Goal: Task Accomplishment & Management: Manage account settings

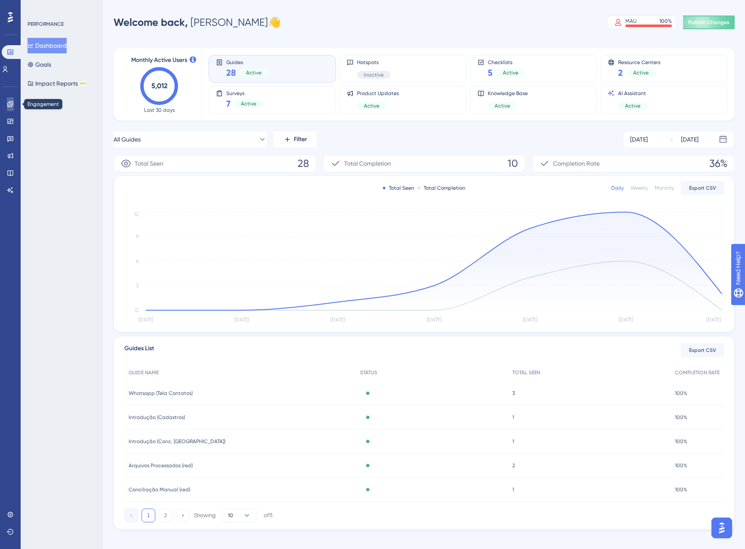
click at [12, 105] on icon at bounding box center [10, 104] width 6 height 6
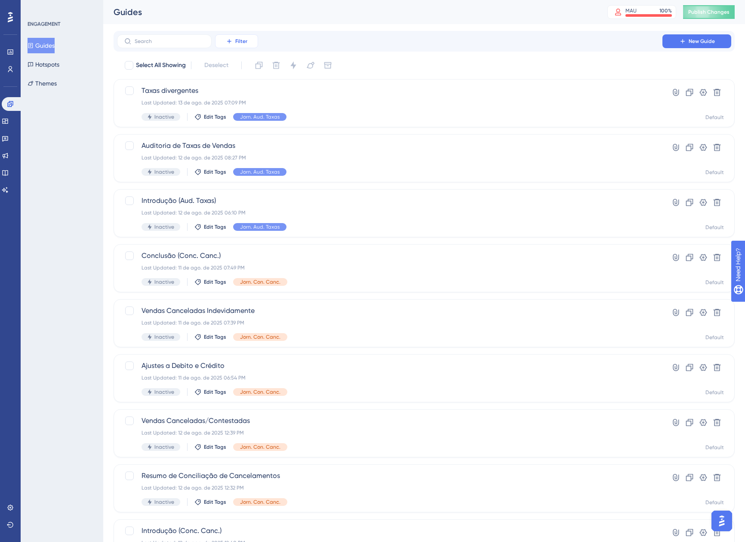
click at [234, 40] on button "Filter" at bounding box center [236, 41] width 43 height 14
click at [226, 68] on button "Tags Tags" at bounding box center [245, 65] width 49 height 17
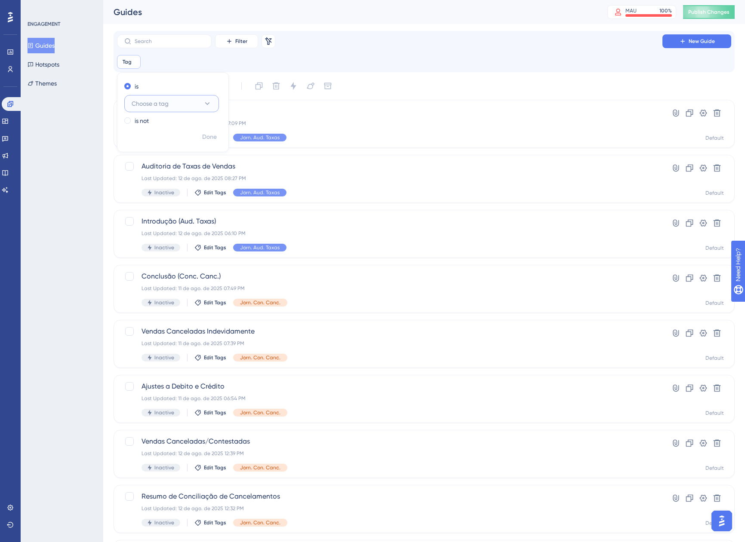
click at [160, 109] on button "Choose a tag" at bounding box center [171, 103] width 95 height 17
click at [148, 191] on span "Jor. Con. [GEOGRAPHIC_DATA]." at bounding box center [172, 190] width 70 height 10
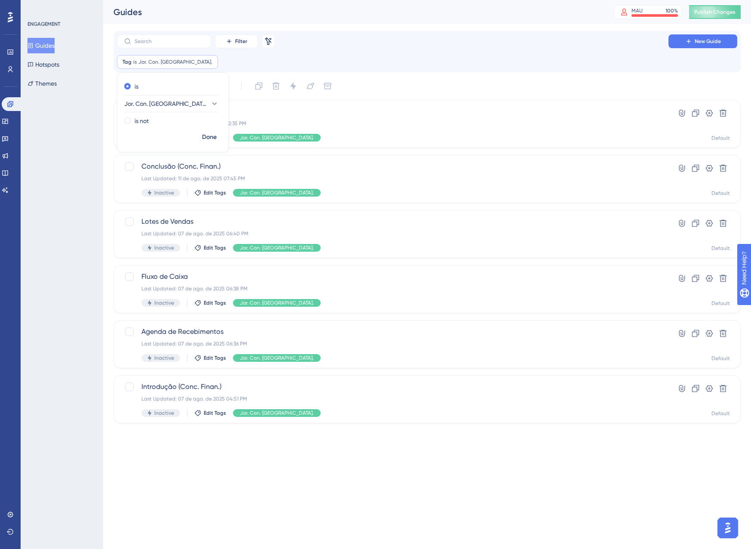
click at [421, 61] on div "Tag is Jor. Con. Finan. Jor. Con. Finan. Remove is Jor. Con. Finan. is not Done" at bounding box center [427, 62] width 621 height 14
click at [681, 386] on icon at bounding box center [682, 388] width 9 height 9
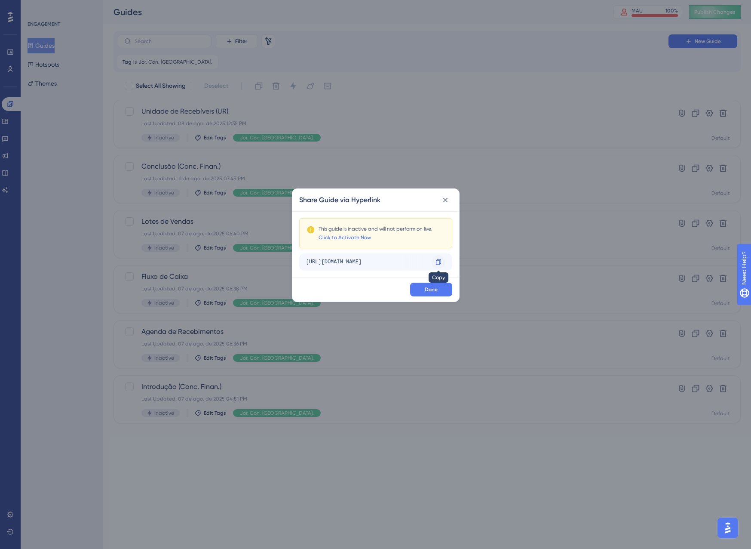
click at [432, 260] on div at bounding box center [439, 262] width 14 height 14
click at [437, 260] on icon at bounding box center [438, 261] width 7 height 7
click at [451, 199] on button at bounding box center [446, 200] width 14 height 14
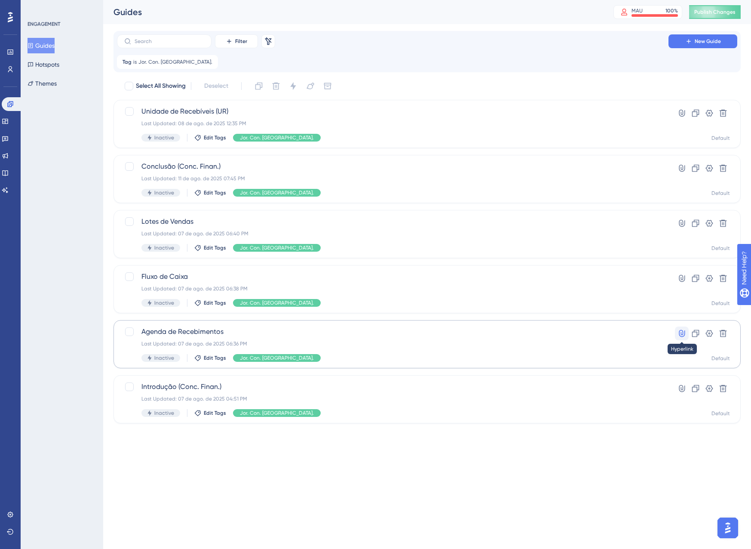
click at [686, 334] on button at bounding box center [682, 333] width 14 height 14
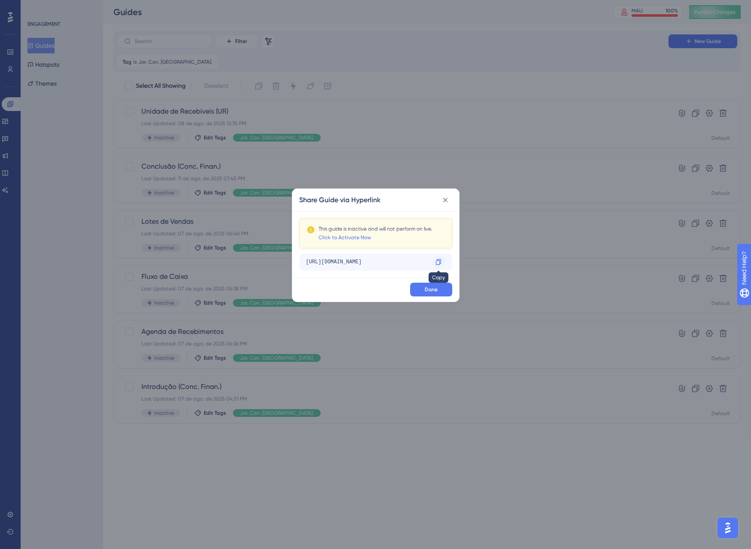
click at [440, 263] on icon at bounding box center [438, 261] width 7 height 7
click at [449, 197] on button at bounding box center [446, 200] width 14 height 14
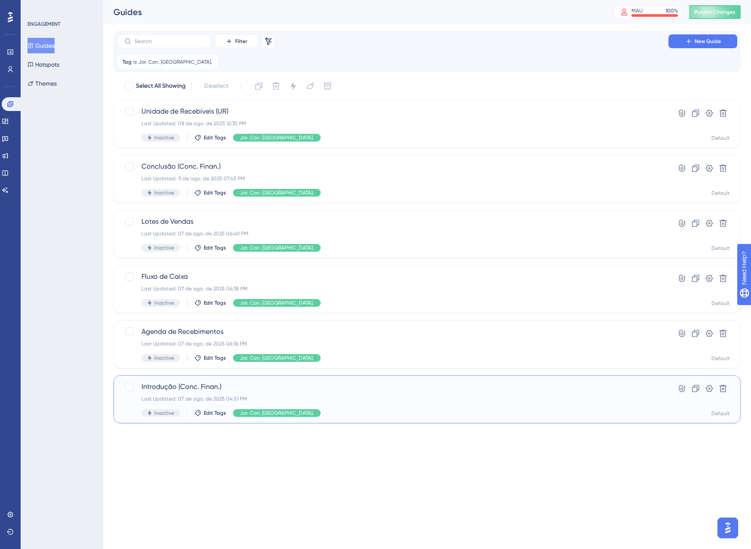
click at [501, 401] on div "Last Updated: 07 de ago. de 2025 04:51 PM" at bounding box center [392, 398] width 503 height 7
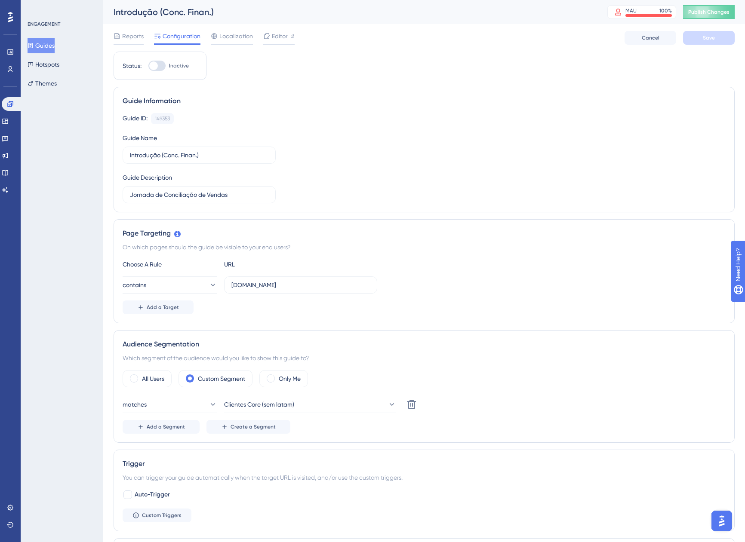
click at [159, 62] on div at bounding box center [156, 66] width 17 height 10
click at [148, 66] on input "Inactive" at bounding box center [148, 66] width 0 height 0
checkbox input "true"
click at [238, 400] on span "Clientes Core (sem latam)" at bounding box center [259, 405] width 70 height 10
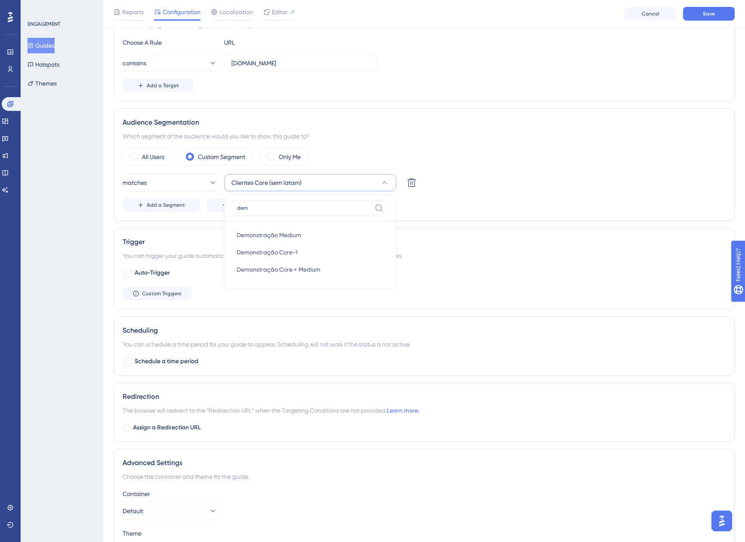
scroll to position [182, 0]
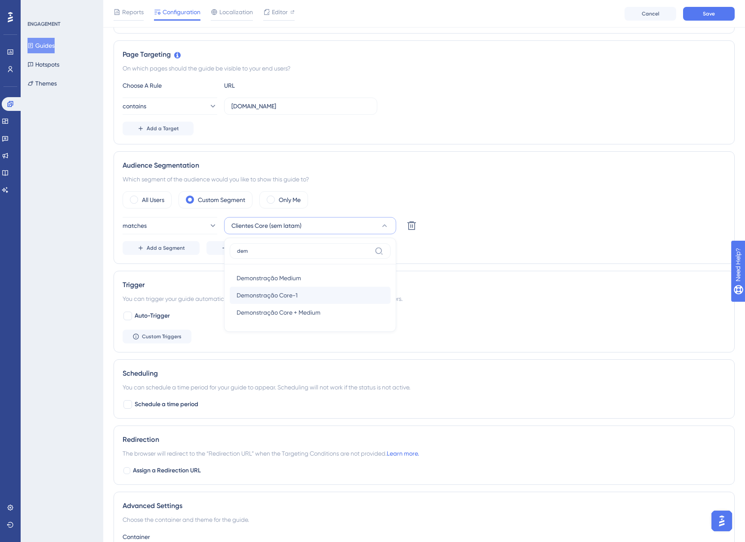
type input "dem"
click at [315, 294] on div "Demonstração Core-1 Demonstração Core-1" at bounding box center [310, 295] width 147 height 17
click at [507, 192] on div "All Users Custom Segment Only Me" at bounding box center [424, 199] width 603 height 17
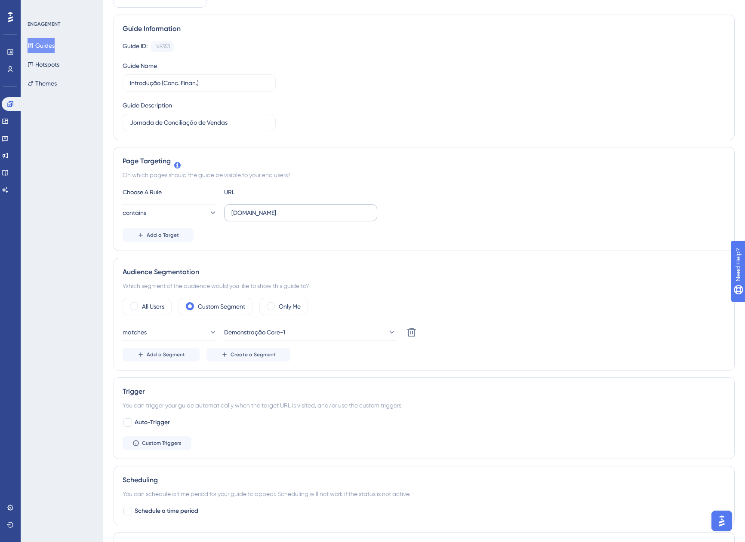
scroll to position [0, 0]
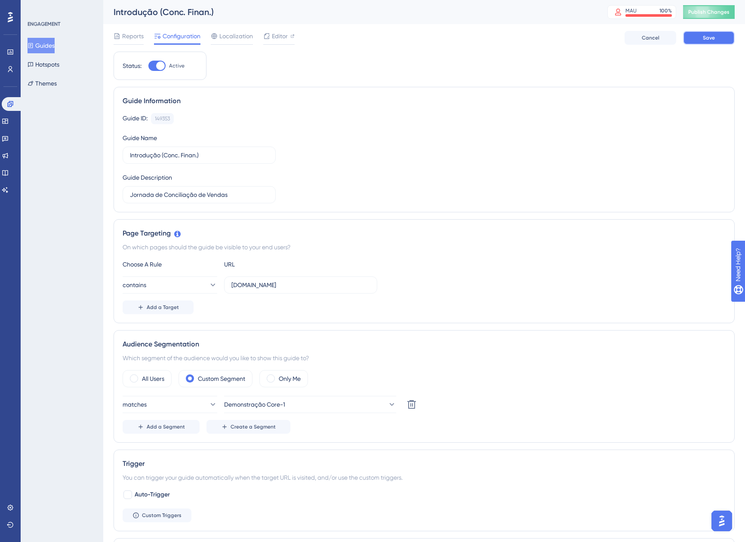
click at [692, 35] on button "Save" at bounding box center [709, 38] width 52 height 14
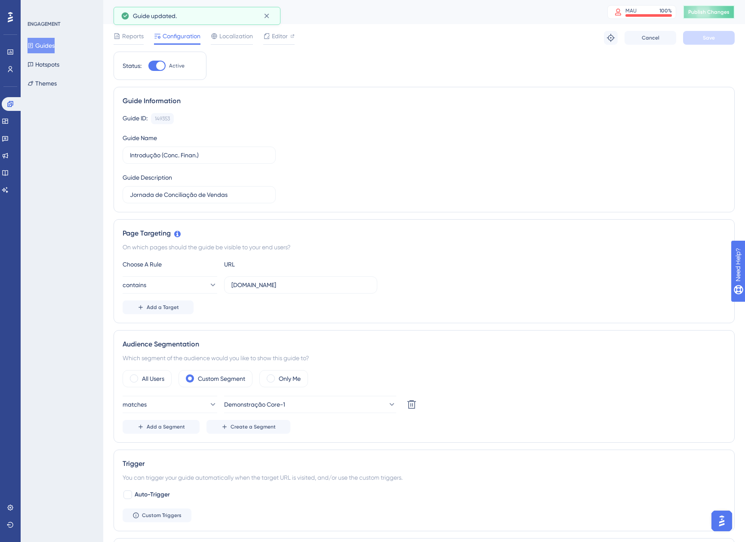
click at [714, 18] on button "Publish Changes" at bounding box center [709, 12] width 52 height 14
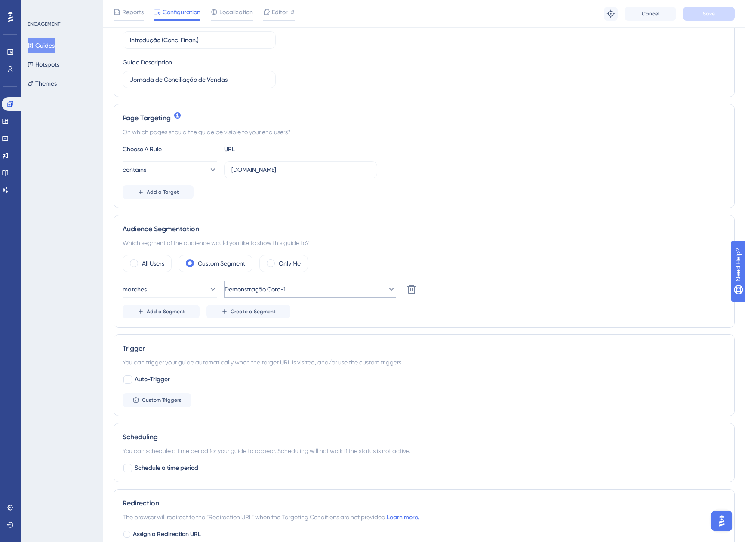
scroll to position [129, 0]
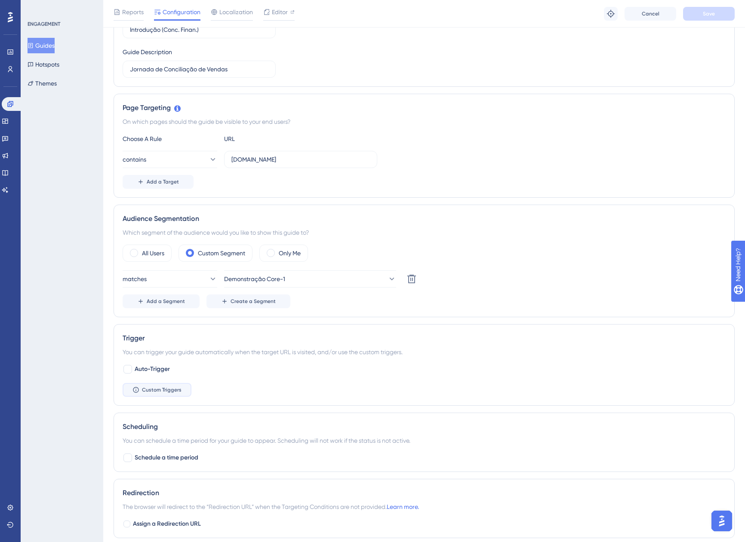
click at [168, 391] on span "Custom Triggers" at bounding box center [162, 390] width 40 height 7
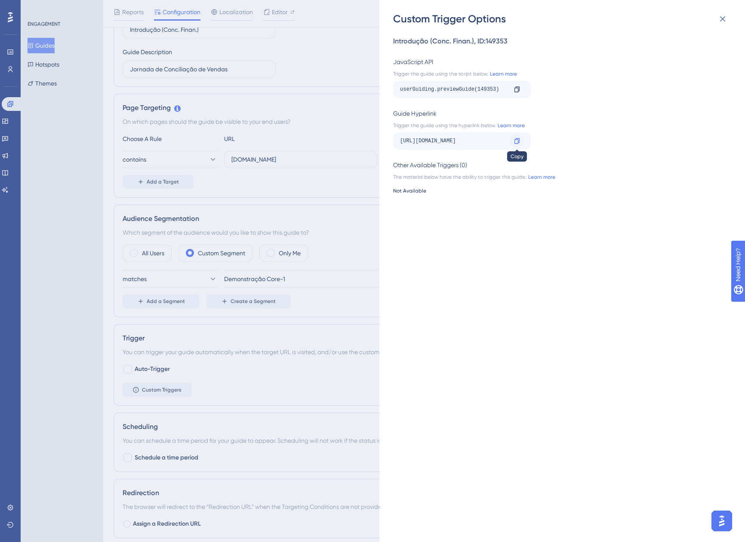
click at [519, 141] on icon at bounding box center [516, 141] width 5 height 6
click at [728, 17] on button at bounding box center [722, 18] width 17 height 17
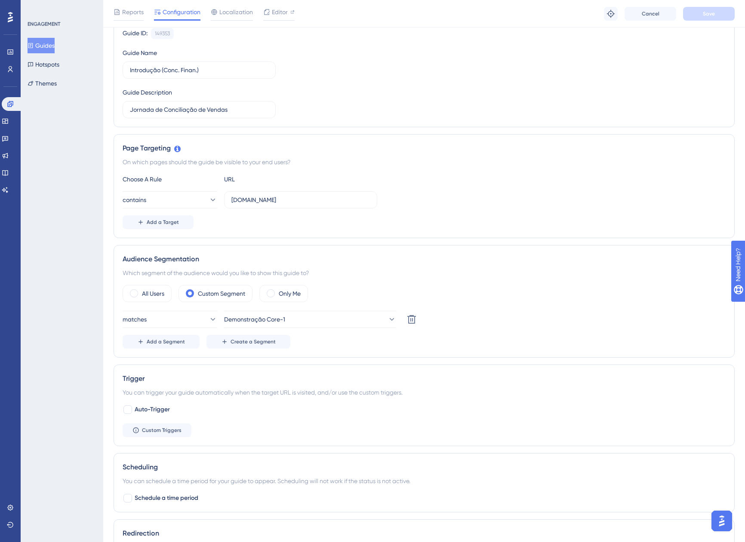
scroll to position [0, 0]
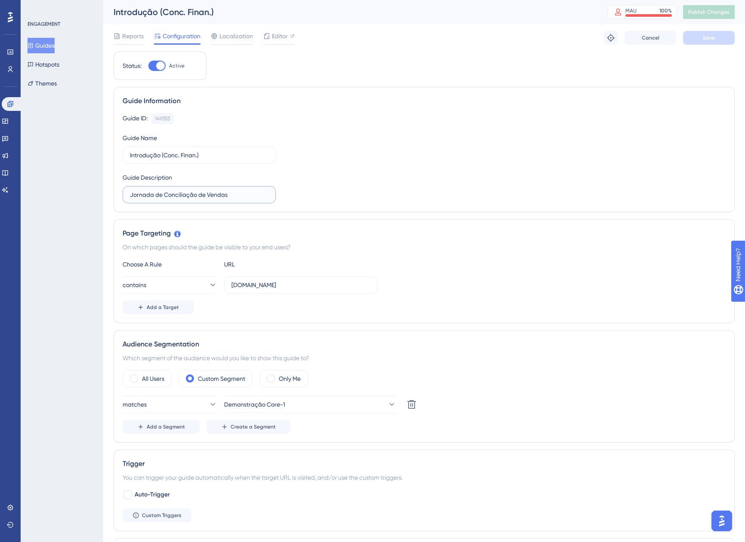
click at [231, 194] on input "Jornada de Conciliação de Vendas" at bounding box center [199, 194] width 138 height 9
click at [215, 189] on label "Jornada de Conciliação de Vendas" at bounding box center [199, 194] width 153 height 17
click at [215, 190] on input "Jornada de Conciliação de Vendas" at bounding box center [199, 194] width 138 height 9
click at [214, 189] on label "Jornada de Conciliação de Vendas" at bounding box center [199, 194] width 153 height 17
click at [214, 190] on input "Jornada de Conciliação de Vendas" at bounding box center [199, 194] width 138 height 9
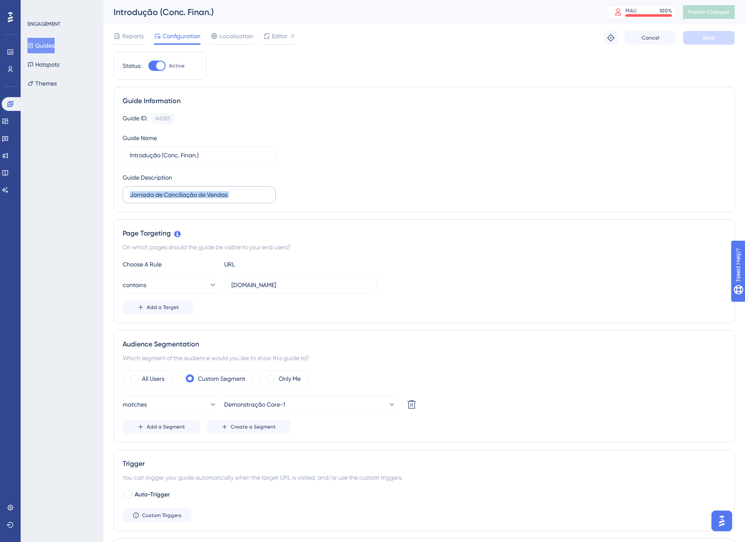
click at [214, 189] on label "Jornada de Conciliação de Vendas" at bounding box center [199, 194] width 153 height 17
click at [214, 190] on input "Jornada de Conciliação de Vendas" at bounding box center [199, 194] width 138 height 9
click at [220, 192] on input "Jornada de Conciliação de Vendas" at bounding box center [199, 194] width 138 height 9
drag, startPoint x: 236, startPoint y: 194, endPoint x: 191, endPoint y: 193, distance: 44.7
click at [202, 193] on input "Jornada de Conciliação de Vendas" at bounding box center [199, 194] width 138 height 9
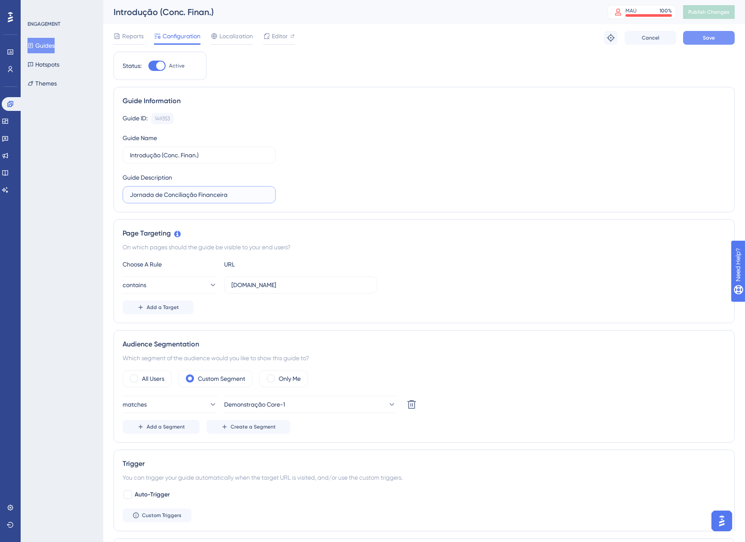
type input "Jornada de Conciliação Financeira"
click at [719, 34] on button "Save" at bounding box center [709, 38] width 52 height 14
click at [721, 17] on button "Publish Changes" at bounding box center [709, 12] width 52 height 14
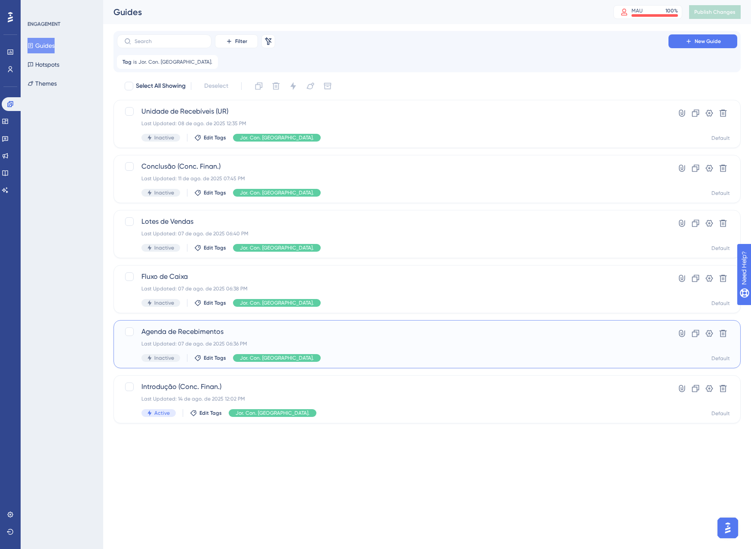
click at [363, 340] on div "Last Updated: 07 de ago. de 2025 06:36 PM" at bounding box center [392, 343] width 503 height 7
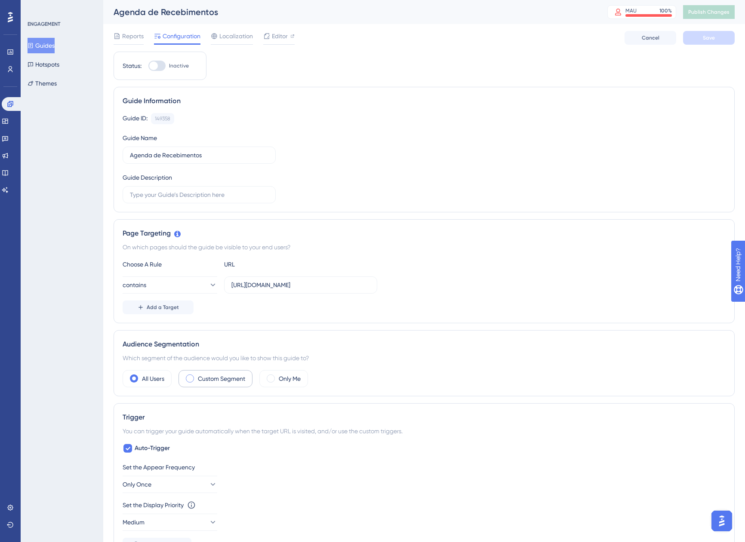
click at [199, 374] on label "Custom Segment" at bounding box center [221, 379] width 47 height 10
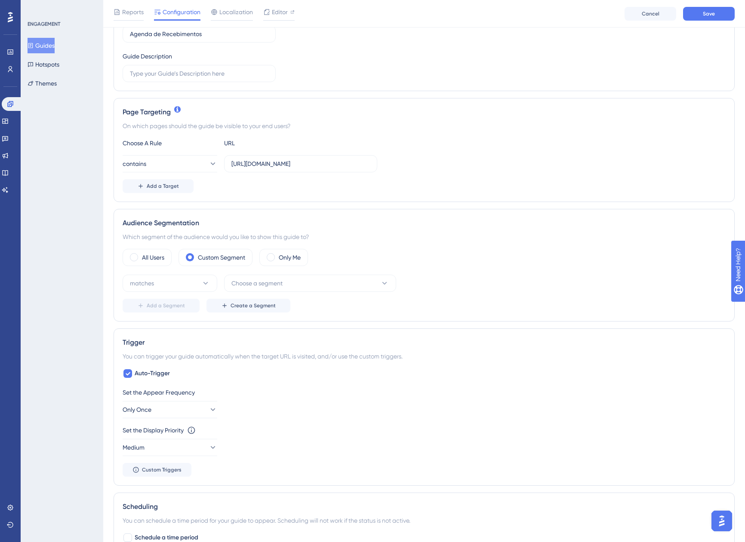
scroll to position [129, 0]
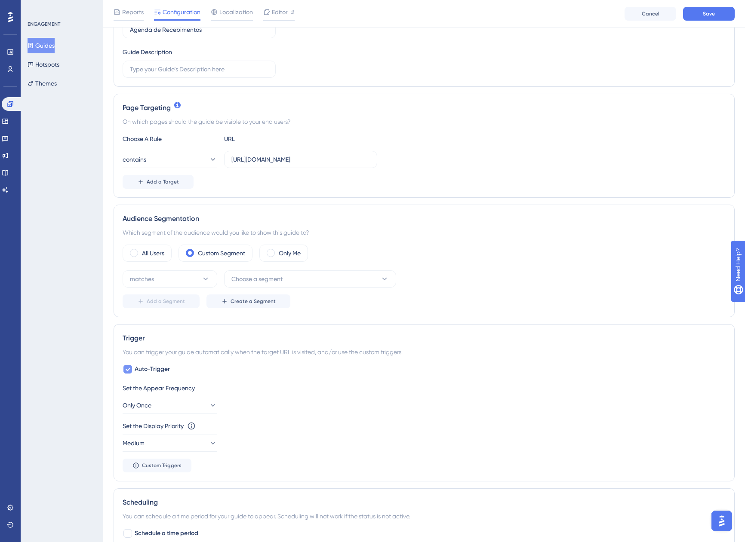
click at [133, 371] on label "Auto-Trigger" at bounding box center [146, 369] width 47 height 10
checkbox input "false"
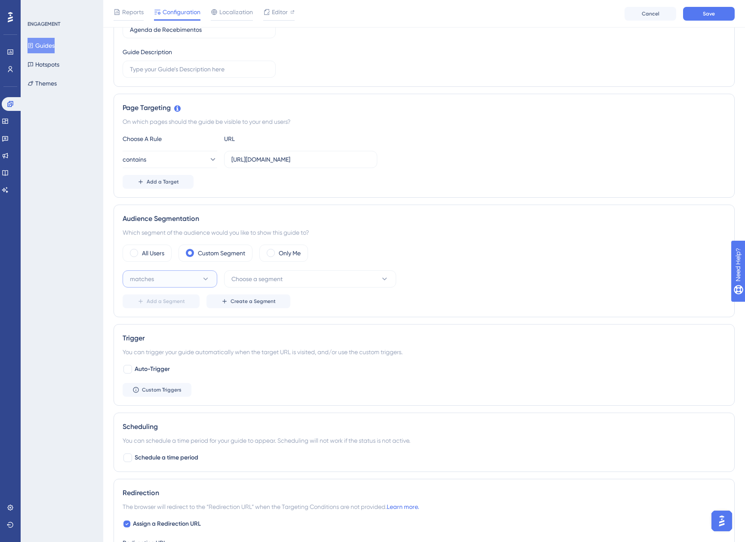
click at [208, 285] on button "matches" at bounding box center [170, 279] width 95 height 17
click at [245, 288] on div "matches matches matches doesn't match doesn't match Choose a segment Add a Segm…" at bounding box center [424, 290] width 603 height 38
click at [249, 283] on span "Choose a segment" at bounding box center [256, 279] width 51 height 10
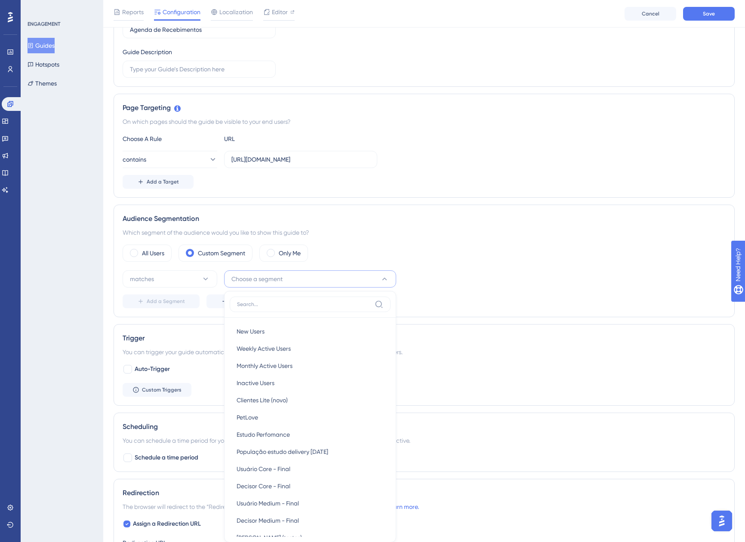
scroll to position [275, 0]
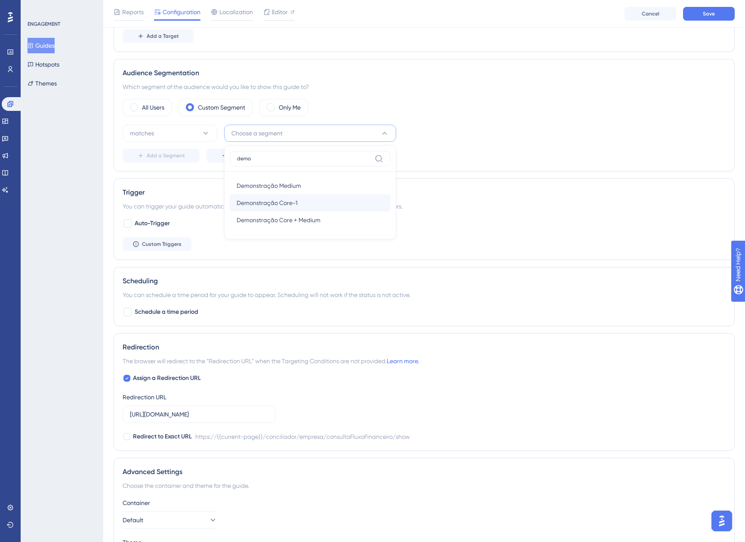
type input "demo"
click at [280, 205] on span "Demonstração Core-1" at bounding box center [267, 203] width 61 height 10
click at [496, 118] on div "All Users Custom Segment Only Me matches Demonstração Core-1 Delete Add a Segme…" at bounding box center [424, 131] width 603 height 64
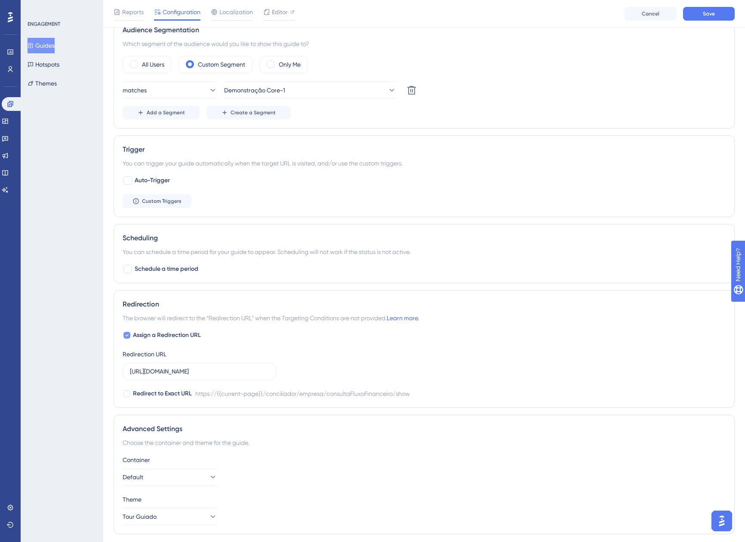
click at [160, 333] on span "Assign a Redirection URL" at bounding box center [167, 335] width 68 height 10
checkbox input "false"
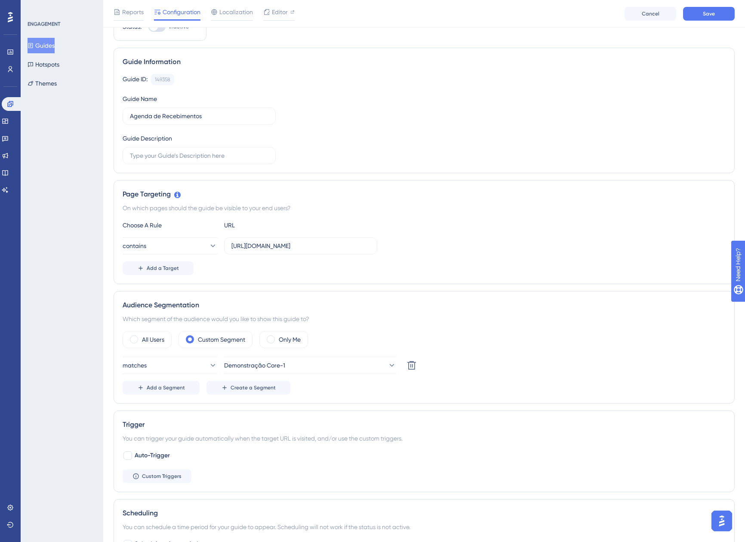
scroll to position [0, 0]
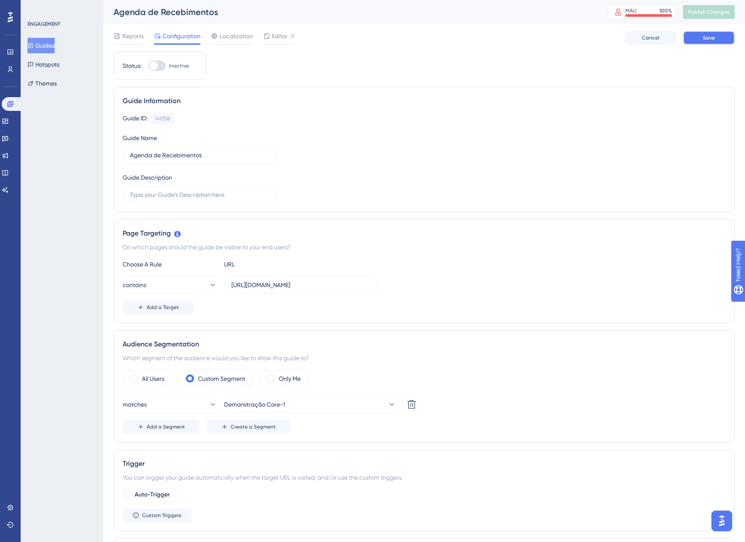
click at [699, 39] on button "Save" at bounding box center [709, 38] width 52 height 14
click at [154, 63] on div at bounding box center [153, 66] width 9 height 9
click at [148, 66] on input "Inactive" at bounding box center [148, 66] width 0 height 0
checkbox input "true"
click at [714, 40] on span "Save" at bounding box center [709, 37] width 12 height 7
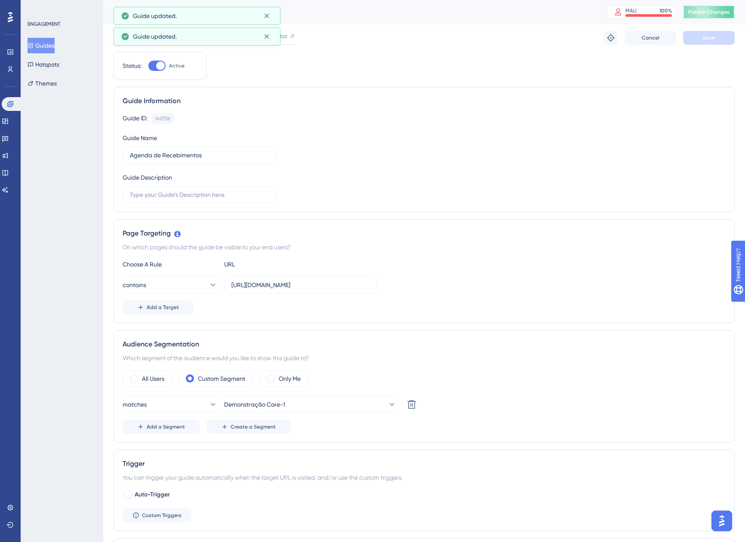
click at [713, 16] on button "Publish Changes" at bounding box center [709, 12] width 52 height 14
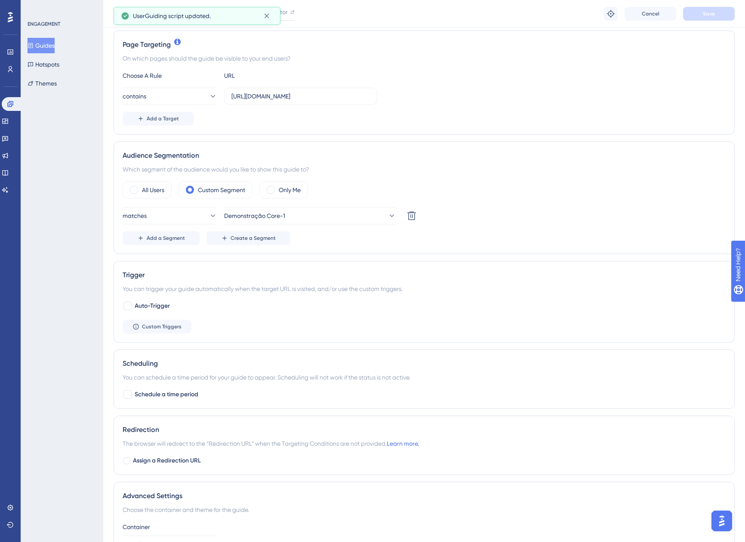
scroll to position [215, 0]
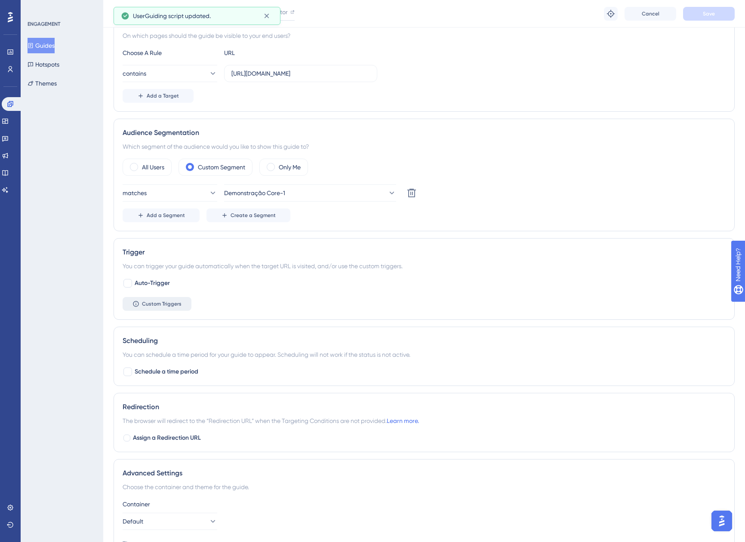
click at [169, 301] on span "Custom Triggers" at bounding box center [162, 304] width 40 height 7
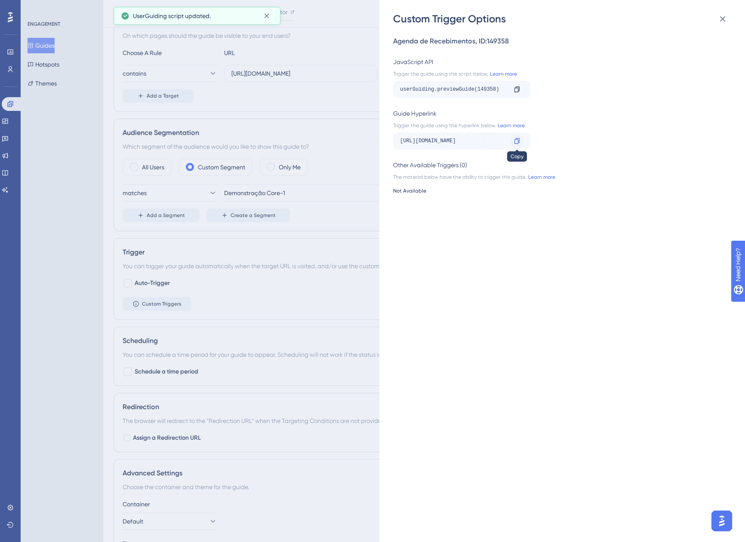
click at [514, 142] on icon at bounding box center [517, 141] width 7 height 7
click at [723, 26] on button at bounding box center [722, 18] width 17 height 17
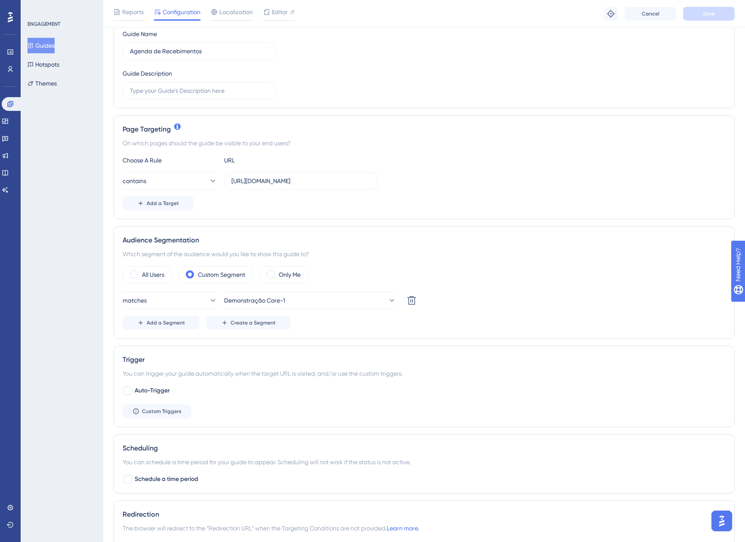
scroll to position [0, 0]
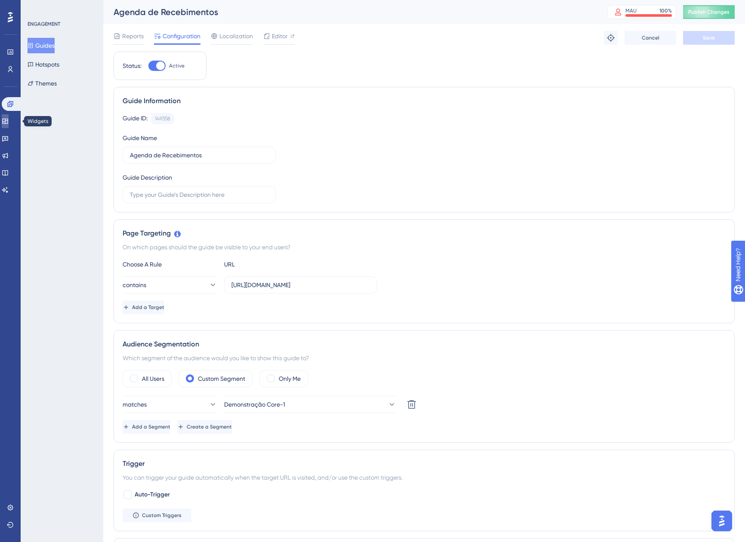
click at [9, 122] on link at bounding box center [5, 121] width 7 height 14
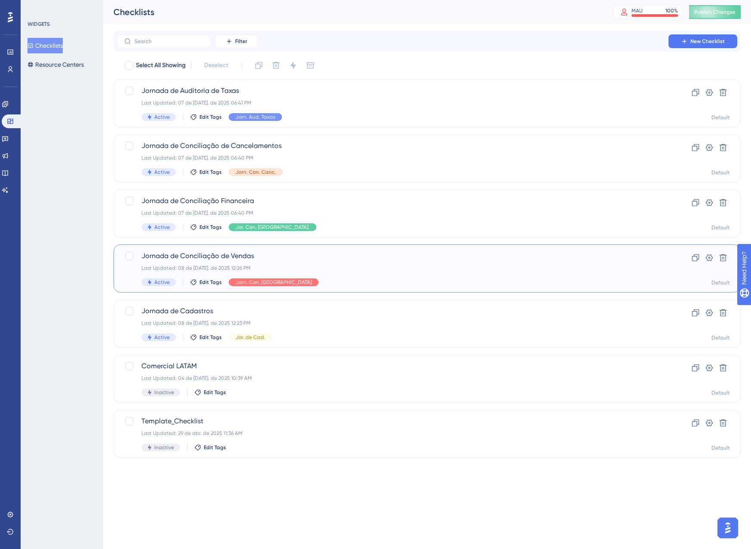
click at [339, 266] on div "Last Updated: 08 de [DATE]. de 2025 12:26 PM" at bounding box center [392, 267] width 503 height 7
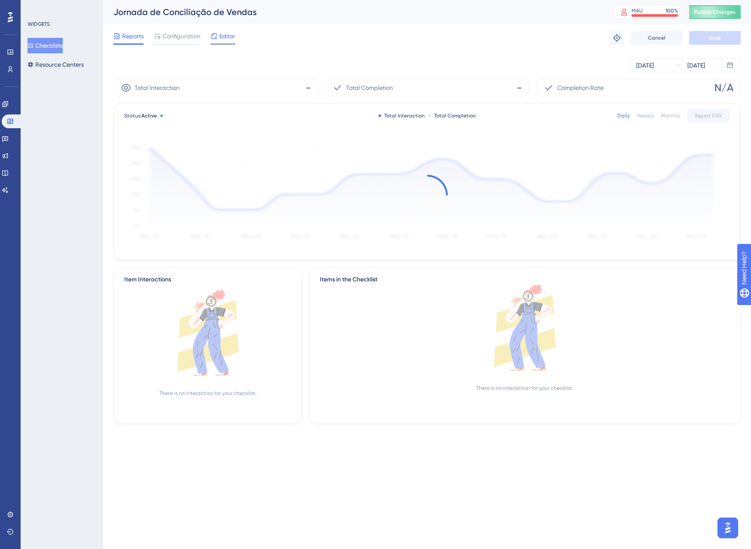
click at [224, 44] on div at bounding box center [223, 43] width 25 height 1
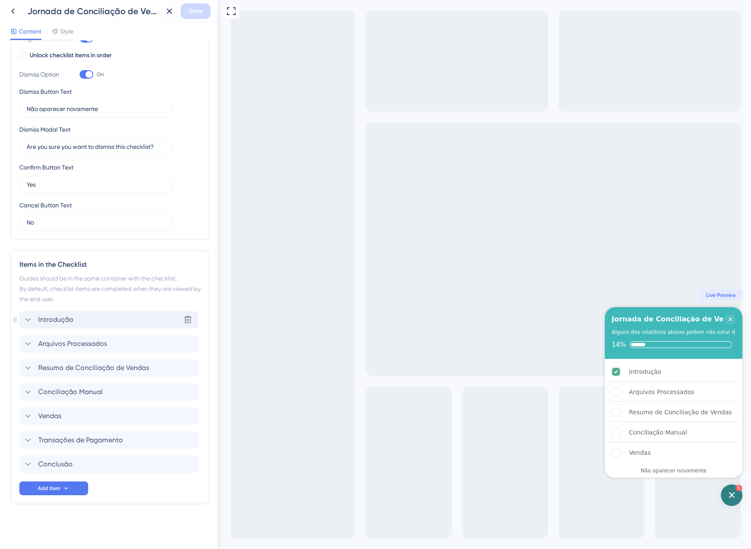
click at [81, 322] on div "Introdução Delete" at bounding box center [108, 319] width 179 height 17
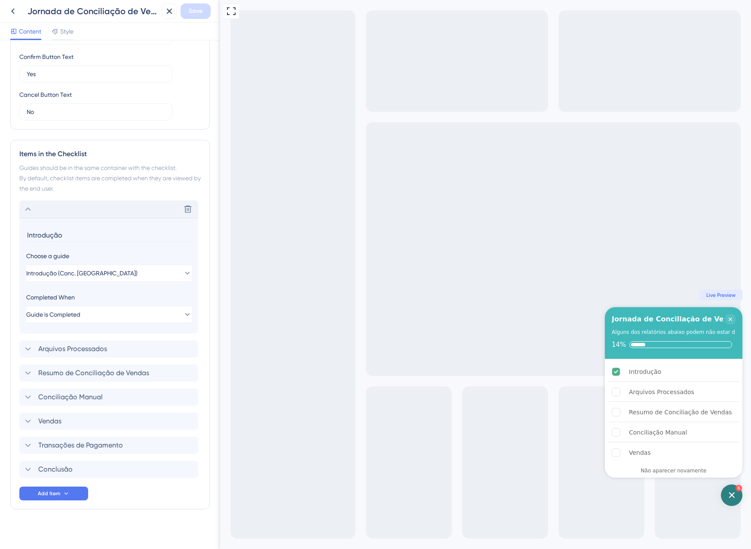
scroll to position [276, 0]
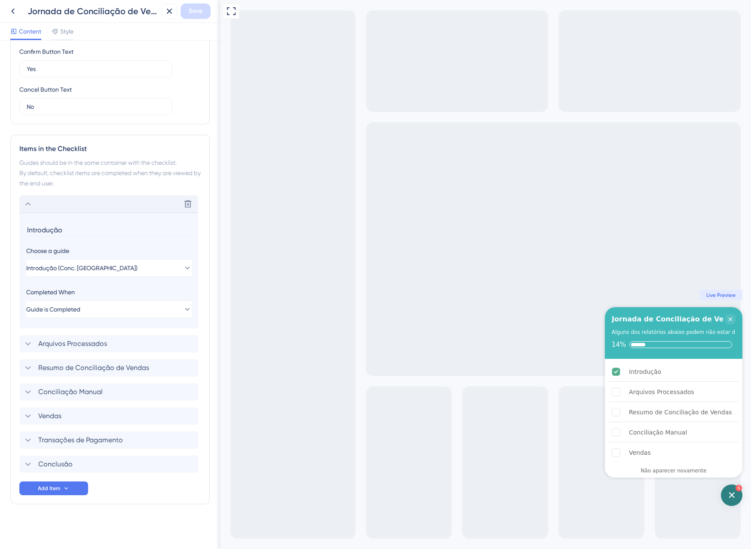
click at [50, 202] on div "Delete" at bounding box center [108, 203] width 179 height 17
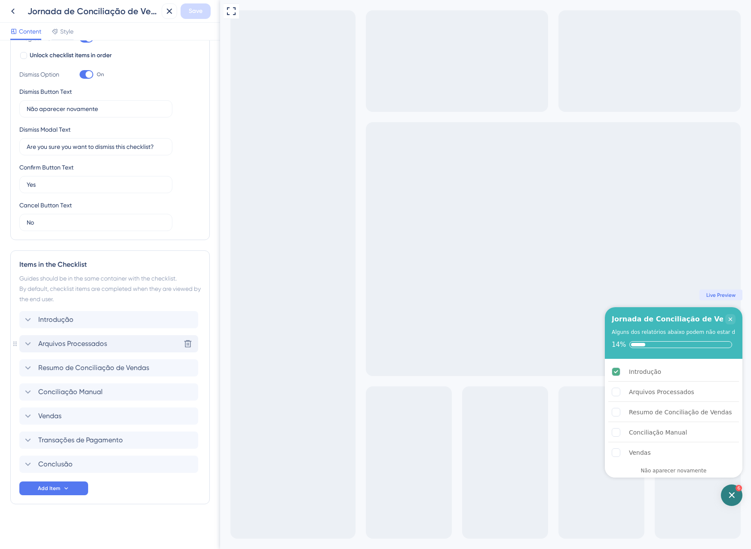
click at [55, 339] on span "Arquivos Processados" at bounding box center [72, 343] width 69 height 10
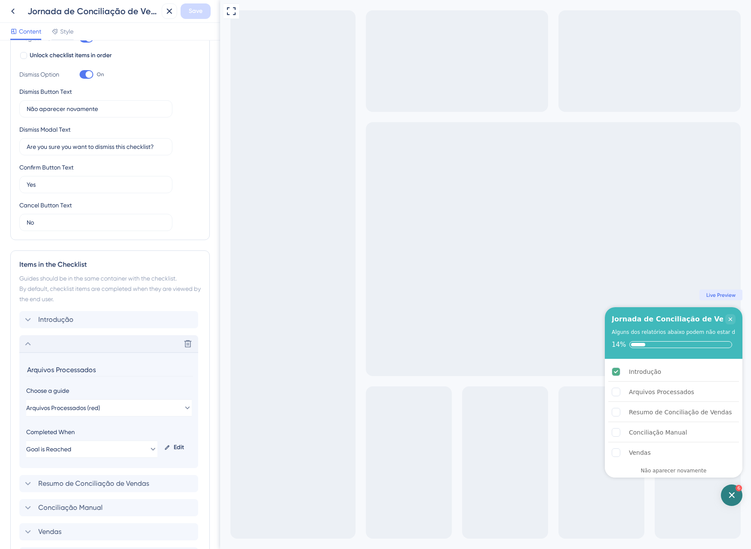
scroll to position [276, 0]
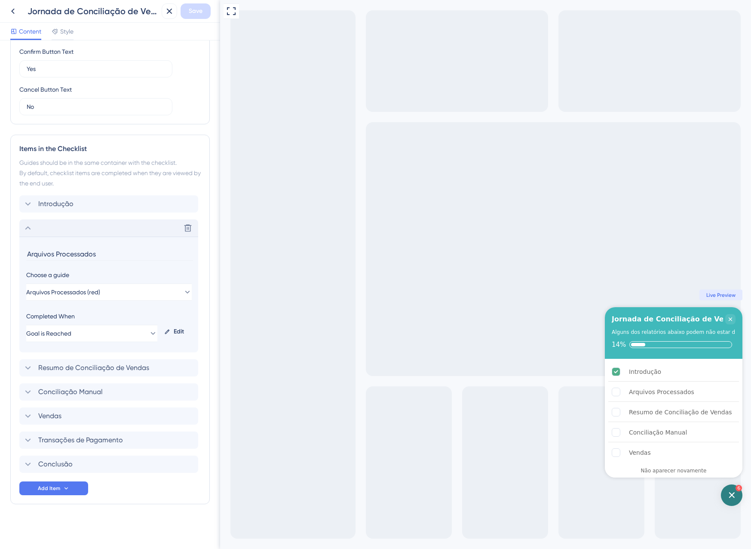
click at [39, 228] on div "Delete" at bounding box center [108, 227] width 179 height 17
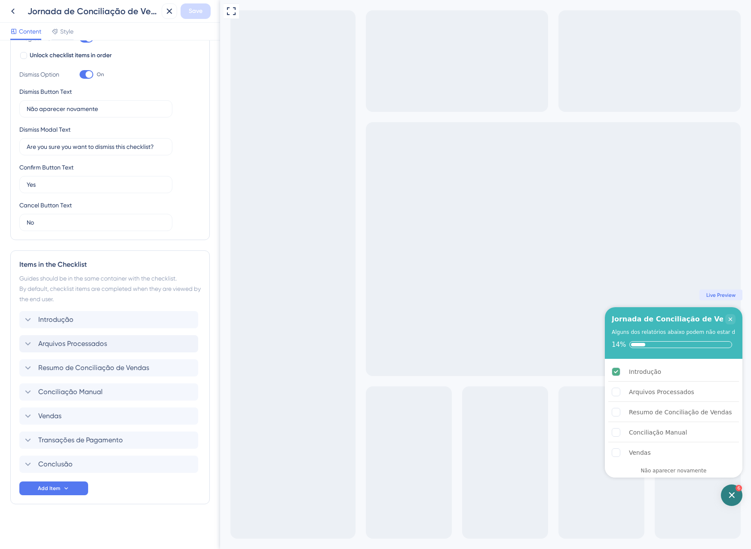
scroll to position [160, 0]
click at [62, 389] on span "Conciliação Manual" at bounding box center [70, 392] width 65 height 10
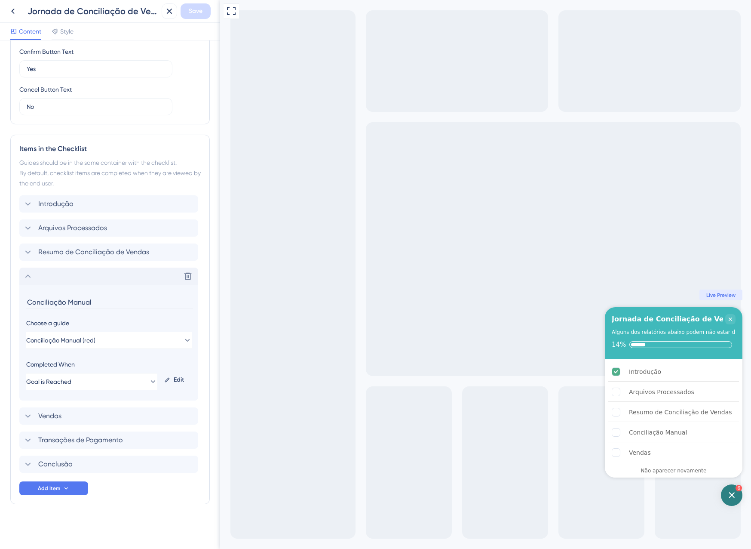
click at [40, 274] on div "Delete" at bounding box center [108, 276] width 179 height 17
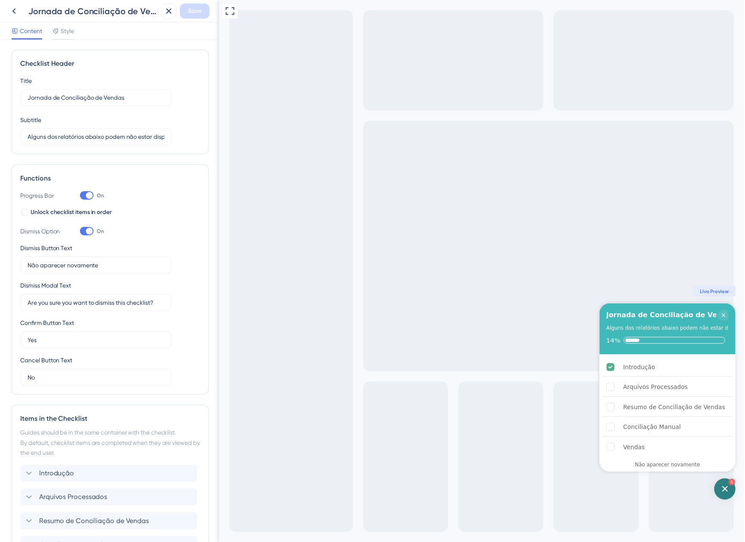
scroll to position [0, 0]
click at [22, 13] on div "Jornada de Conciliação de Vendas" at bounding box center [81, 10] width 153 height 15
click at [13, 9] on icon at bounding box center [13, 11] width 10 height 10
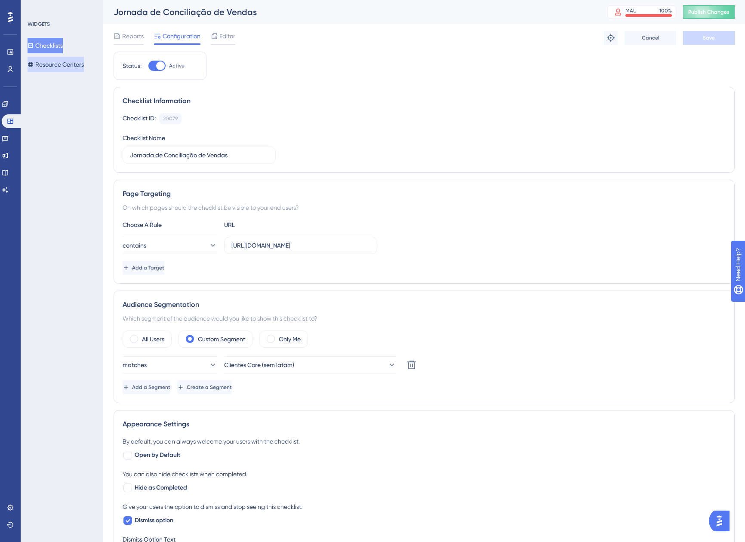
click at [43, 66] on button "Resource Centers" at bounding box center [56, 64] width 56 height 15
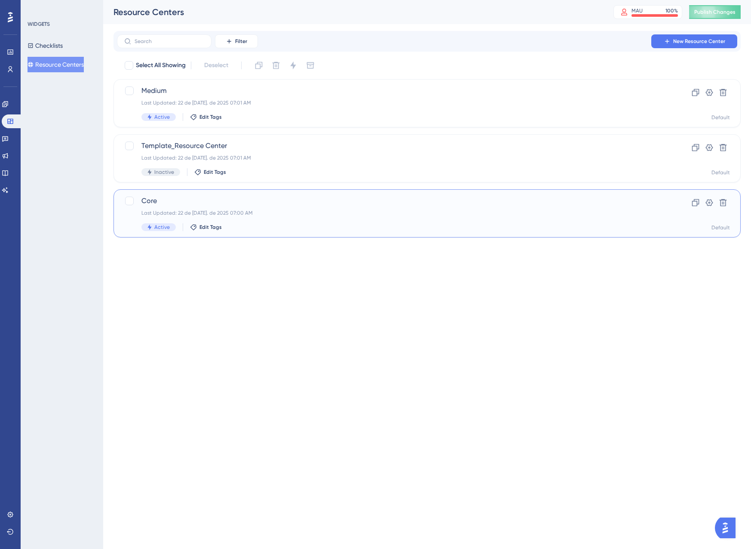
click at [301, 206] on div "Core Last Updated: 22 de [DATE]. de 2025 07:00 AM Active Edit Tags" at bounding box center [392, 213] width 503 height 35
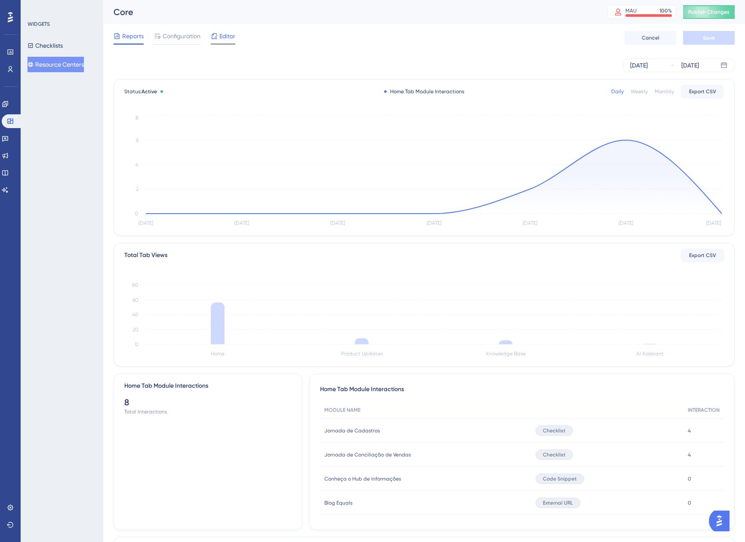
click at [227, 38] on span "Editor" at bounding box center [227, 36] width 16 height 10
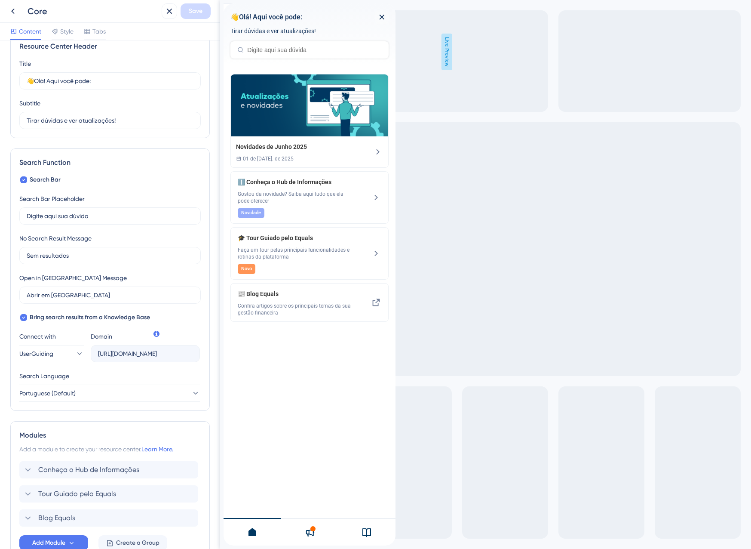
scroll to position [74, 0]
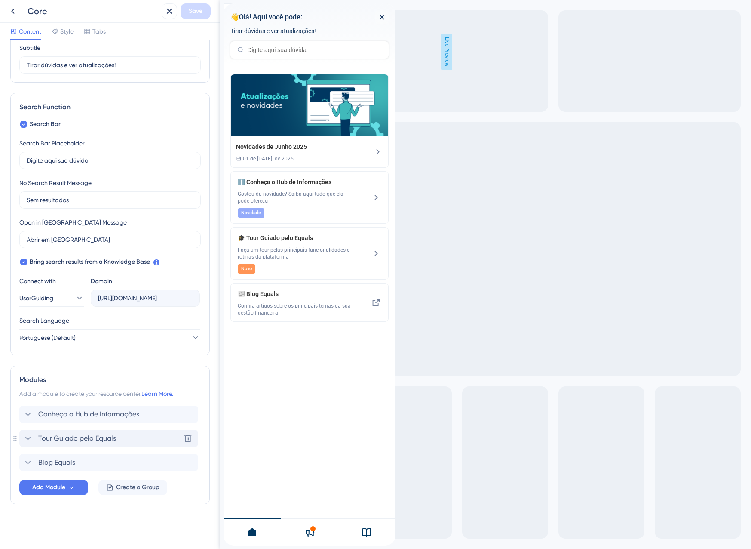
click at [52, 439] on span "Tour Guiado pelo Equals" at bounding box center [77, 438] width 78 height 10
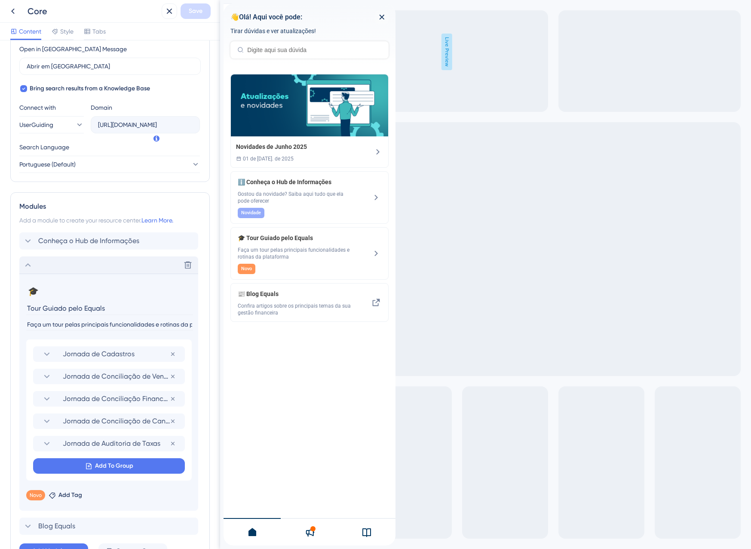
scroll to position [289, 0]
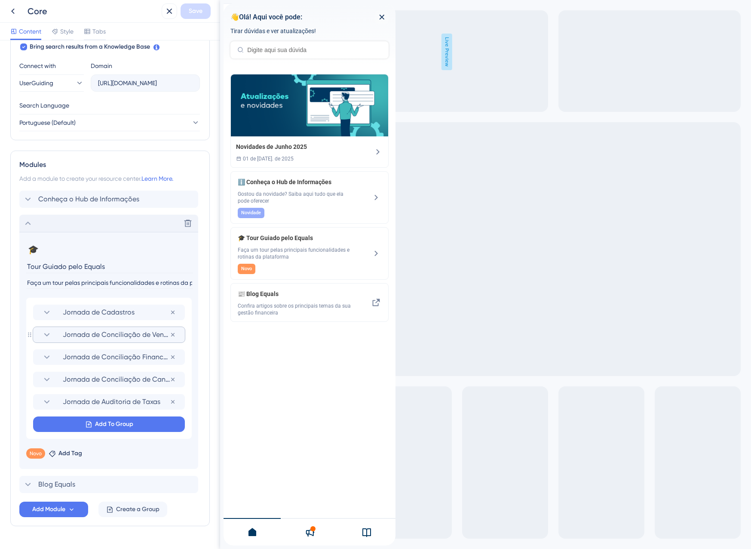
click at [80, 333] on span "Jornada de Conciliação de Vendas" at bounding box center [116, 334] width 107 height 10
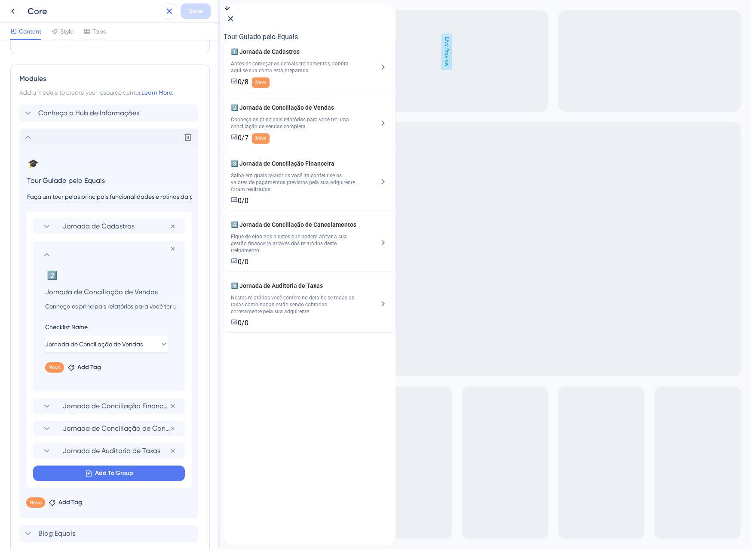
click at [165, 13] on icon at bounding box center [169, 11] width 10 height 10
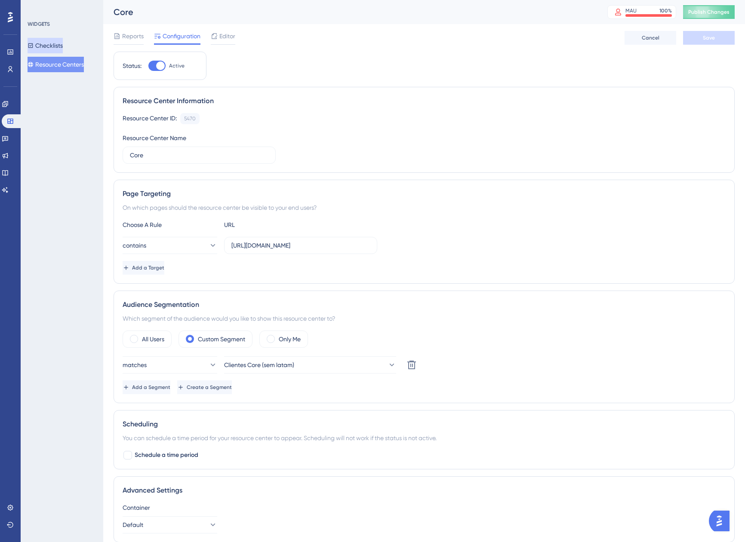
click at [56, 45] on button "Checklists" at bounding box center [45, 45] width 35 height 15
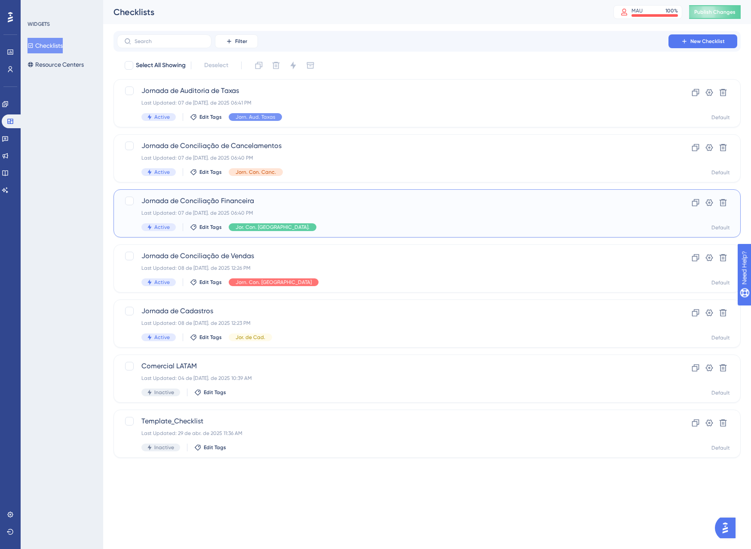
click at [301, 231] on div "Jornada de Conciliação Financeira Last Updated: 07 de [DATE]. de 2025 06:40 PM …" at bounding box center [427, 213] width 627 height 48
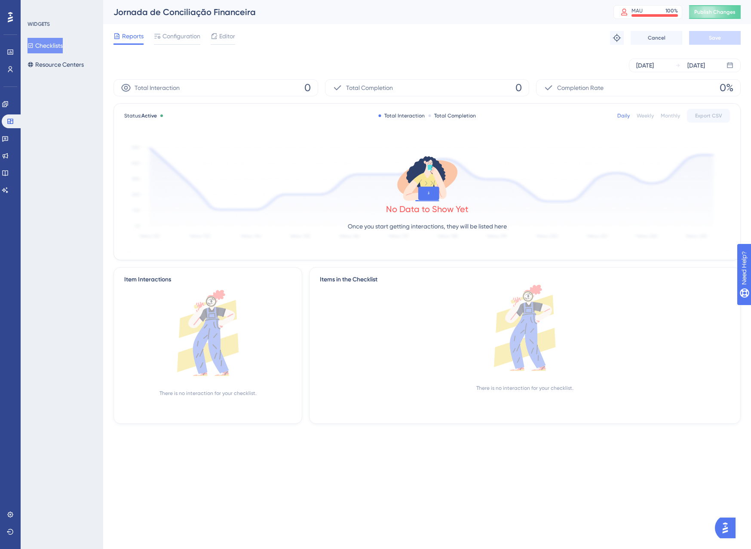
click at [224, 46] on div "Reports Configuration Editor Troubleshoot Cancel Save" at bounding box center [427, 38] width 627 height 28
click at [224, 41] on span "Editor" at bounding box center [227, 36] width 16 height 10
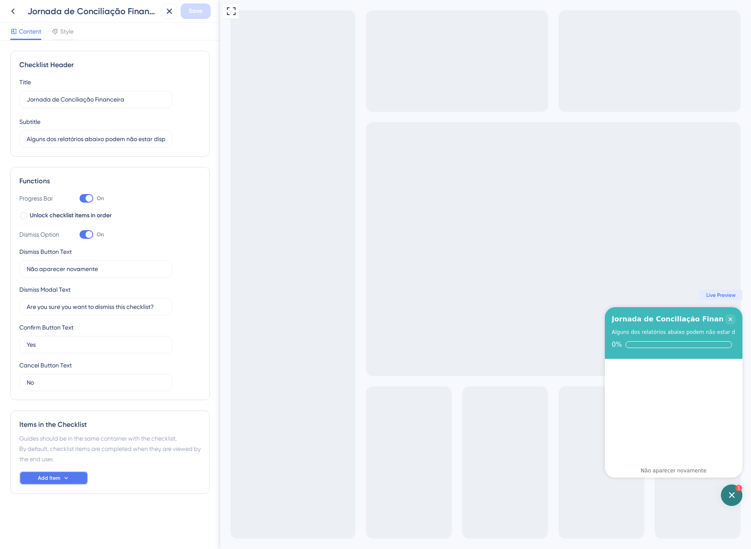
click at [28, 479] on button "Add Item" at bounding box center [53, 478] width 69 height 14
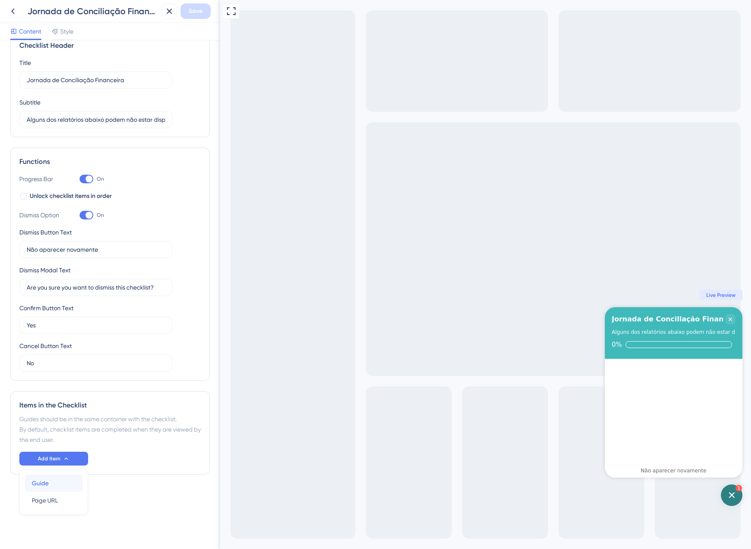
click at [51, 489] on div "Guide Guide" at bounding box center [54, 482] width 44 height 17
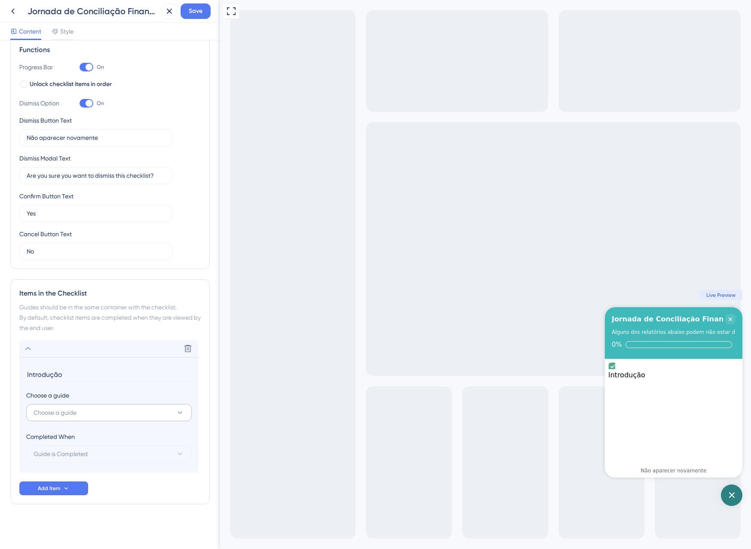
type input "Introdução"
click at [96, 409] on button "Choose a guide" at bounding box center [109, 412] width 166 height 17
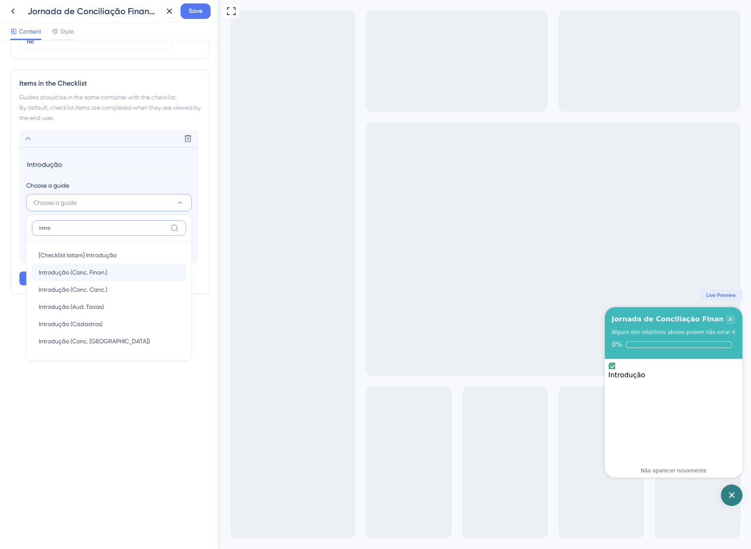
type input "intro"
click at [102, 275] on span "Introdução (Conc. Finan.)" at bounding box center [73, 272] width 69 height 10
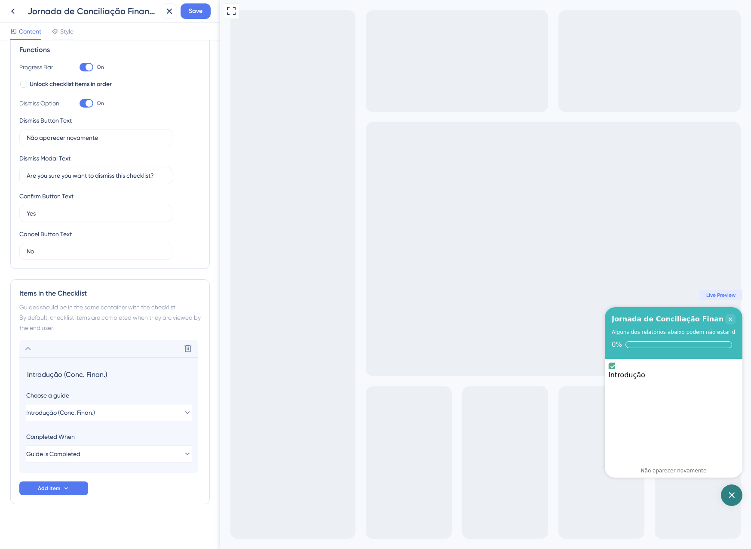
scroll to position [131, 0]
click at [116, 371] on input "Introdução (Conc. Finan.)" at bounding box center [109, 374] width 167 height 13
drag, startPoint x: 117, startPoint y: 375, endPoint x: 64, endPoint y: 366, distance: 53.7
click at [64, 366] on section "Introdução (Conc. Finan.) Choose a guide Introdução (Conc. Finan.) Completed Wh…" at bounding box center [108, 415] width 179 height 116
type input "Introdução"
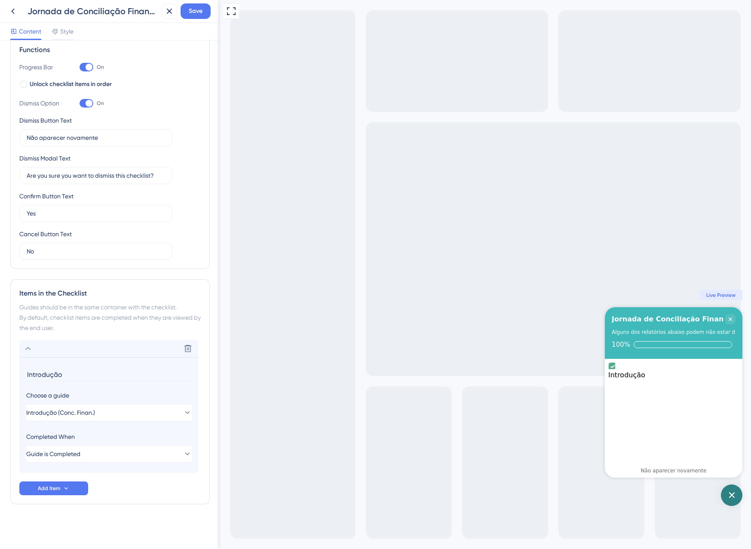
drag, startPoint x: 153, startPoint y: 509, endPoint x: 155, endPoint y: 505, distance: 4.8
click at [153, 509] on div "Checklist Header Title Jornada de Conciliação Financeira Subtitle Alguns dos re…" at bounding box center [110, 229] width 200 height 619
click at [188, 15] on button "Save" at bounding box center [196, 10] width 30 height 15
click at [66, 488] on icon at bounding box center [66, 488] width 3 height 2
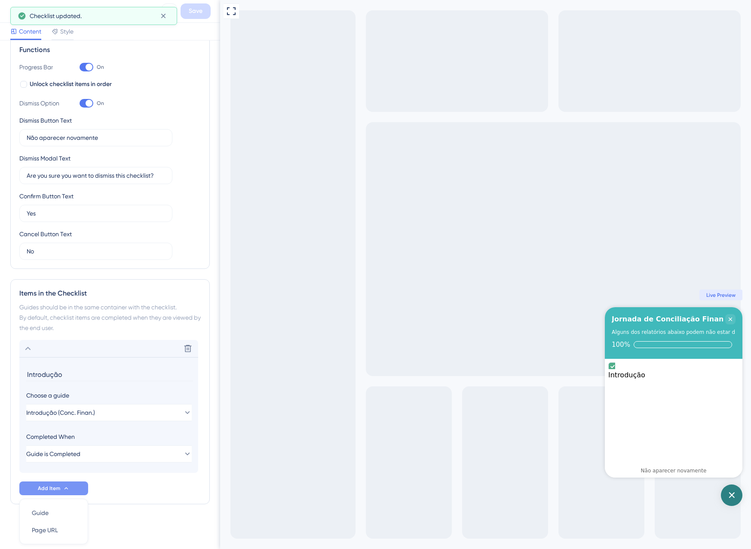
scroll to position [161, 0]
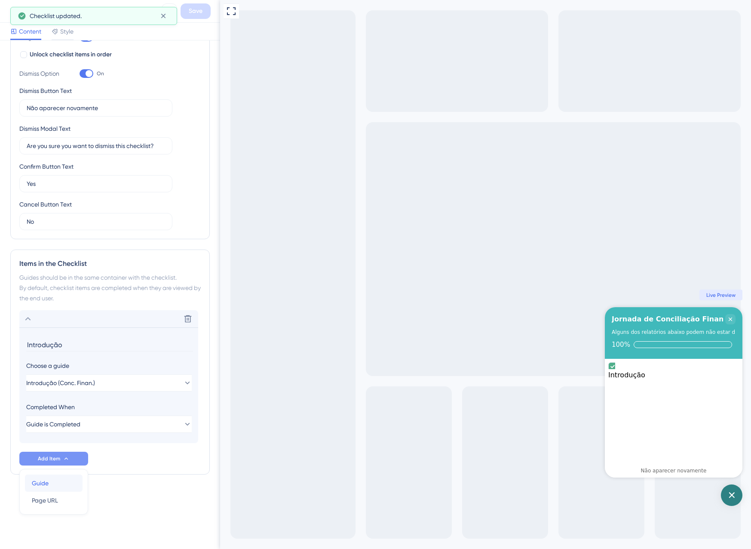
click at [54, 486] on div "Guide Guide" at bounding box center [54, 482] width 44 height 17
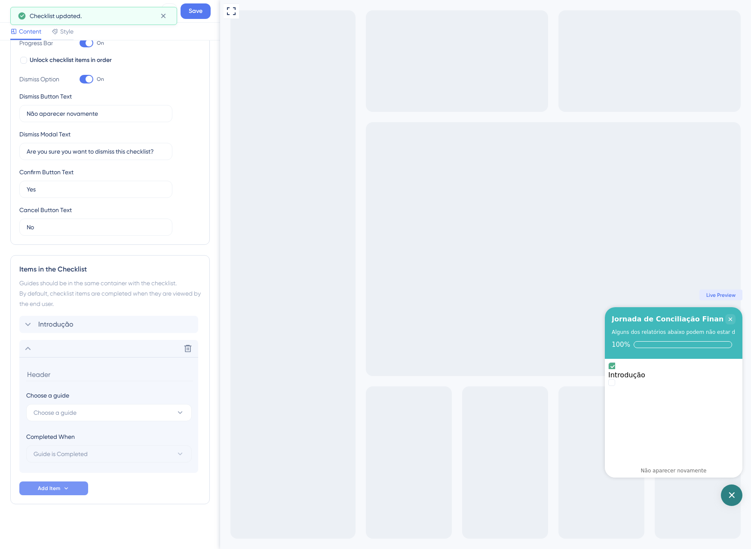
scroll to position [155, 0]
click at [87, 409] on button "Choose a guide" at bounding box center [109, 412] width 166 height 17
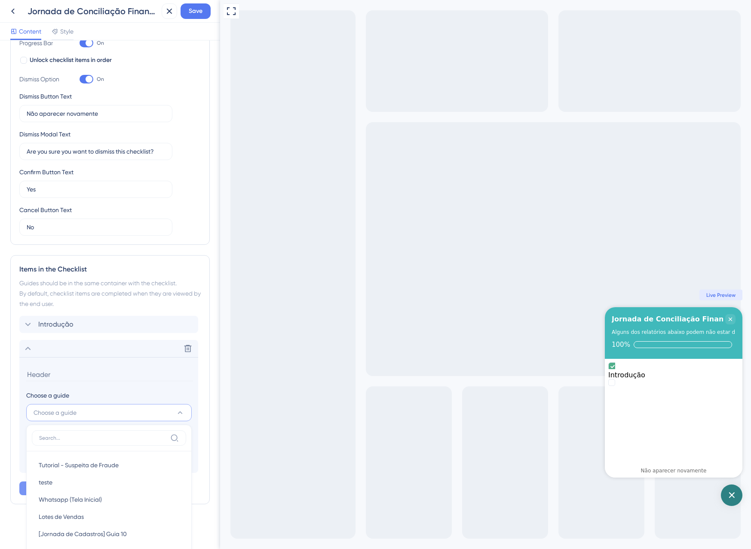
scroll to position [370, 0]
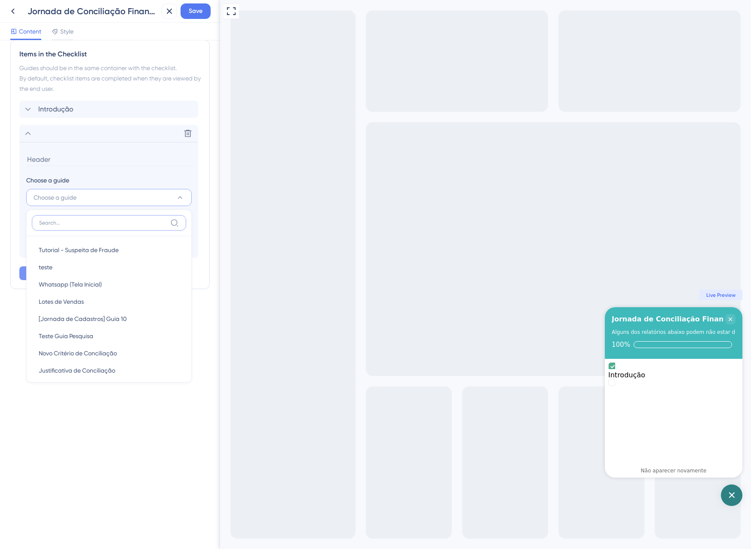
click at [64, 221] on input at bounding box center [103, 222] width 128 height 7
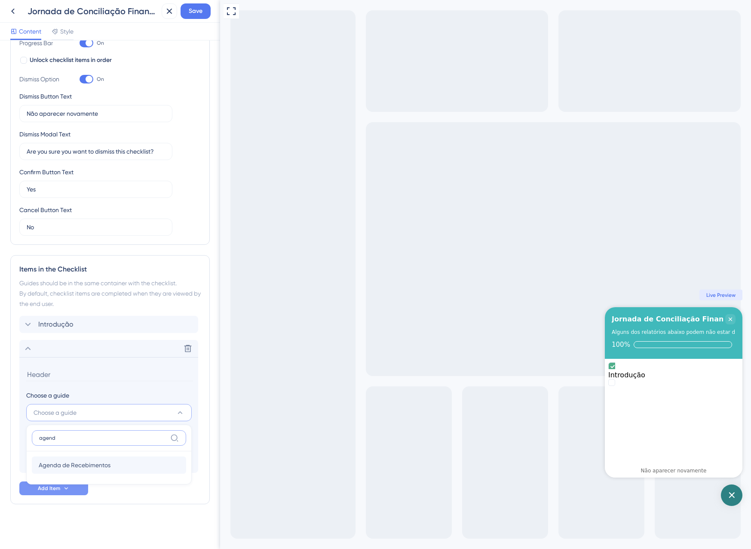
type input "agend"
click at [83, 471] on div "Agenda de Recebimentos Agenda de Recebimentos" at bounding box center [109, 464] width 141 height 17
type input "Agenda de Recebimentos"
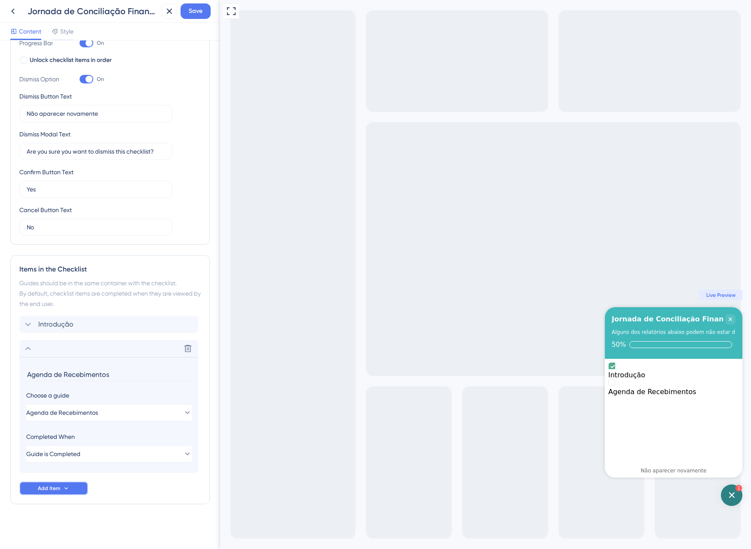
click at [52, 492] on button "Add Item" at bounding box center [53, 488] width 69 height 14
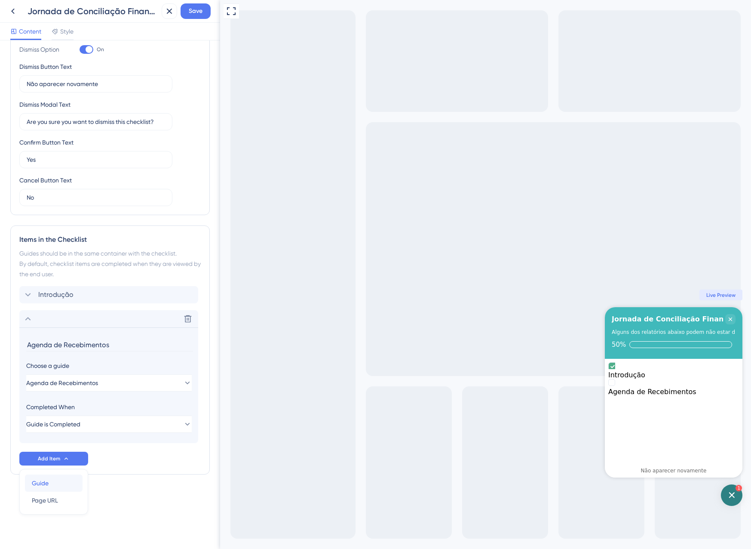
click at [49, 485] on span "Guide" at bounding box center [40, 483] width 17 height 10
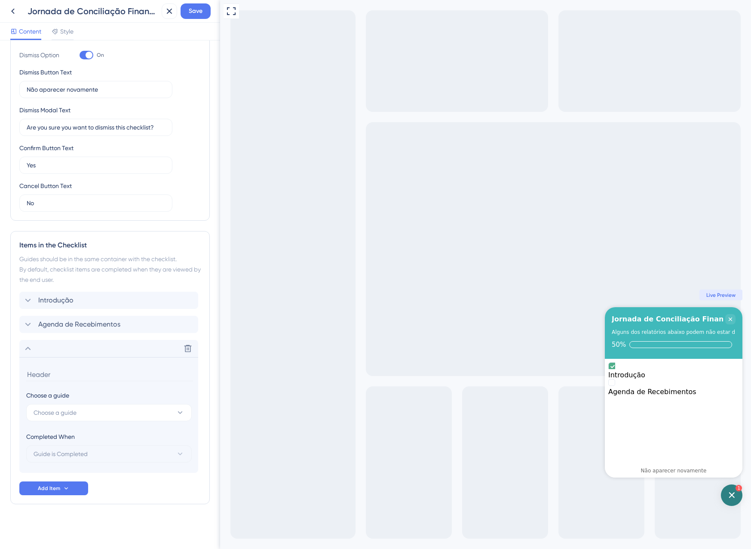
scroll to position [179, 0]
click at [75, 412] on span "Choose a guide" at bounding box center [55, 412] width 43 height 10
type input "fluxo"
click at [60, 473] on div "Fluxo de Caixa Fluxo de Caixa" at bounding box center [109, 464] width 141 height 17
type input "Fluxo de Caixa"
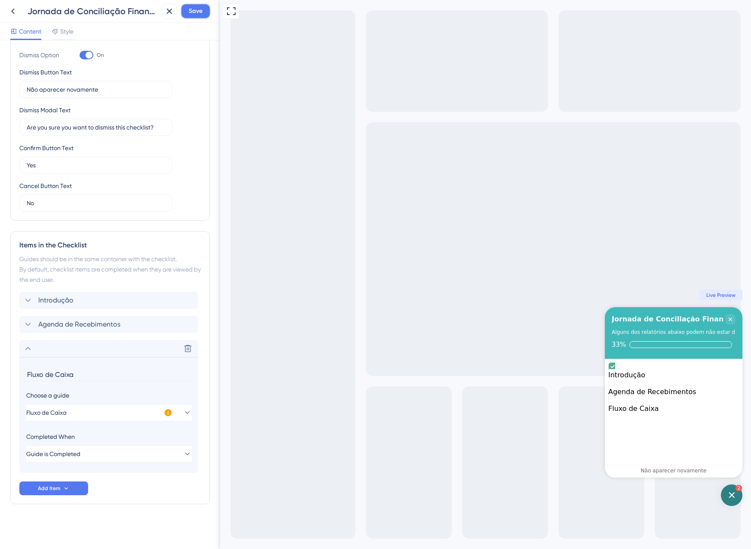
click at [192, 6] on span "Save" at bounding box center [196, 11] width 14 height 10
click at [66, 483] on button "Add Item" at bounding box center [53, 488] width 69 height 14
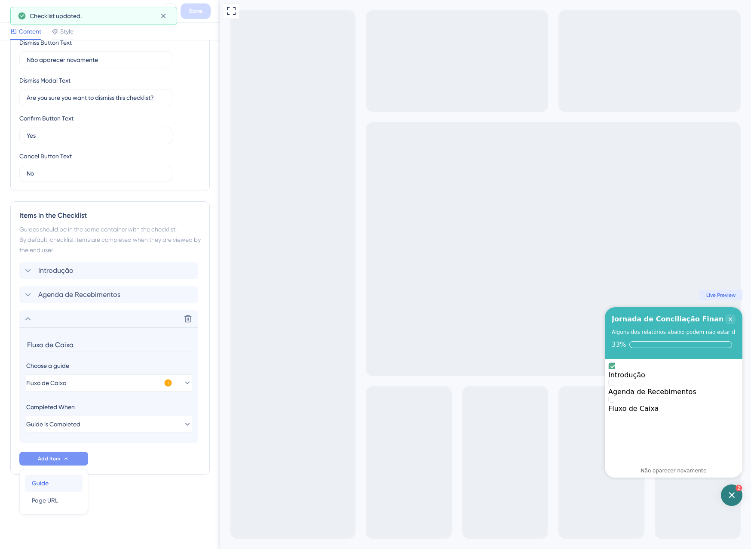
click at [66, 483] on div "Guide Guide" at bounding box center [54, 482] width 44 height 17
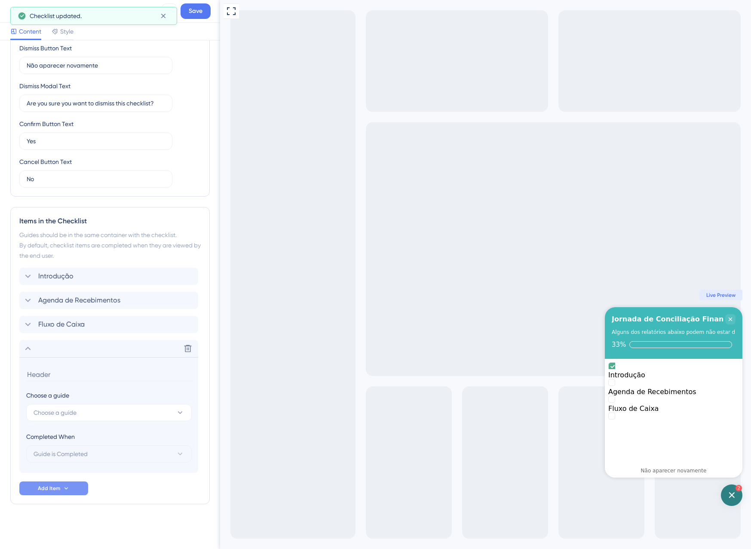
scroll to position [203, 0]
click at [81, 413] on button "Choose a guide" at bounding box center [109, 412] width 166 height 17
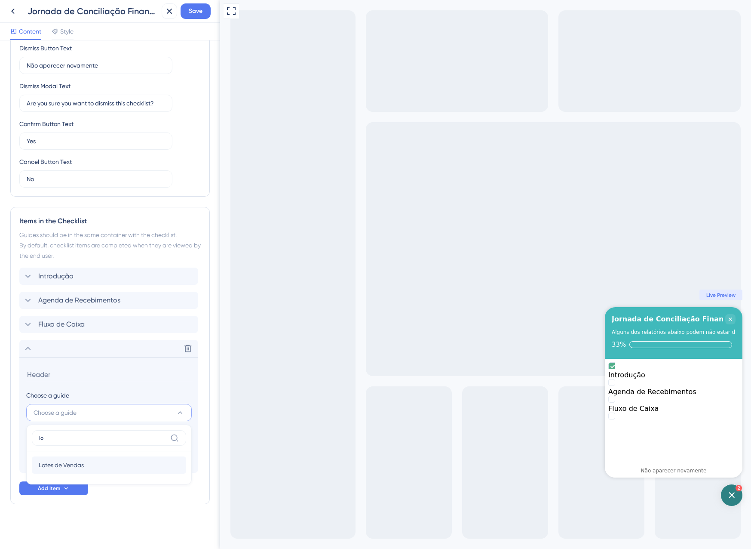
type input "lo"
click at [66, 463] on span "Lotes de Vendas" at bounding box center [61, 465] width 45 height 10
type input "Lotes de Vendas"
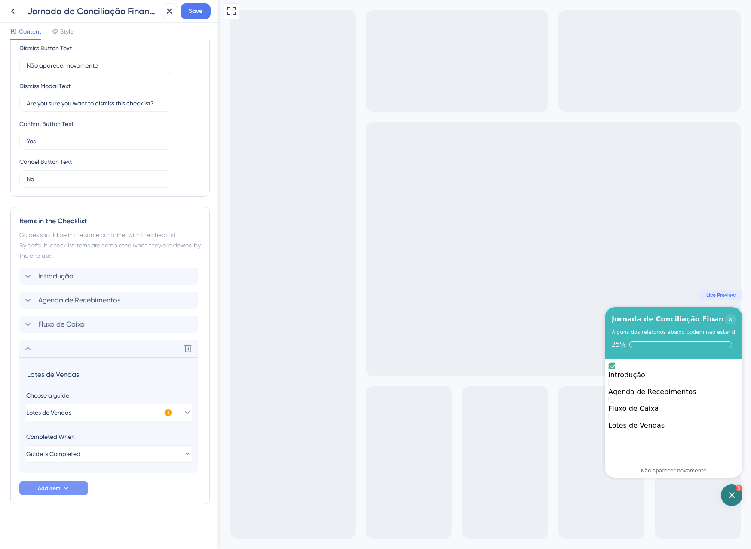
click at [83, 490] on button "Add Item" at bounding box center [53, 488] width 69 height 14
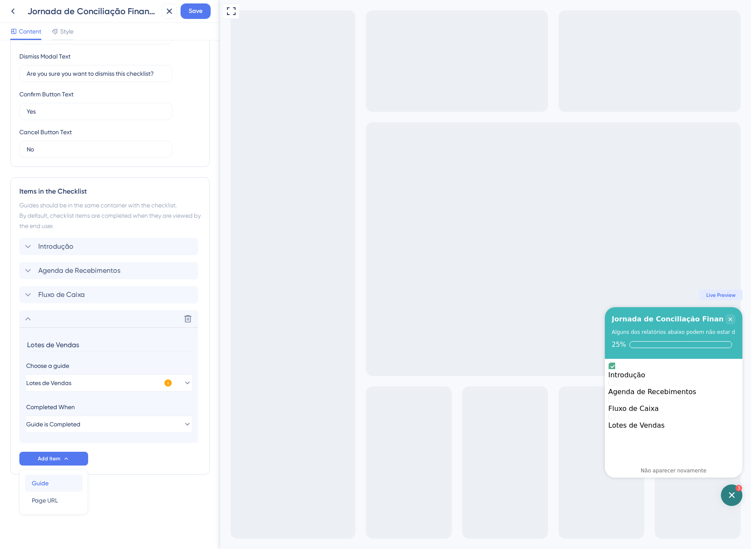
click at [51, 484] on div "Guide Guide" at bounding box center [54, 482] width 44 height 17
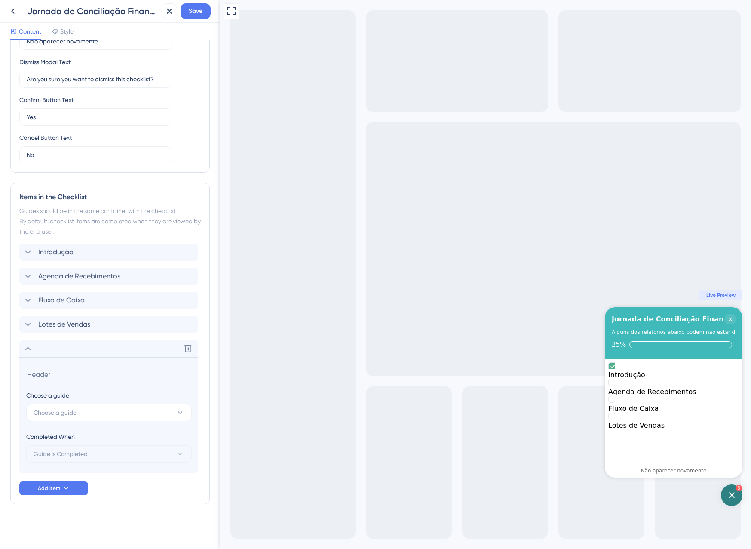
scroll to position [228, 0]
type input "u"
click at [75, 415] on span "Choose a guide" at bounding box center [55, 412] width 43 height 10
type input "unid"
click at [95, 466] on span "Unidade de Recebíveis (UR)" at bounding box center [77, 465] width 76 height 10
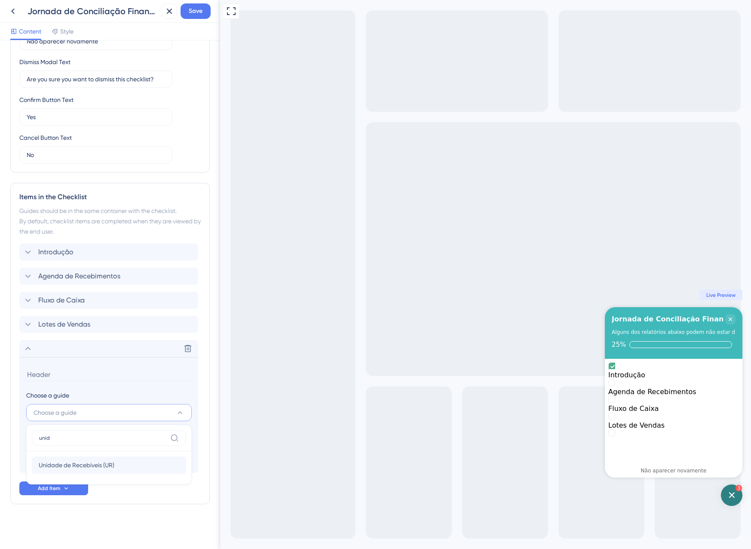
type input "Unidade de Recebíveis (UR)"
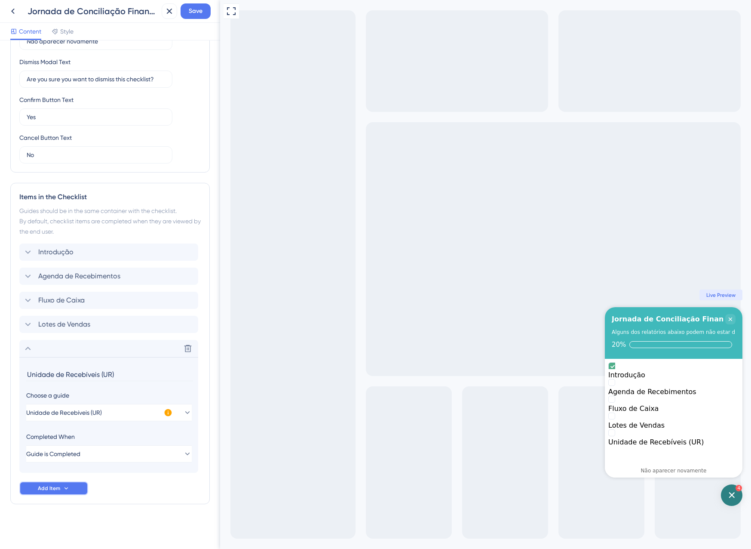
click at [63, 486] on icon at bounding box center [66, 488] width 7 height 7
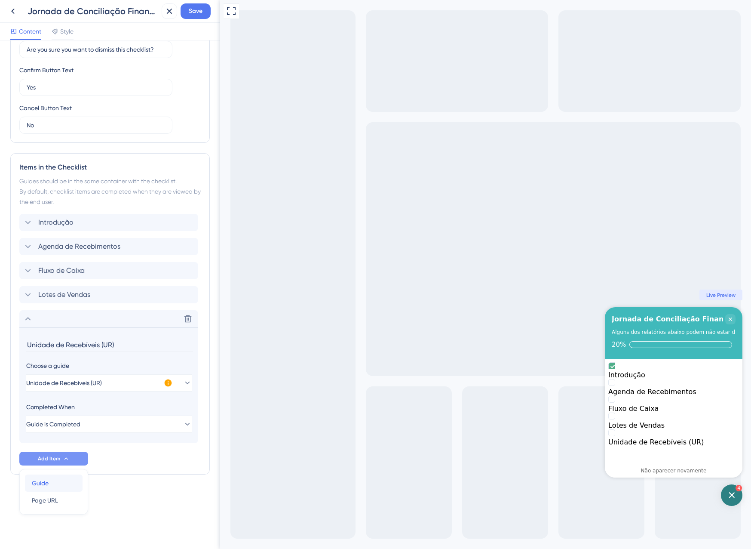
click at [63, 486] on div "Guide Guide" at bounding box center [54, 482] width 44 height 17
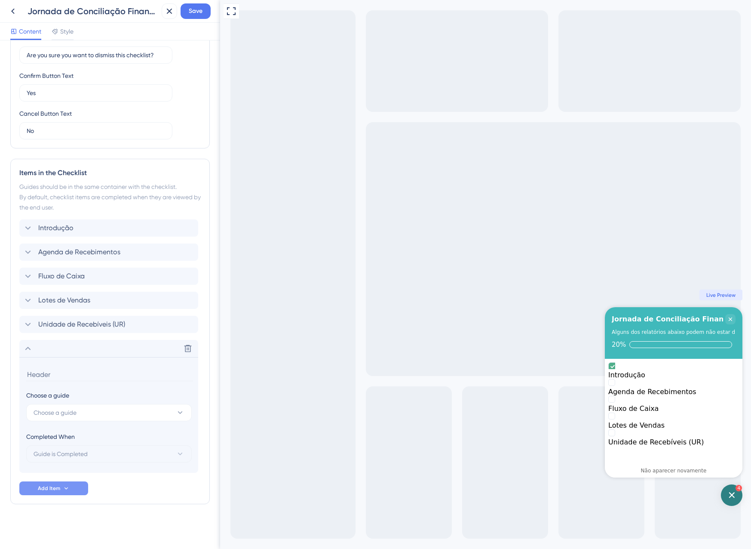
scroll to position [252, 0]
click at [73, 410] on span "Choose a guide" at bounding box center [55, 412] width 43 height 10
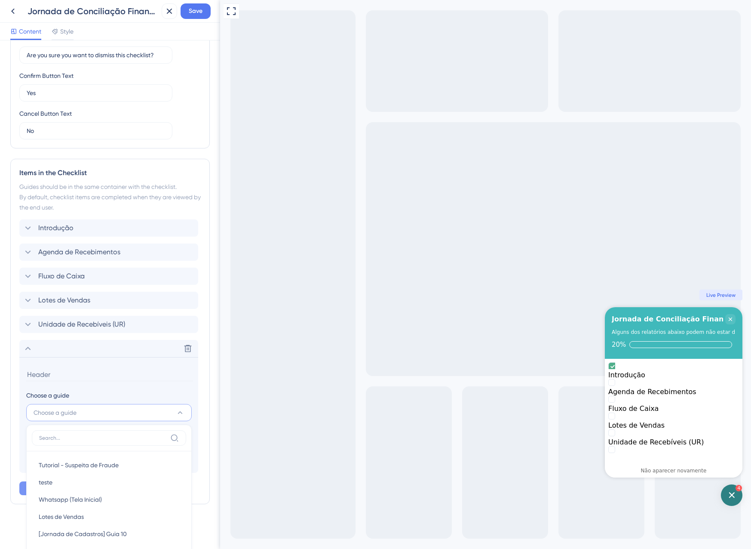
scroll to position [461, 0]
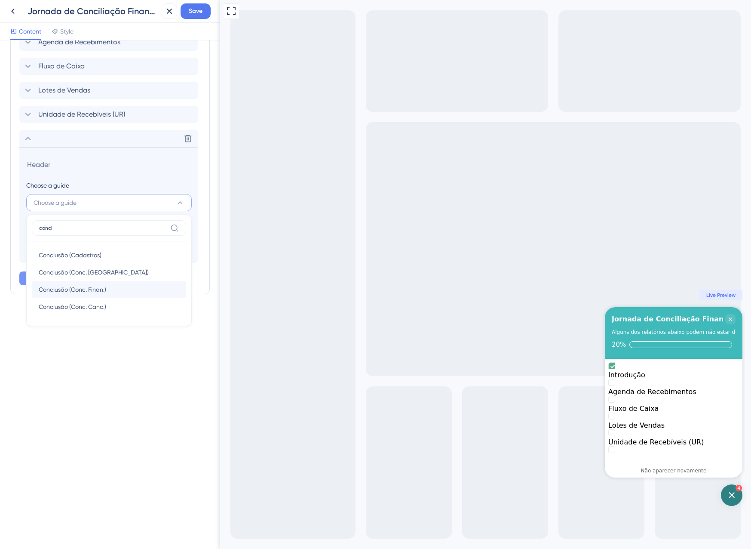
type input "concl"
click at [100, 288] on span "Conclusão (Conc. Finan.)" at bounding box center [73, 289] width 68 height 10
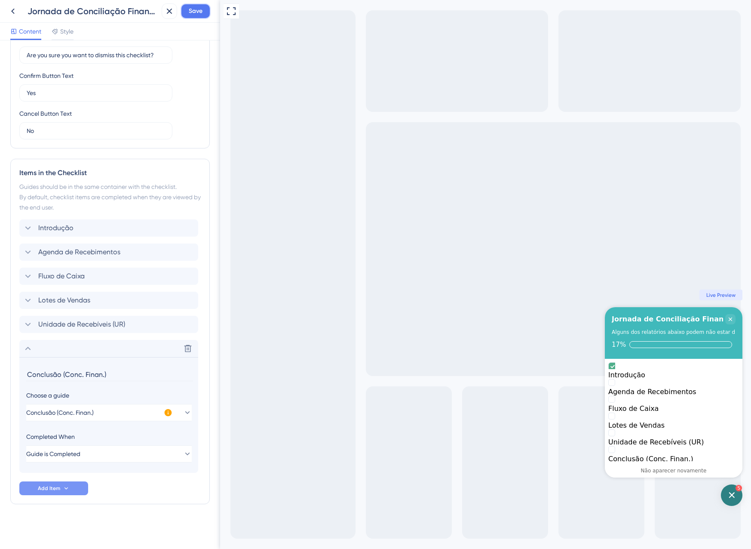
click at [200, 12] on span "Save" at bounding box center [196, 11] width 14 height 10
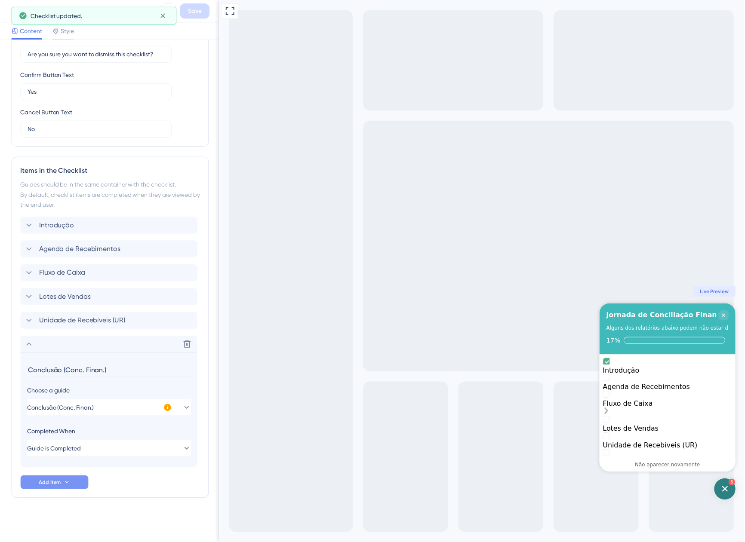
scroll to position [25, 0]
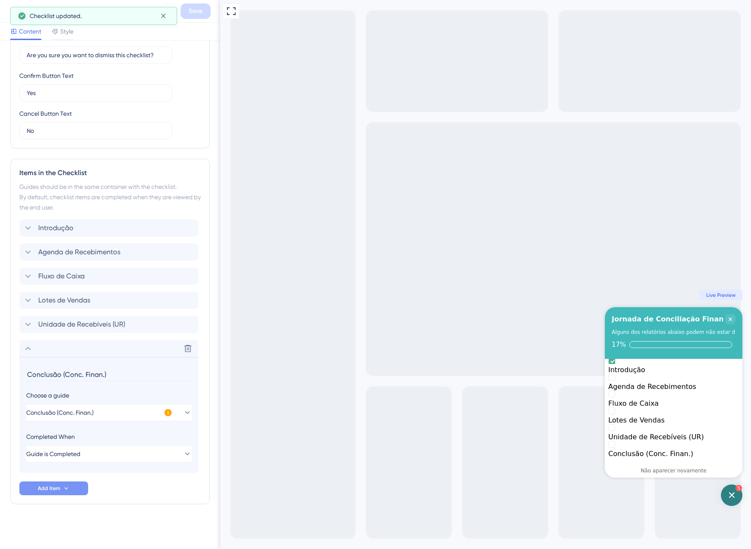
click at [113, 376] on input "Conclusão (Conc. Finan.)" at bounding box center [109, 374] width 167 height 13
drag, startPoint x: 113, startPoint y: 376, endPoint x: 63, endPoint y: 375, distance: 50.3
click at [63, 375] on input "Conclusão (Conc. Finan.)" at bounding box center [109, 374] width 167 height 13
type input "Conclusão"
click at [203, 8] on button "Save" at bounding box center [196, 10] width 30 height 15
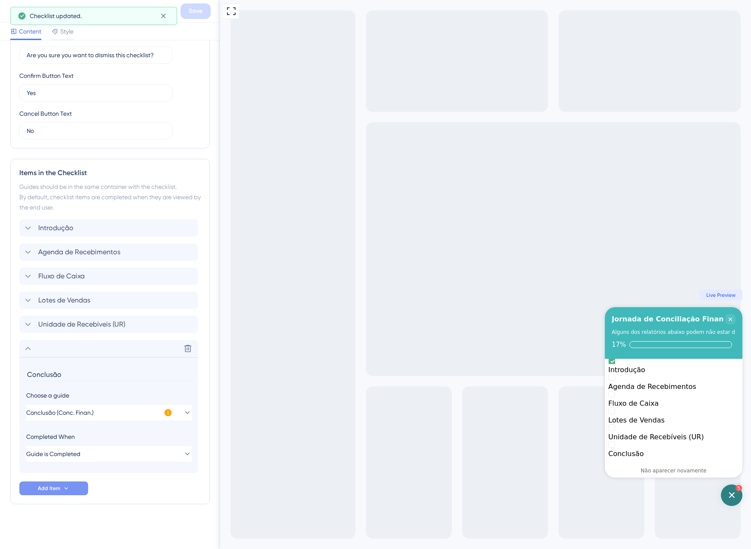
click at [167, 8] on div "Checklist updated." at bounding box center [93, 16] width 167 height 18
click at [167, 13] on icon at bounding box center [163, 16] width 9 height 9
click at [170, 8] on icon at bounding box center [169, 11] width 10 height 10
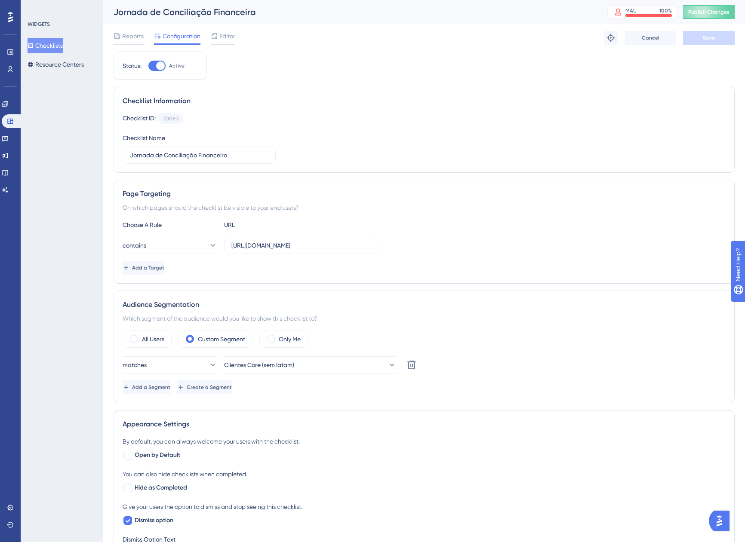
click at [52, 45] on button "Checklists" at bounding box center [45, 45] width 35 height 15
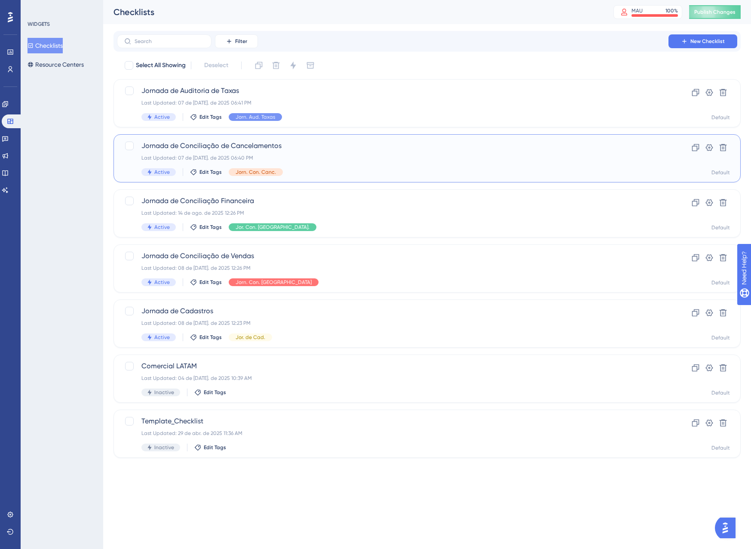
click at [308, 171] on div "Active Edit Tags Jorn. Con. Canc." at bounding box center [392, 172] width 503 height 8
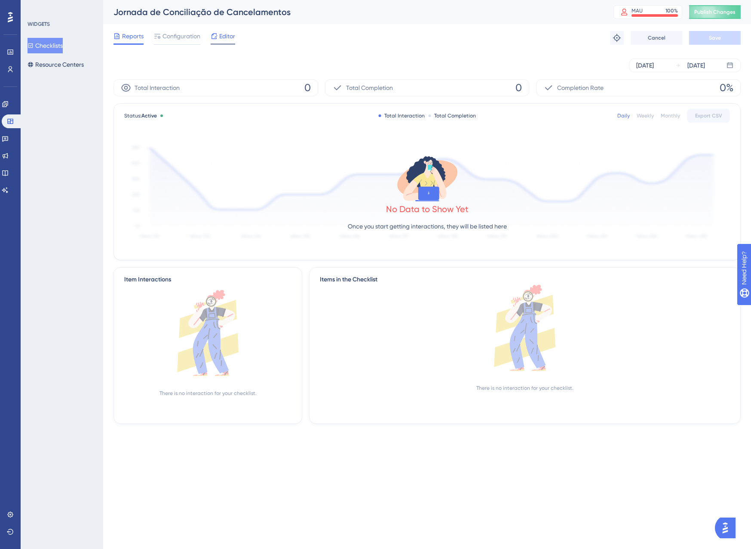
click at [222, 42] on div "Editor" at bounding box center [223, 38] width 25 height 14
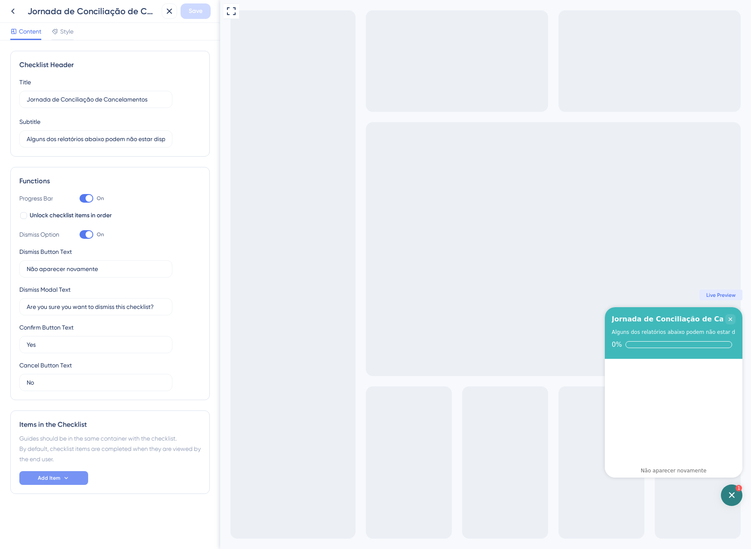
drag, startPoint x: 56, startPoint y: 472, endPoint x: 58, endPoint y: 476, distance: 4.6
click at [57, 474] on div "Items in the Checklist Guides should be in the same container with the checklis…" at bounding box center [110, 451] width 200 height 83
click at [58, 480] on span "Add Item" at bounding box center [49, 477] width 22 height 7
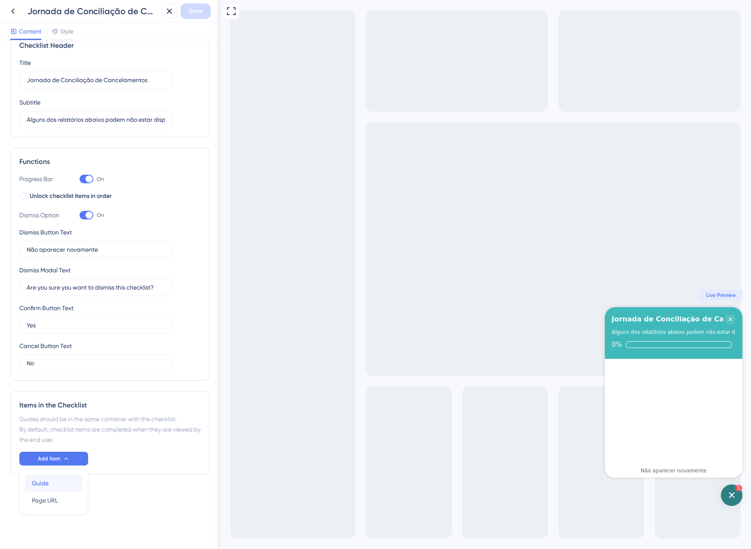
click at [60, 479] on div "Guide Guide" at bounding box center [54, 482] width 44 height 17
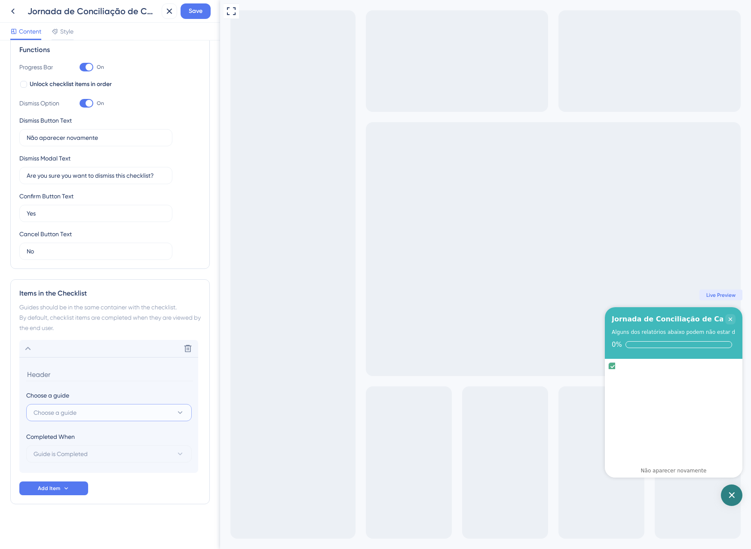
click at [73, 421] on button "Choose a guide" at bounding box center [109, 412] width 166 height 17
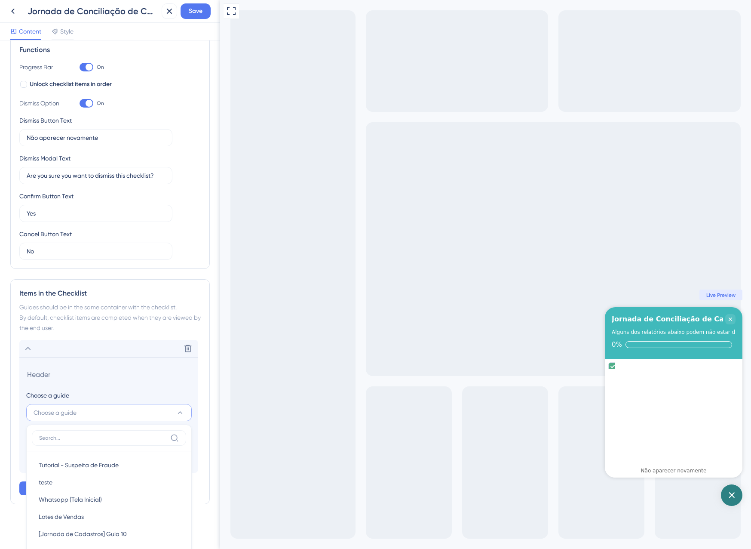
scroll to position [341, 0]
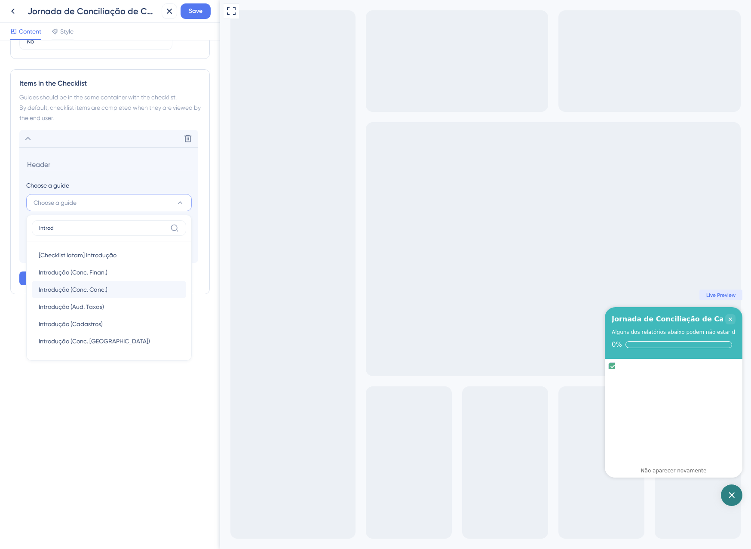
type input "introd"
click at [92, 290] on span "Introdução (Conc. Canc.)" at bounding box center [73, 289] width 69 height 10
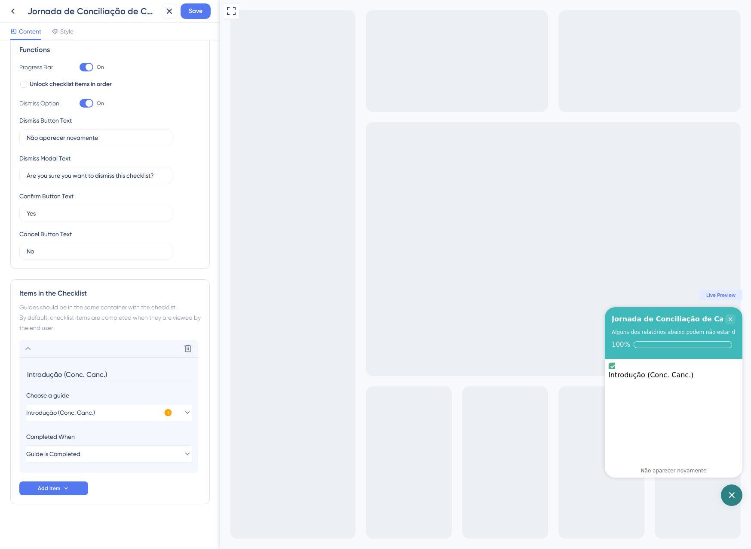
drag, startPoint x: 111, startPoint y: 378, endPoint x: 63, endPoint y: 376, distance: 47.3
click at [63, 376] on input "Introdução (Conc. Canc.)" at bounding box center [109, 374] width 167 height 13
type input "Introdução"
click at [37, 495] on div "Items in the Checklist Guides should be in the same container with the checklis…" at bounding box center [110, 391] width 200 height 225
click at [40, 489] on span "Add Item" at bounding box center [49, 488] width 22 height 7
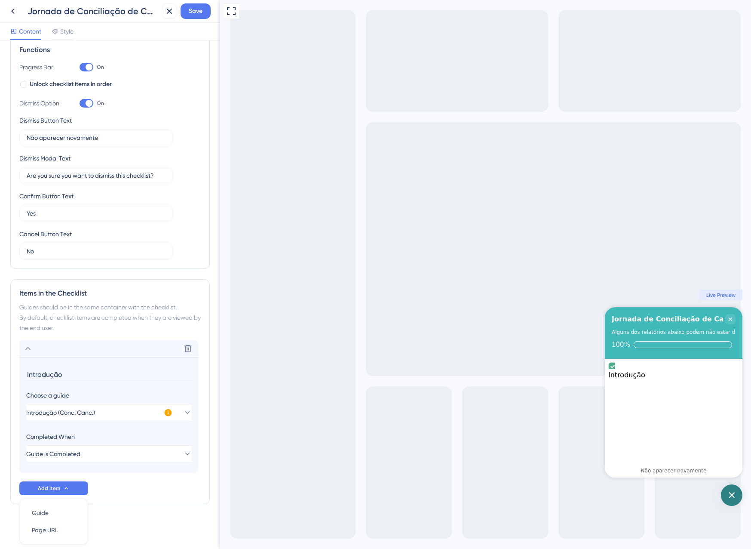
scroll to position [161, 0]
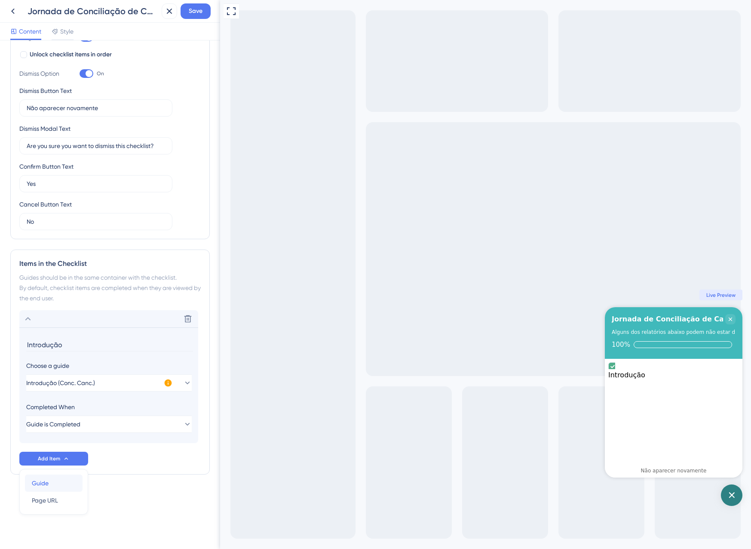
click at [46, 486] on span "Guide" at bounding box center [40, 483] width 17 height 10
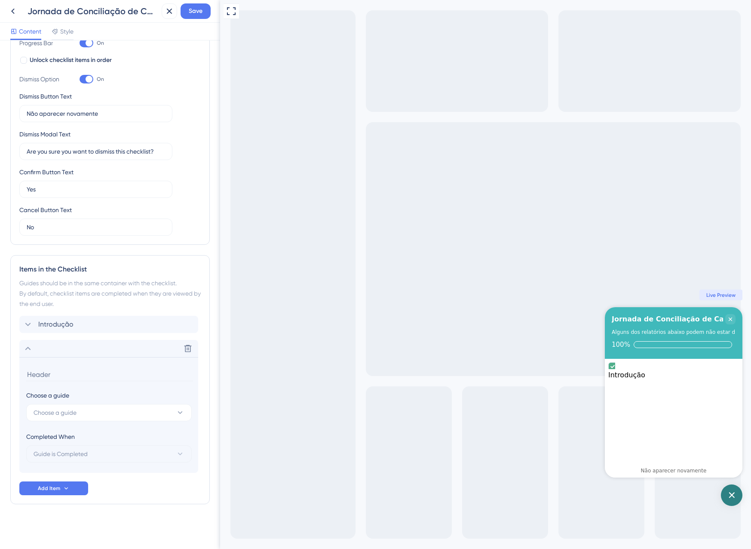
scroll to position [155, 0]
click at [77, 406] on button "Choose a guide" at bounding box center [109, 412] width 166 height 17
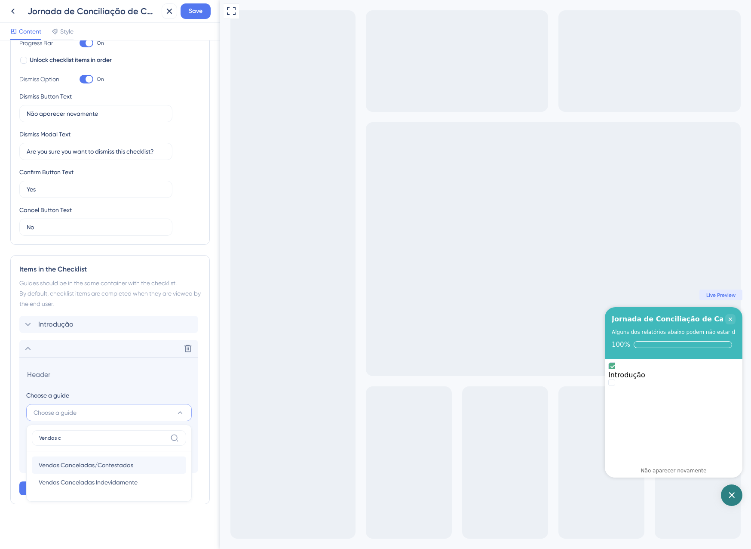
type input "Vendas c"
click at [117, 465] on span "Vendas Canceladas/Contestadas" at bounding box center [86, 465] width 95 height 10
type input "Vendas Canceladas/Contestadas"
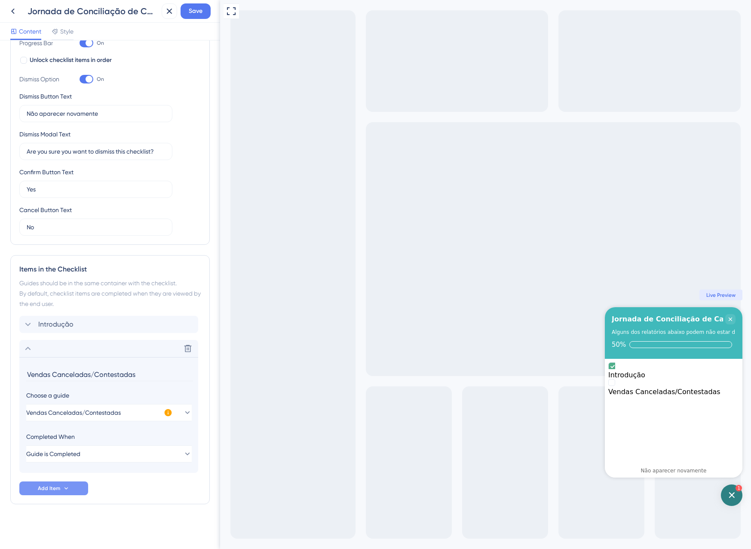
click at [71, 484] on button "Add Item" at bounding box center [53, 488] width 69 height 14
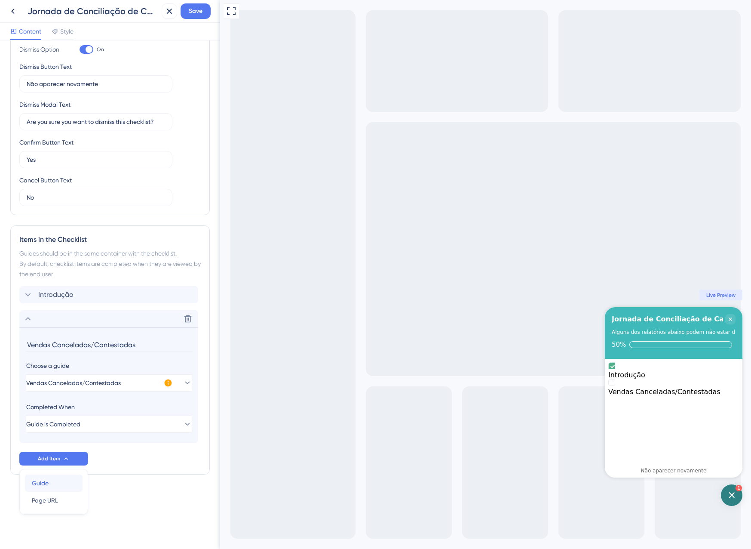
click at [63, 481] on div "Guide Guide" at bounding box center [54, 482] width 44 height 17
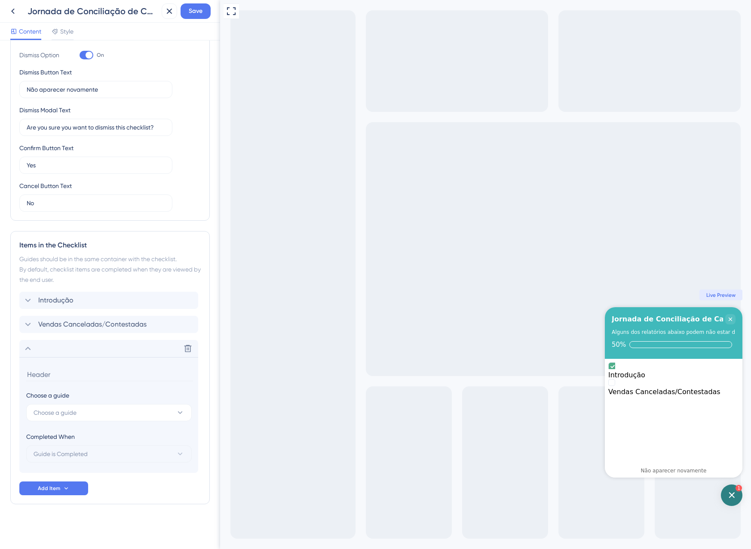
scroll to position [179, 0]
click at [72, 409] on span "Choose a guide" at bounding box center [55, 412] width 43 height 10
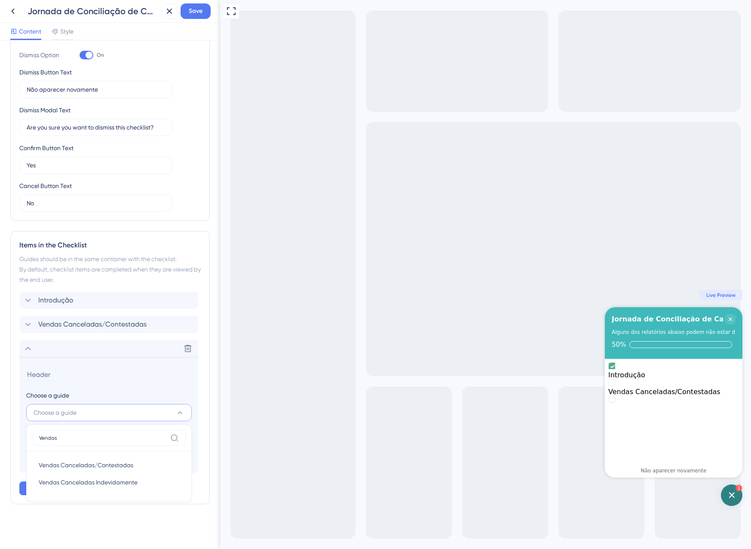
scroll to position [389, 0]
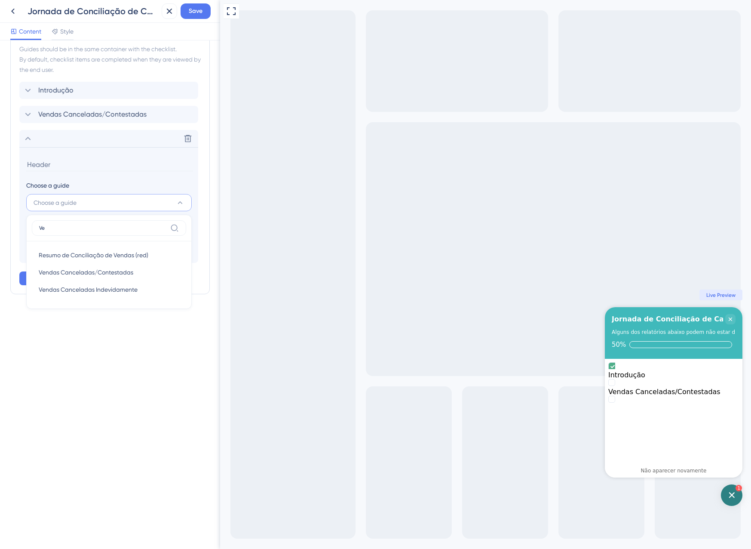
type input "V"
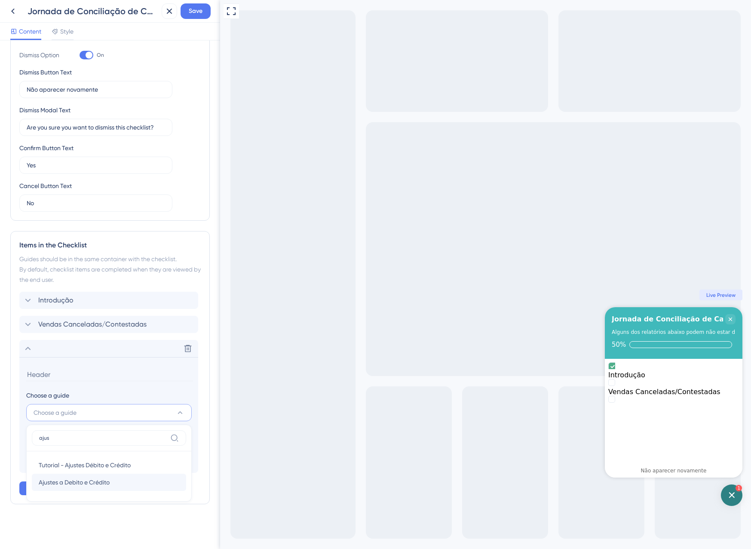
type input "ajus"
click at [101, 481] on span "Ajustes a Debito e Crédito" at bounding box center [74, 482] width 71 height 10
type input "Ajustes a Debito e Crédito"
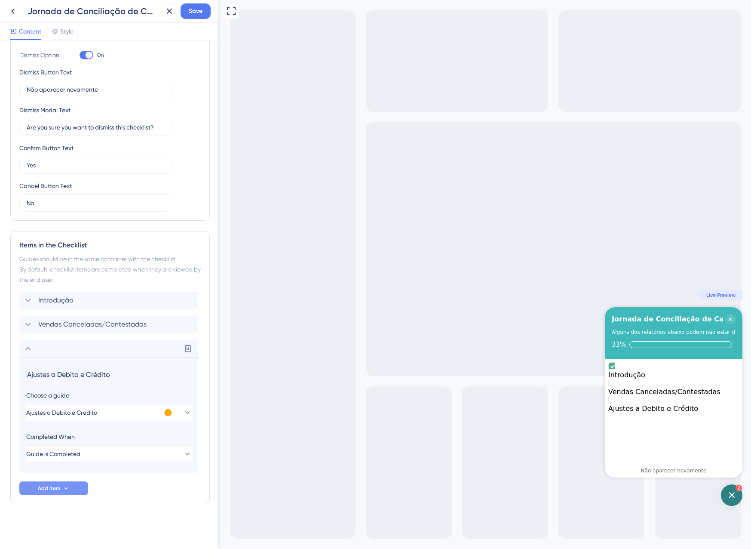
click at [51, 489] on span "Add Item" at bounding box center [49, 488] width 22 height 7
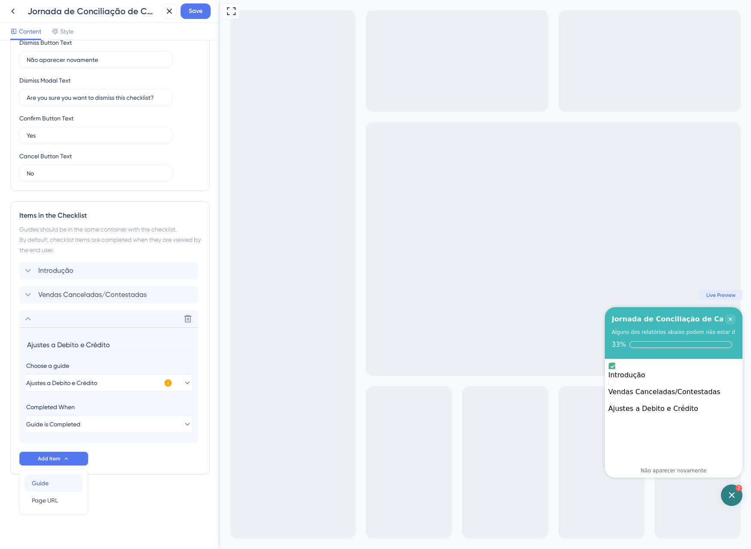
click at [51, 485] on div "Guide Guide" at bounding box center [54, 482] width 44 height 17
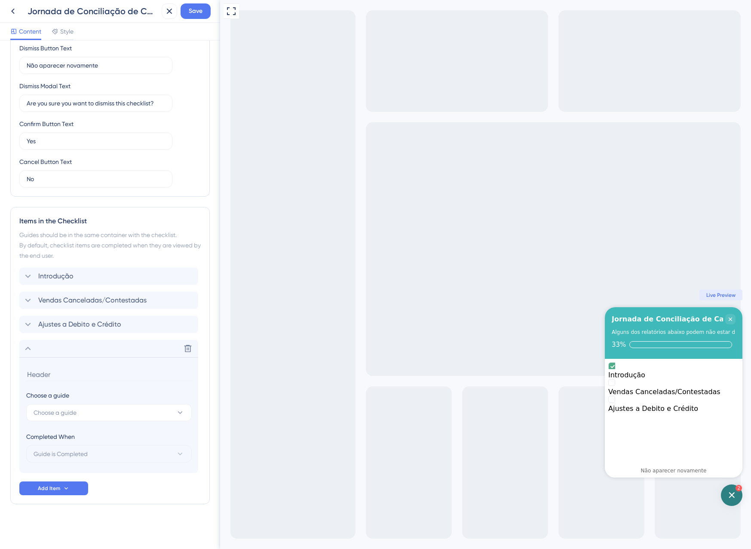
scroll to position [203, 0]
click at [76, 415] on span "Choose a guide" at bounding box center [55, 412] width 43 height 10
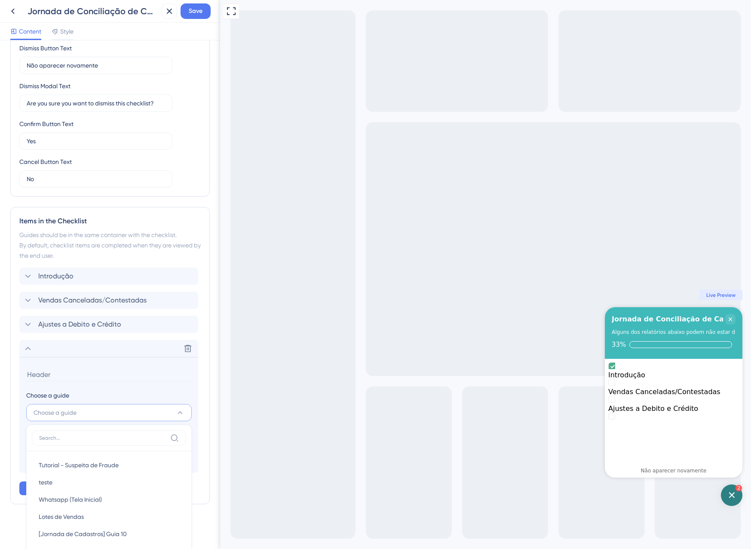
scroll to position [418, 0]
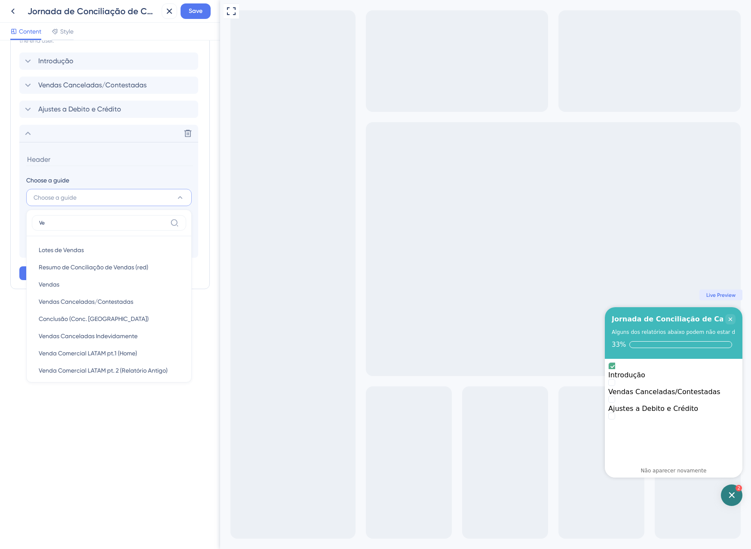
type input "V"
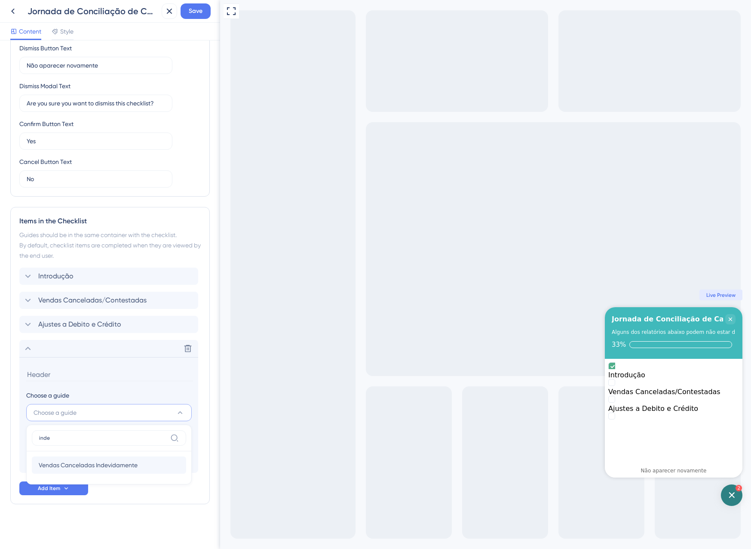
type input "inde"
click at [89, 460] on span "Vendas Canceladas Indevidamente" at bounding box center [88, 465] width 99 height 10
type input "Vendas Canceladas Indevidamente"
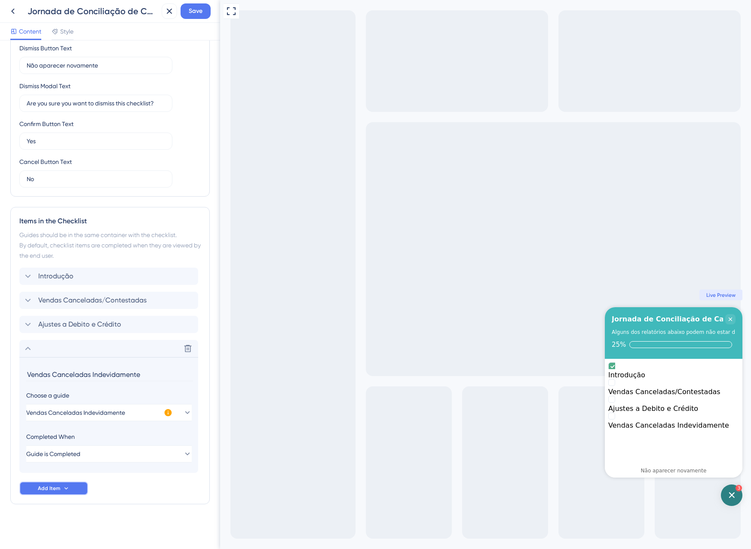
click at [63, 484] on button "Add Item" at bounding box center [53, 488] width 69 height 14
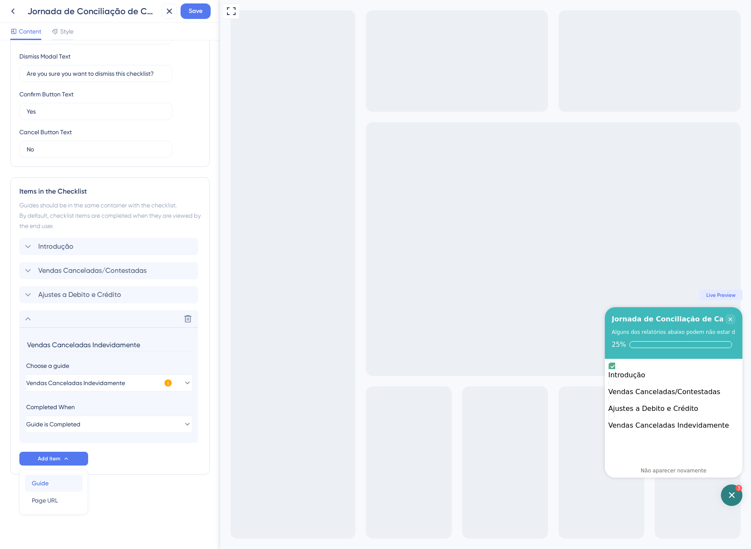
click at [64, 486] on div "Guide Guide" at bounding box center [54, 482] width 44 height 17
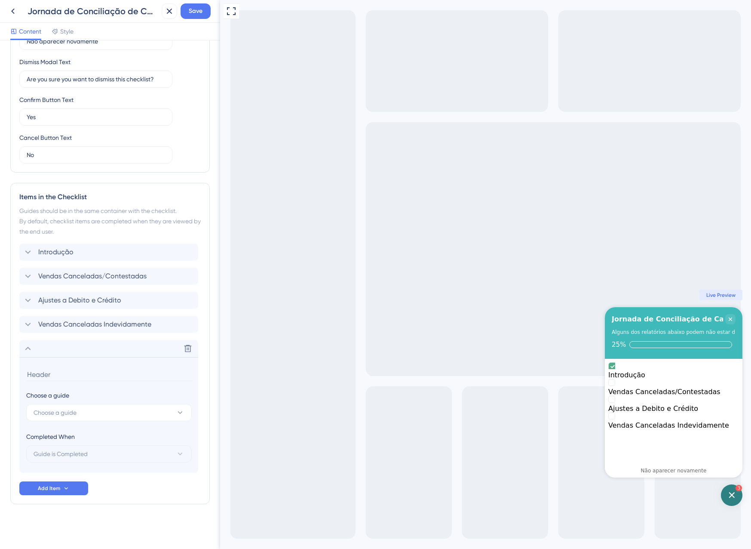
scroll to position [228, 0]
type input "C"
click at [58, 411] on span "Choose a guide" at bounding box center [55, 412] width 43 height 10
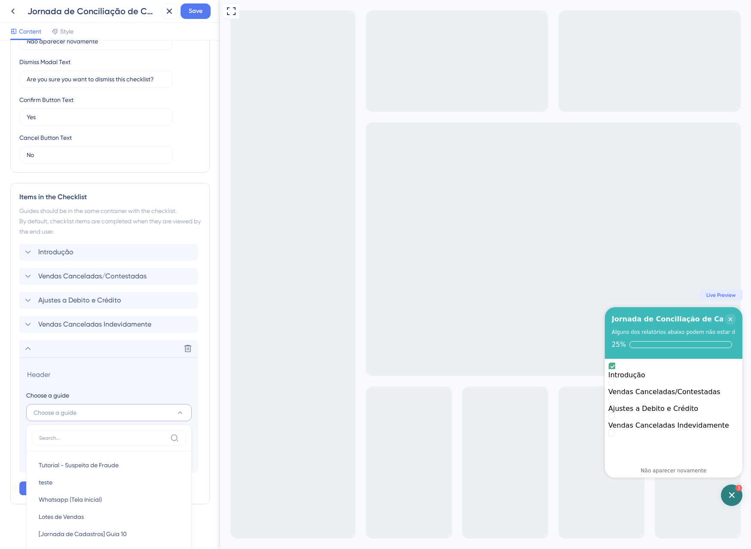
scroll to position [437, 0]
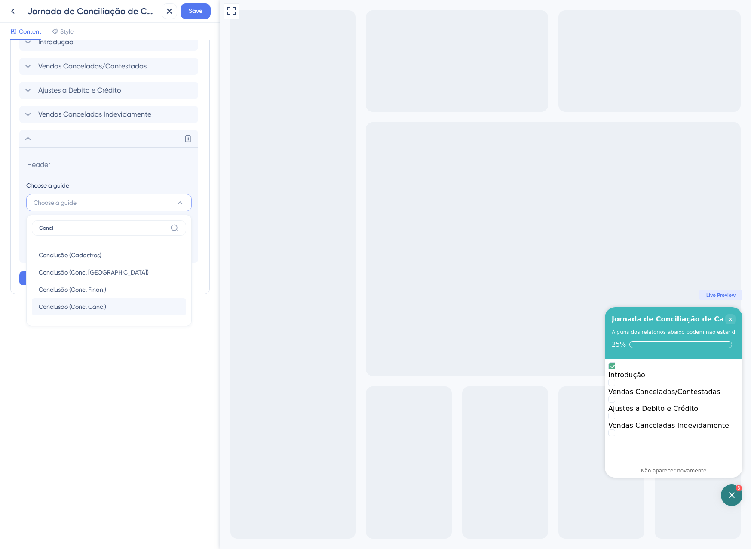
type input "Concl"
click at [112, 300] on div "Conclusão (Conc. Canc.) Conclusão (Conc. Canc.)" at bounding box center [109, 306] width 141 height 17
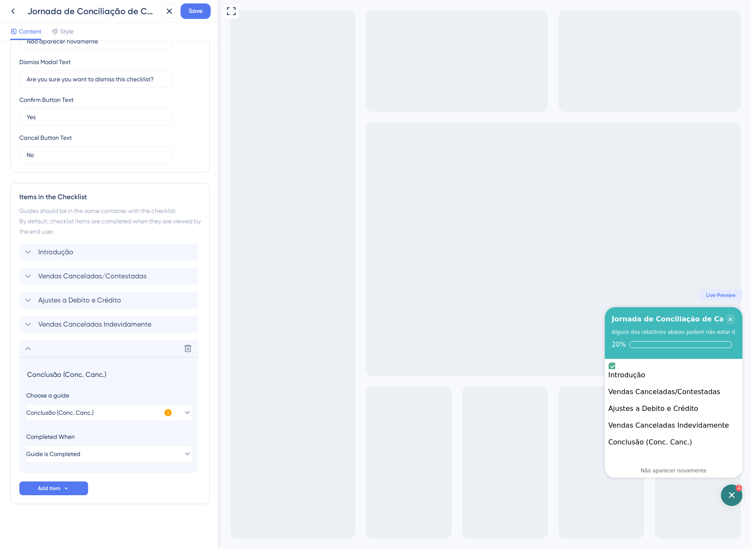
click at [134, 523] on div "Checklist Header Title Jornada de Conciliação de Cancelamentos Subtitle Alguns …" at bounding box center [110, 180] width 200 height 715
click at [122, 369] on input "Conclusão (Conc. Canc.)" at bounding box center [109, 374] width 167 height 13
drag, startPoint x: 120, startPoint y: 379, endPoint x: 61, endPoint y: 374, distance: 59.5
click at [61, 374] on input "Conclusão (Conc. Canc.)" at bounding box center [109, 374] width 167 height 13
type input "Conclusão"
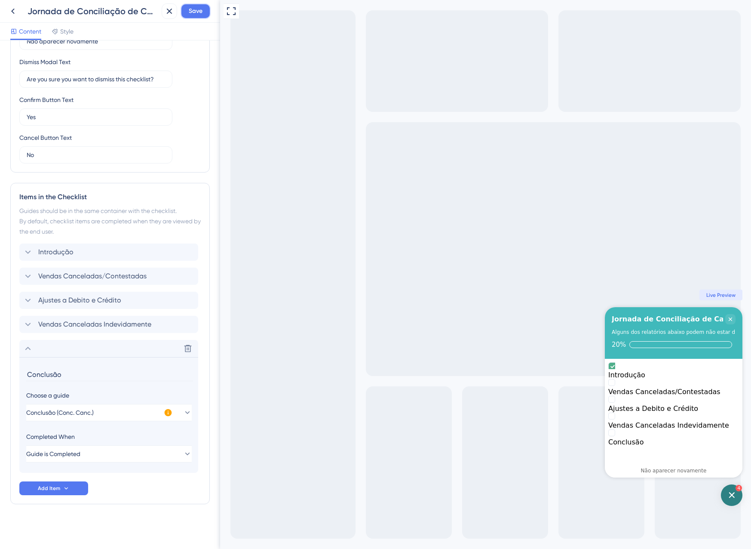
click at [206, 11] on button "Save" at bounding box center [196, 10] width 30 height 15
click at [163, 14] on icon at bounding box center [163, 16] width 9 height 9
click at [170, 10] on icon at bounding box center [170, 12] width 6 height 6
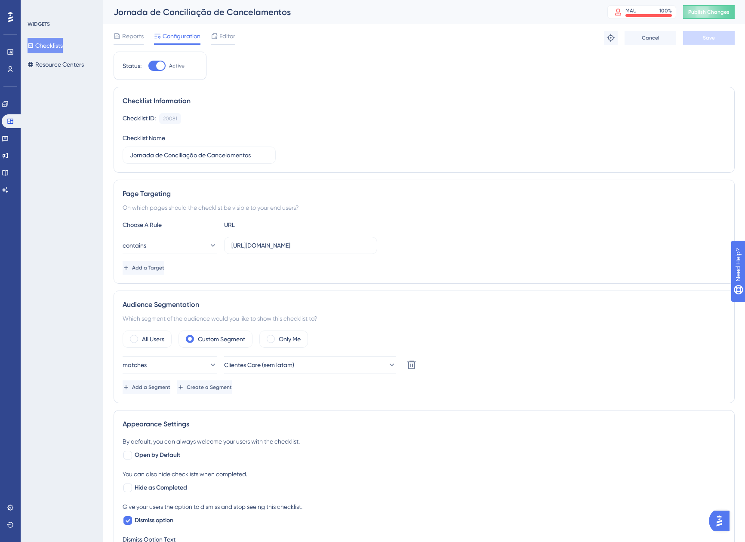
click at [55, 44] on button "Checklists" at bounding box center [45, 45] width 35 height 15
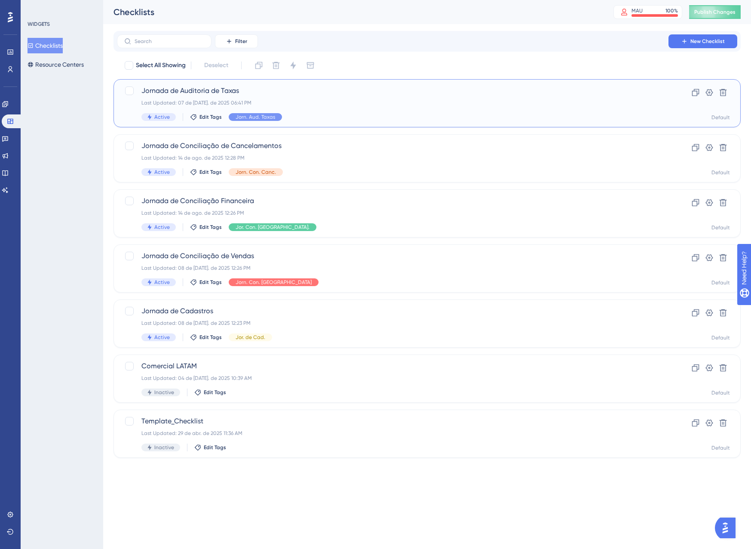
click at [330, 116] on div "Active Edit Tags Jorn. Aud. Taxas" at bounding box center [392, 117] width 503 height 8
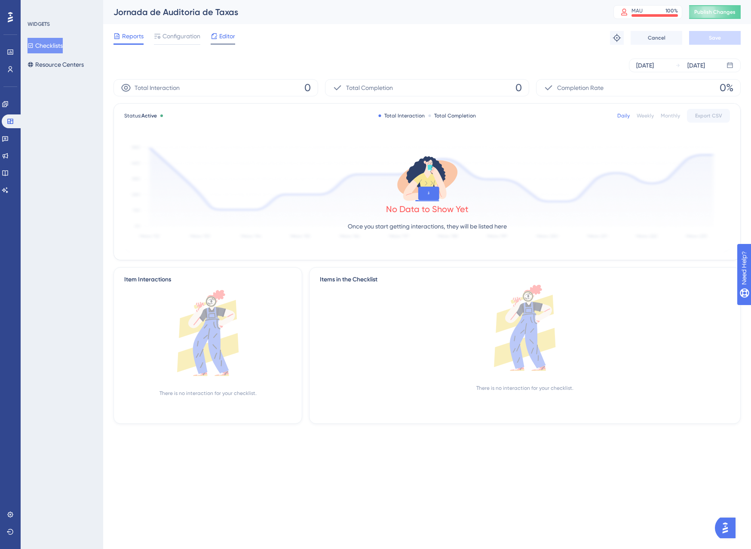
click at [222, 38] on span "Editor" at bounding box center [227, 36] width 16 height 10
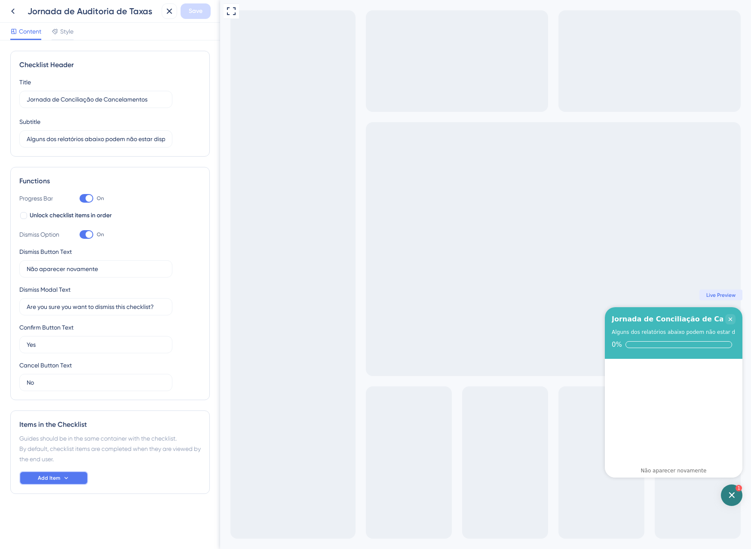
click at [71, 475] on button "Add Item" at bounding box center [53, 478] width 69 height 14
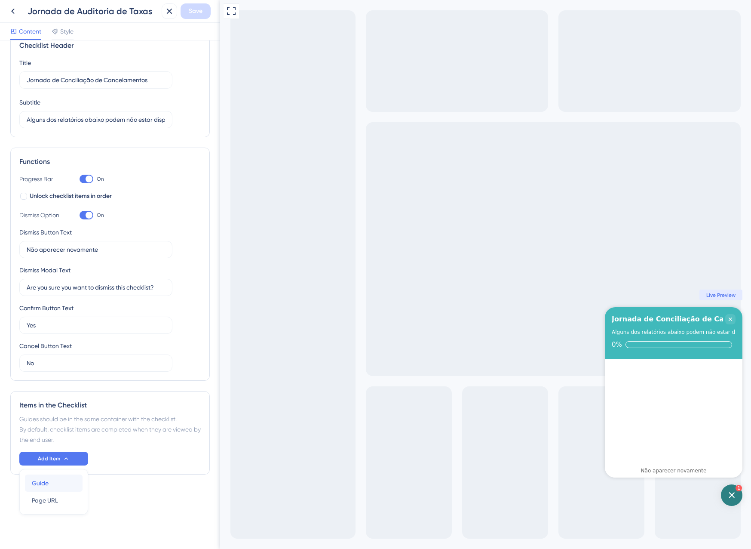
click at [60, 479] on div "Guide Guide" at bounding box center [54, 482] width 44 height 17
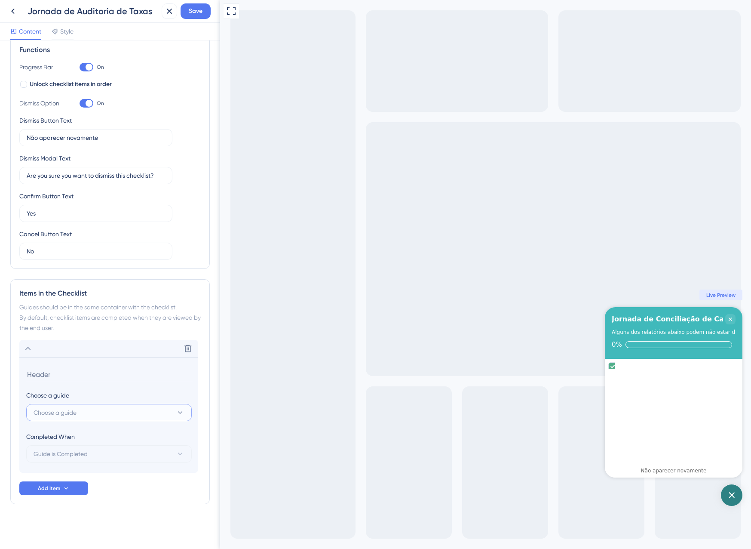
click at [83, 412] on button "Choose a guide" at bounding box center [109, 412] width 166 height 17
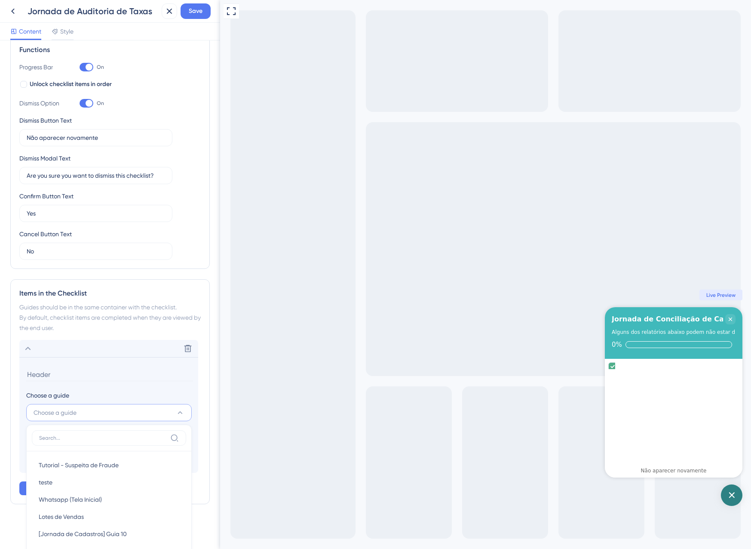
scroll to position [341, 0]
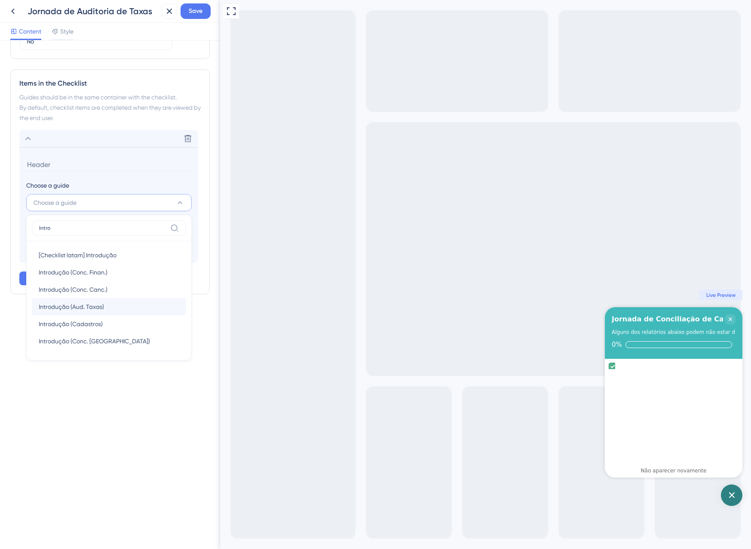
type input "Intro"
click at [88, 306] on span "Introdução (Aud. Taxas)" at bounding box center [71, 306] width 65 height 10
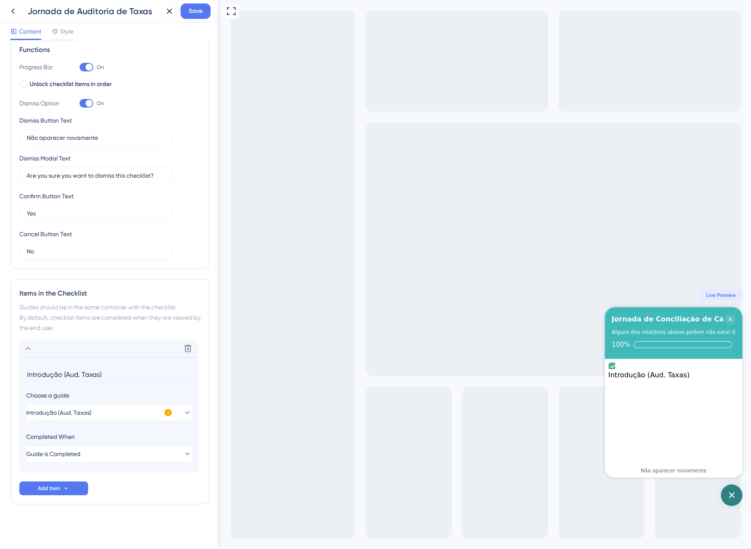
scroll to position [131, 0]
drag, startPoint x: 111, startPoint y: 373, endPoint x: 63, endPoint y: 372, distance: 48.6
click at [63, 372] on input "Introdução (Aud. Taxas)" at bounding box center [109, 374] width 167 height 13
type input "Introdução"
click at [78, 487] on button "Add Item" at bounding box center [53, 488] width 69 height 14
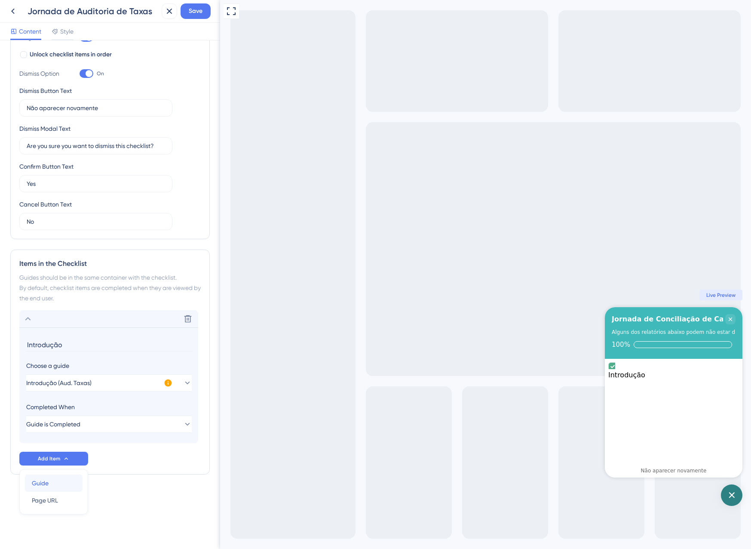
click at [58, 486] on div "Guide Guide" at bounding box center [54, 482] width 44 height 17
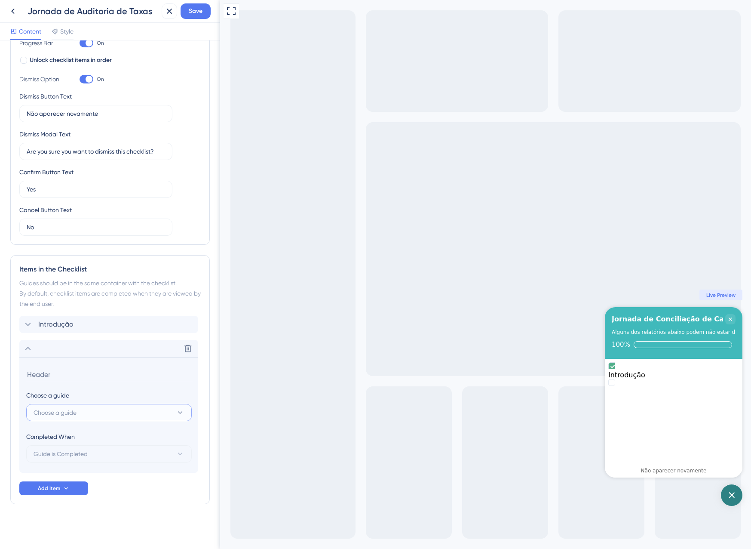
click at [63, 412] on span "Choose a guide" at bounding box center [55, 412] width 43 height 10
type input "Audi"
click at [92, 469] on span "Auditoria de Taxas de Vendas" at bounding box center [80, 465] width 82 height 10
type input "Auditoria de Taxas de Vendas"
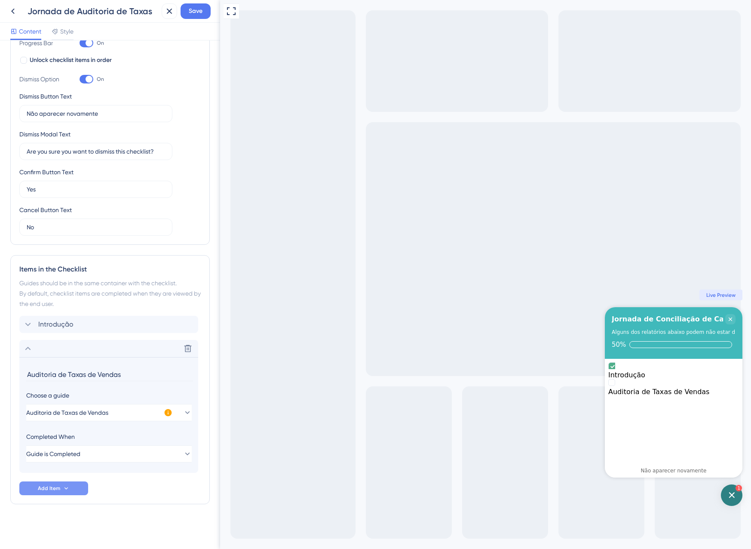
click at [57, 483] on button "Add Item" at bounding box center [53, 488] width 69 height 14
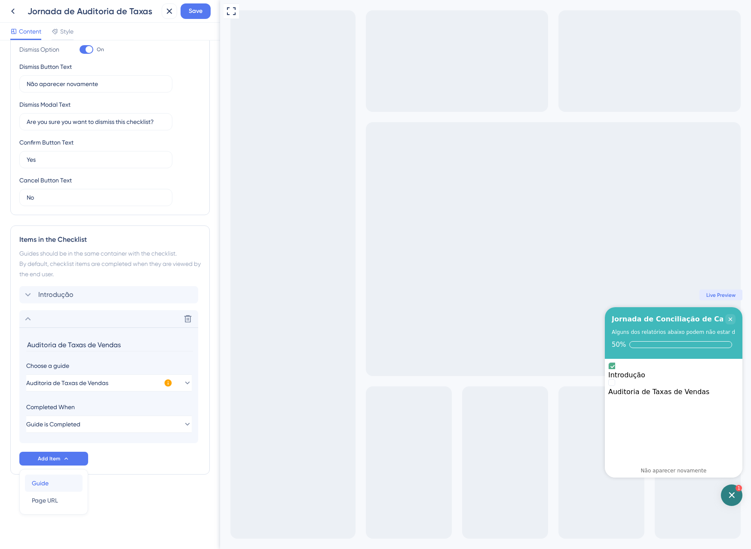
click at [57, 483] on div "Guide Guide" at bounding box center [54, 482] width 44 height 17
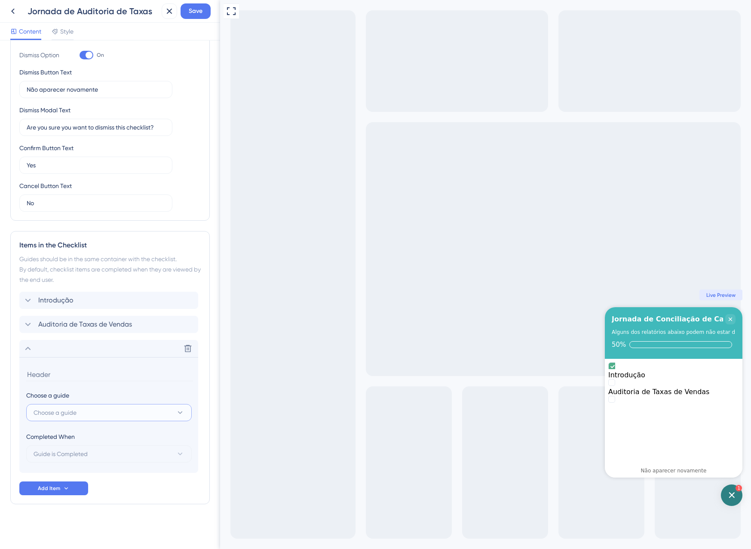
click at [80, 406] on button "Choose a guide" at bounding box center [109, 412] width 166 height 17
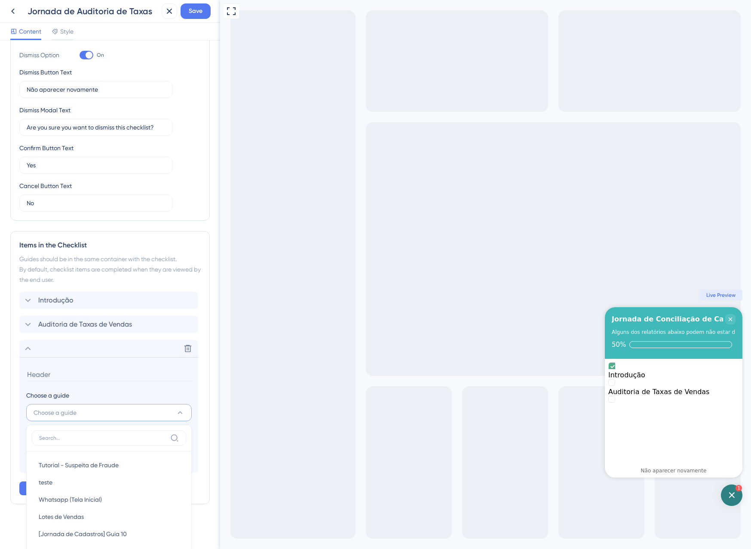
scroll to position [394, 0]
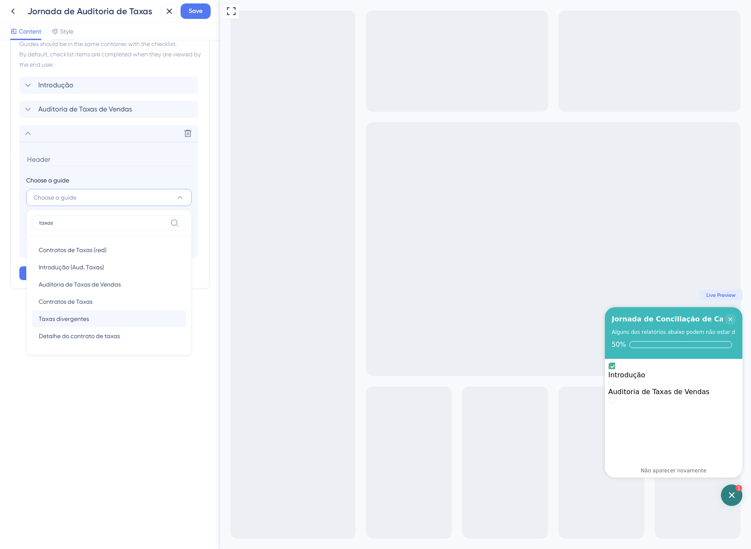
type input "taxas"
click at [65, 317] on span "Taxas divergentes" at bounding box center [64, 319] width 50 height 10
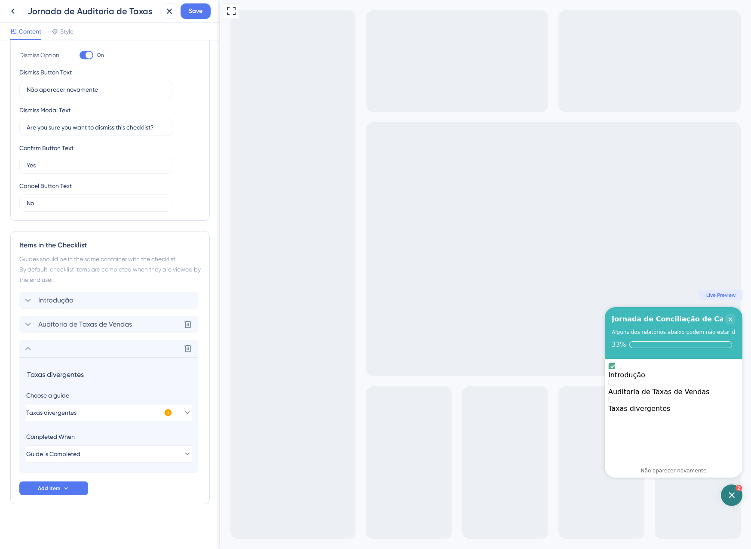
scroll to position [179, 0]
drag, startPoint x: 86, startPoint y: 377, endPoint x: 19, endPoint y: 381, distance: 67.2
click at [19, 381] on div "Items in the Checklist Guides should be in the same container with the checklis…" at bounding box center [110, 367] width 200 height 273
type input "Encontrei taxas divergente. E agora?"
click at [71, 484] on button "Add Item" at bounding box center [53, 488] width 69 height 14
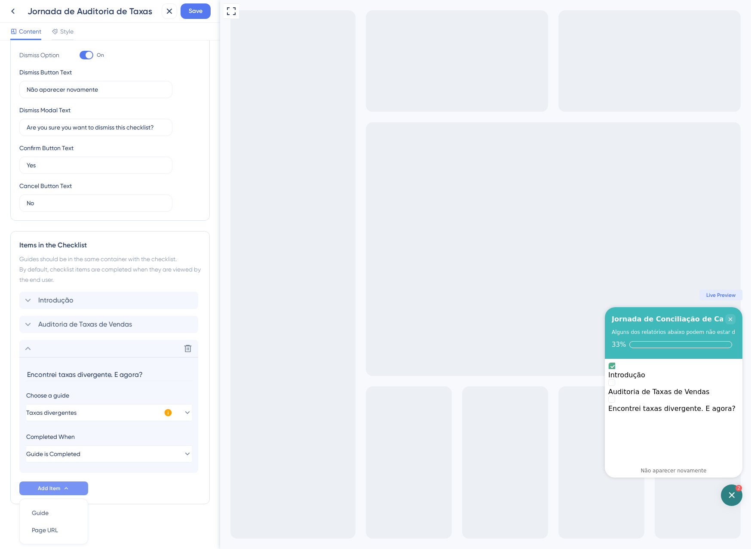
scroll to position [209, 0]
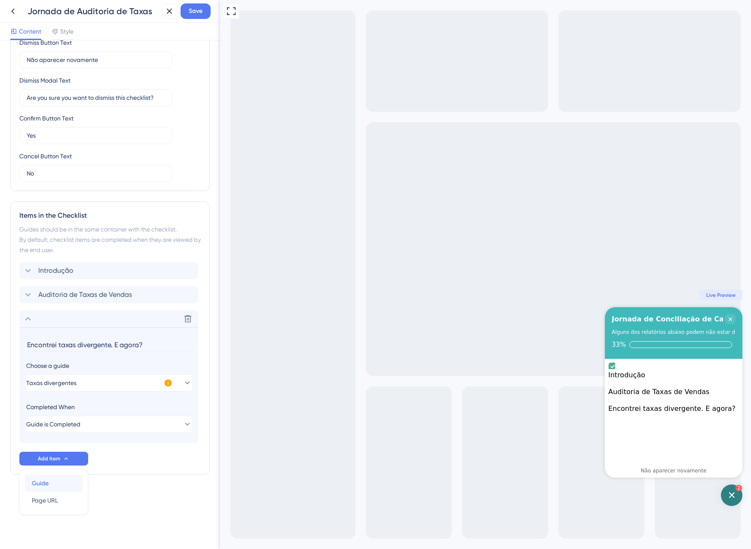
click at [48, 484] on span "Guide" at bounding box center [40, 483] width 17 height 10
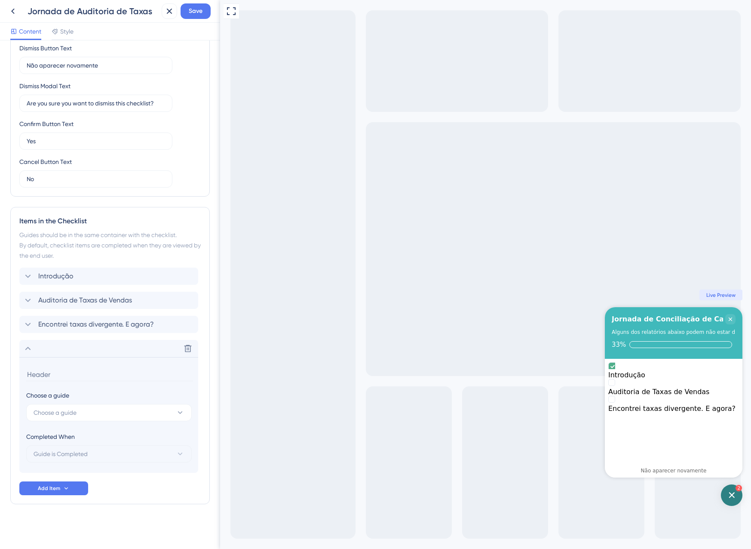
scroll to position [203, 0]
click at [73, 410] on span "Choose a guide" at bounding box center [55, 412] width 43 height 10
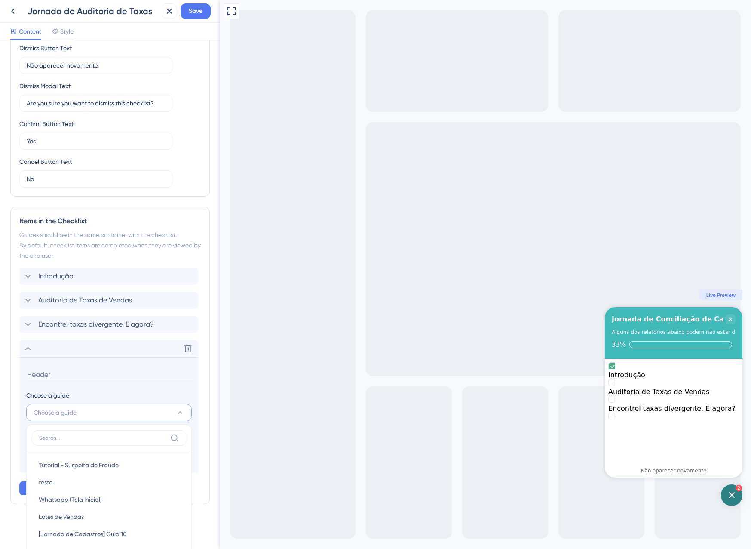
scroll to position [418, 0]
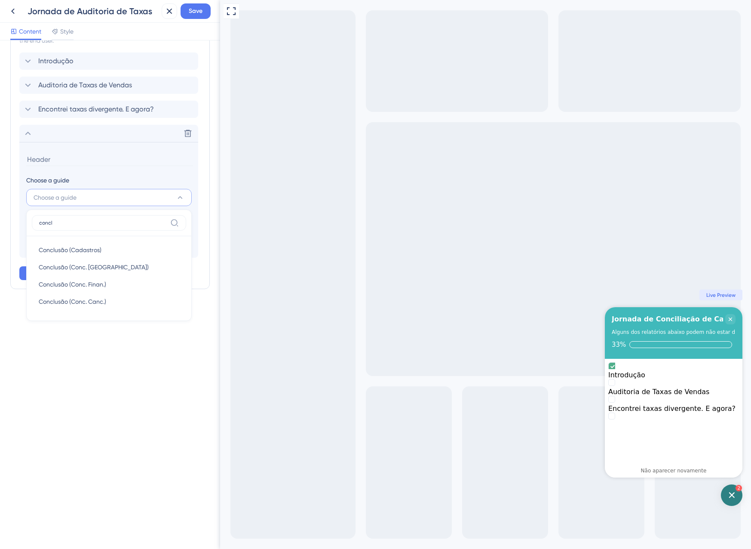
type input "concl"
click at [97, 384] on div "Checklist Header Title Jornada de Conciliação de Cancelamentos Subtitle Alguns …" at bounding box center [110, 294] width 220 height 508
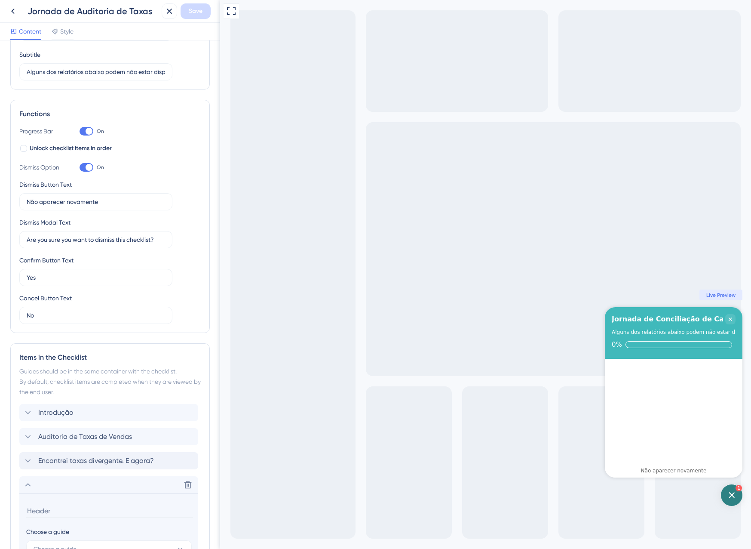
scroll to position [0, 0]
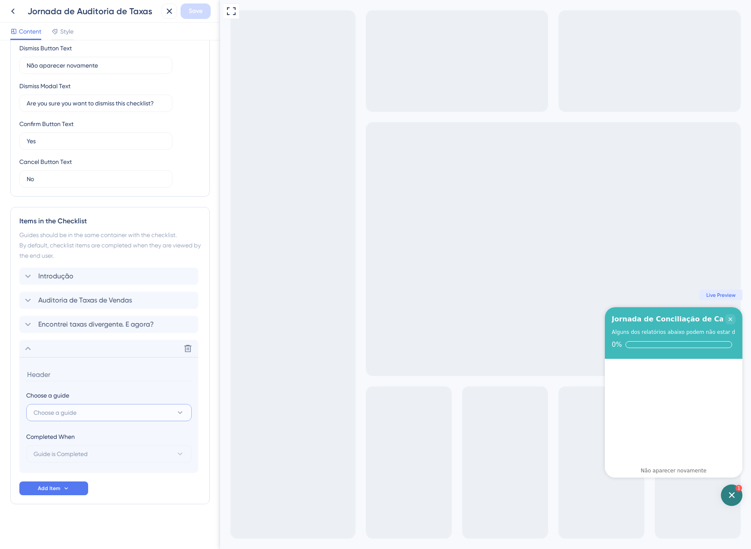
click at [65, 410] on span "Choose a guide" at bounding box center [55, 412] width 43 height 10
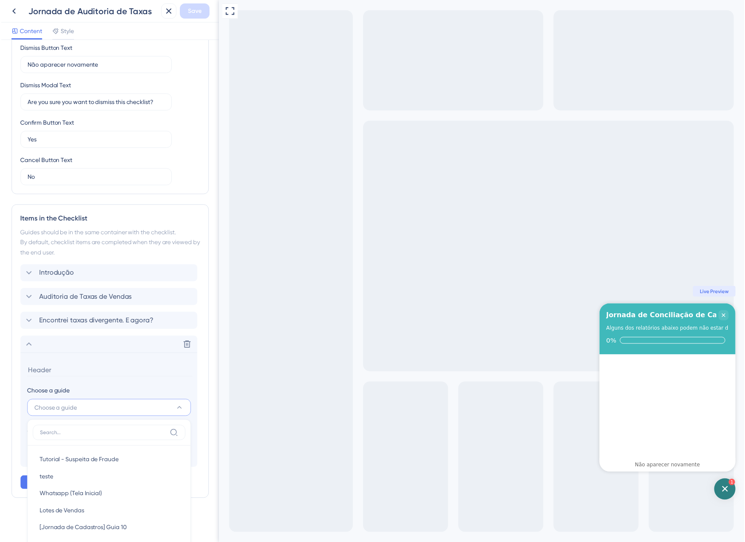
scroll to position [403, 0]
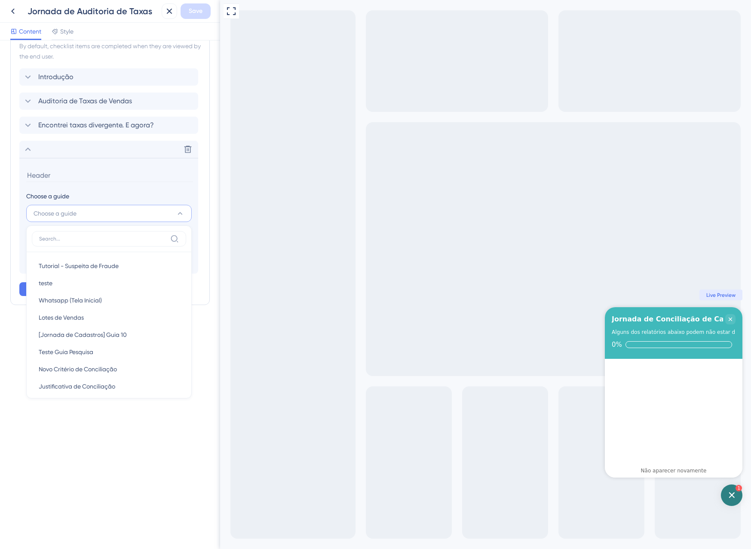
click at [90, 243] on label at bounding box center [109, 238] width 154 height 15
click at [90, 242] on input at bounding box center [103, 238] width 128 height 7
type input "concl"
click at [20, 9] on button at bounding box center [12, 10] width 15 height 15
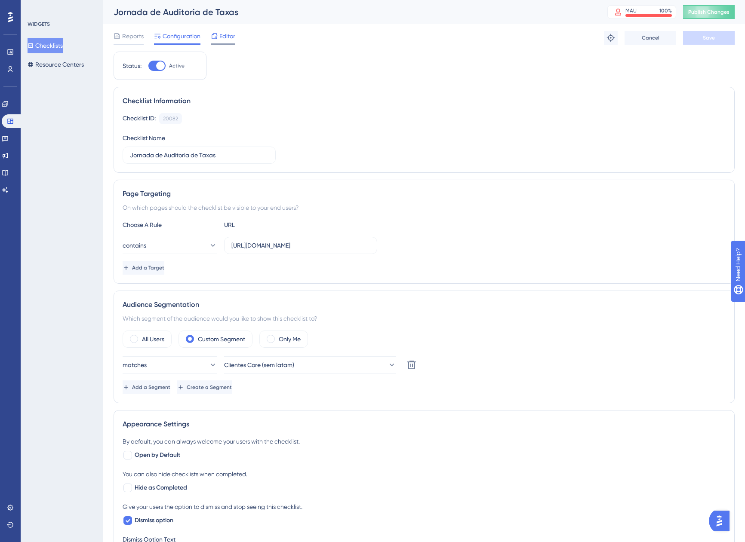
click at [221, 34] on span "Editor" at bounding box center [227, 36] width 16 height 10
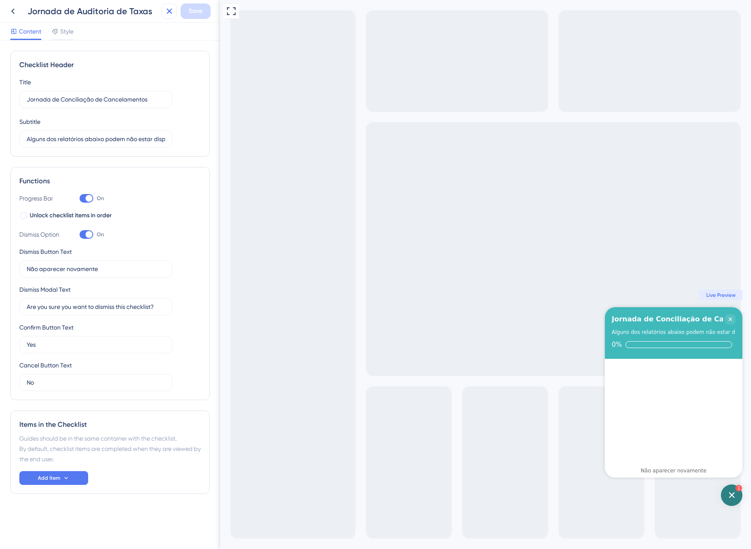
click at [164, 10] on button at bounding box center [169, 10] width 15 height 15
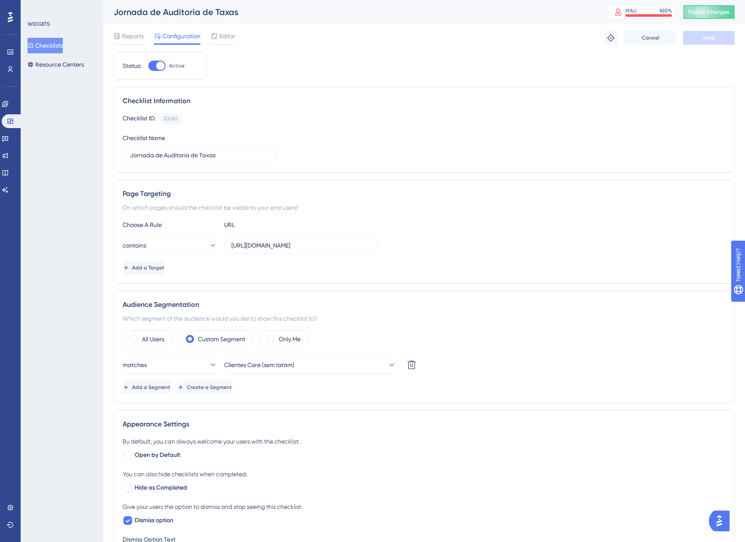
click at [43, 46] on button "Checklists" at bounding box center [45, 45] width 35 height 15
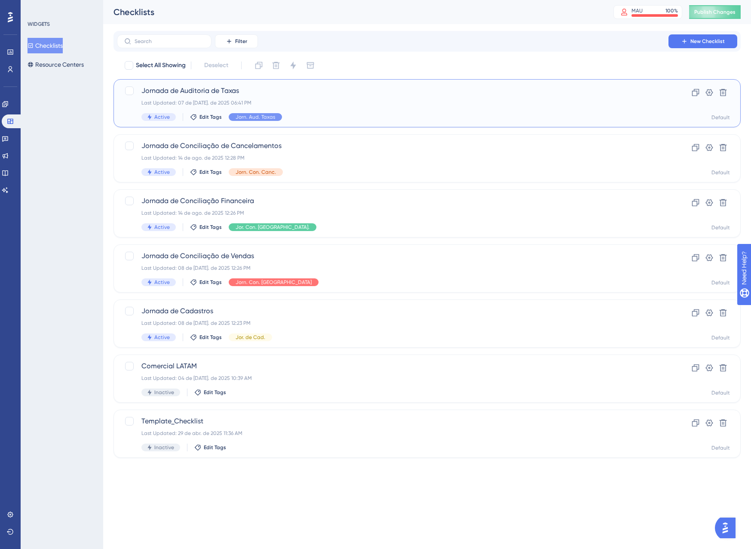
click at [332, 95] on span "Jornada de Auditoria de Taxas" at bounding box center [392, 91] width 503 height 10
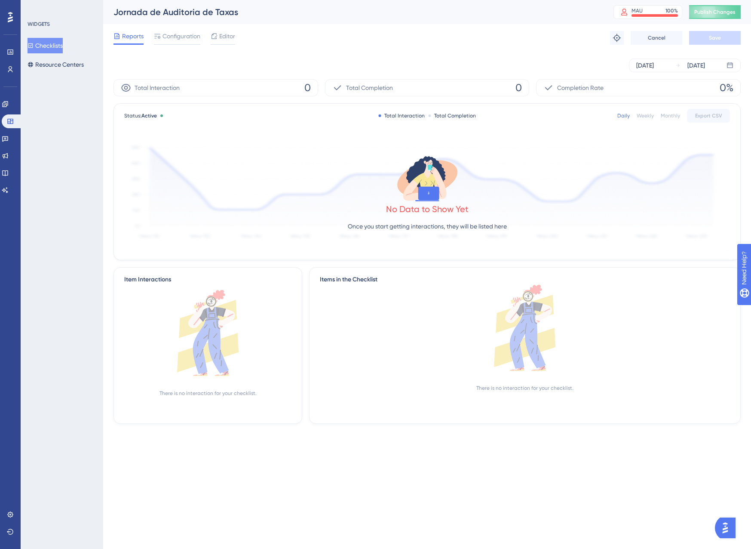
click at [224, 41] on span "Editor" at bounding box center [227, 36] width 16 height 10
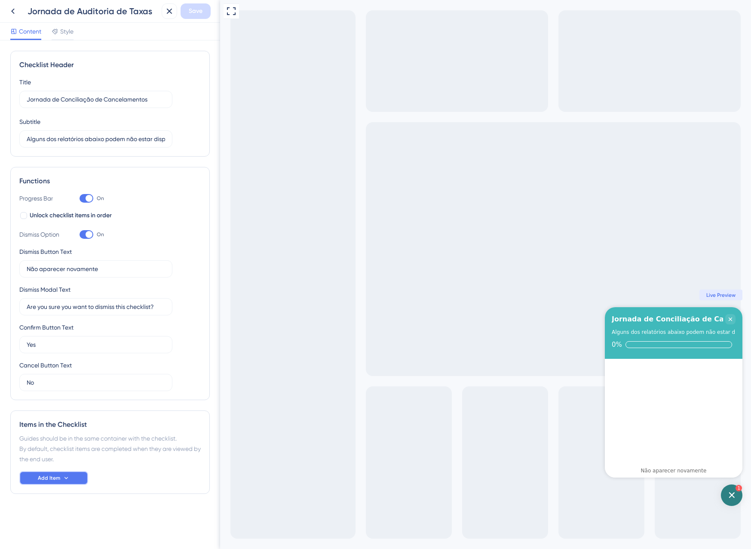
click at [63, 480] on icon at bounding box center [66, 477] width 7 height 7
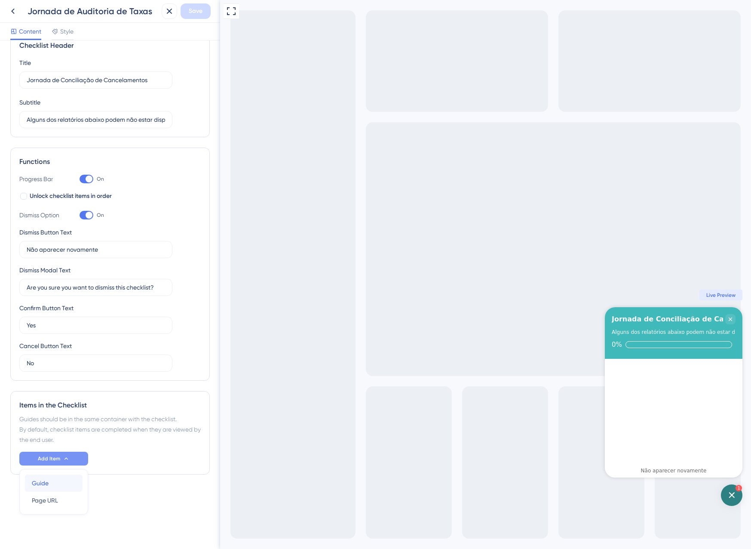
click at [53, 482] on div "Guide Guide" at bounding box center [54, 482] width 44 height 17
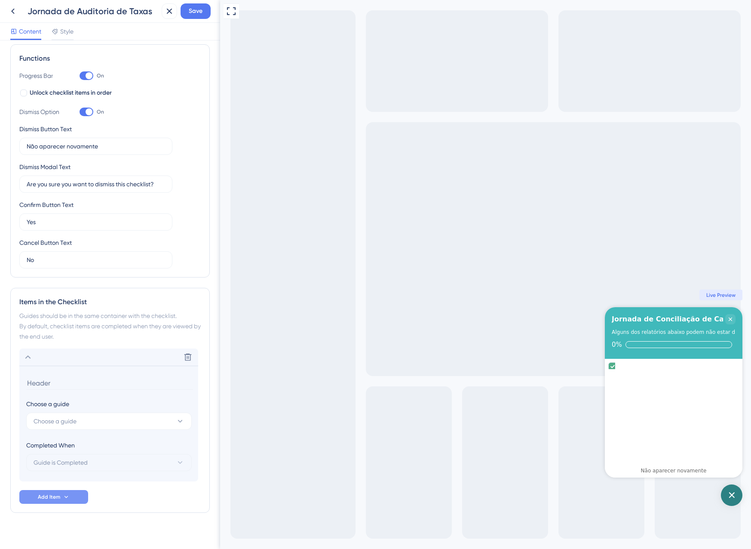
scroll to position [131, 0]
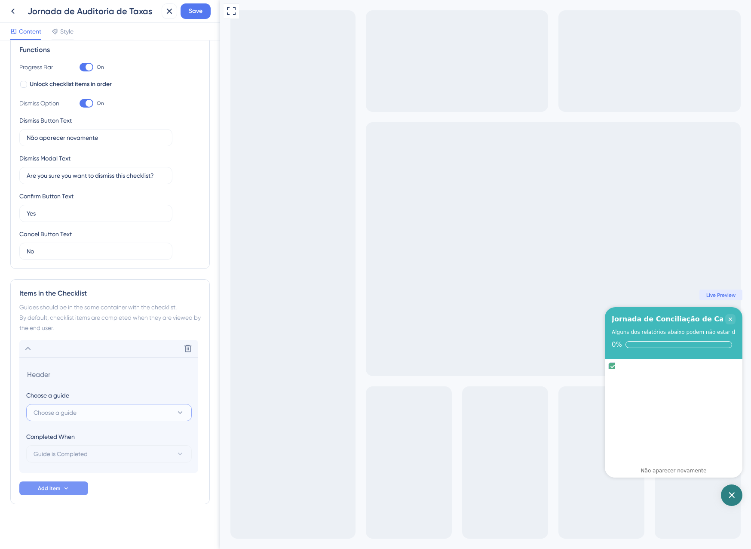
click at [70, 410] on span "Choose a guide" at bounding box center [55, 412] width 43 height 10
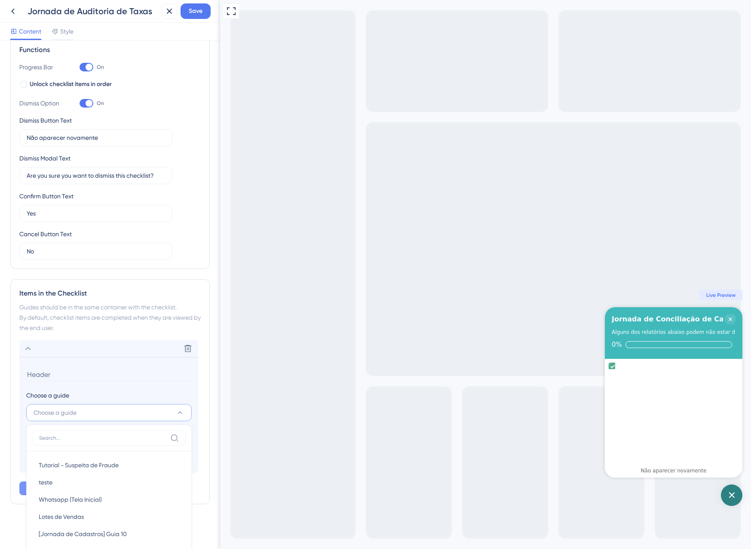
scroll to position [346, 0]
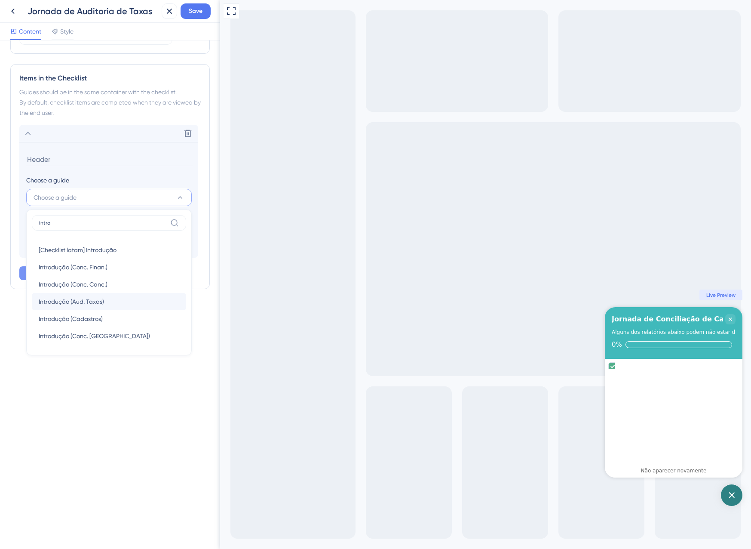
type input "intro"
click at [55, 300] on span "Introdução (Aud. Taxas)" at bounding box center [71, 301] width 65 height 10
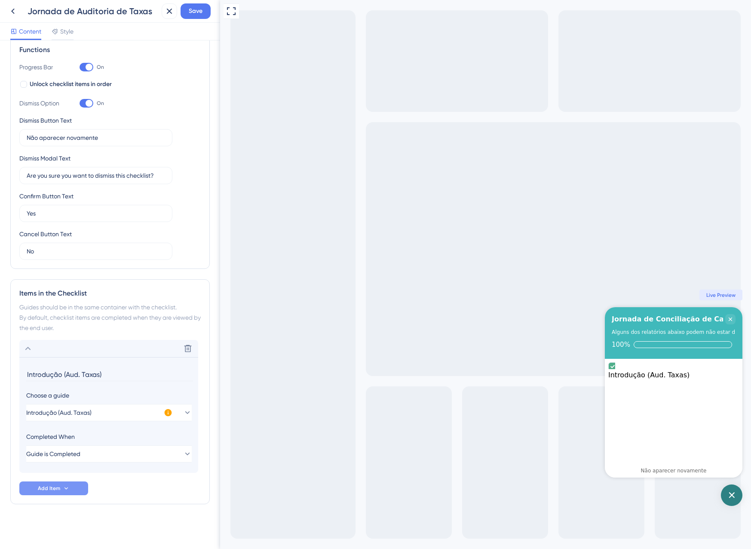
drag, startPoint x: 106, startPoint y: 375, endPoint x: 61, endPoint y: 378, distance: 45.3
click at [61, 378] on input "Introdução (Aud. Taxas)" at bounding box center [109, 374] width 167 height 13
type input "Introdução"
click at [43, 490] on span "Add Item" at bounding box center [49, 488] width 22 height 7
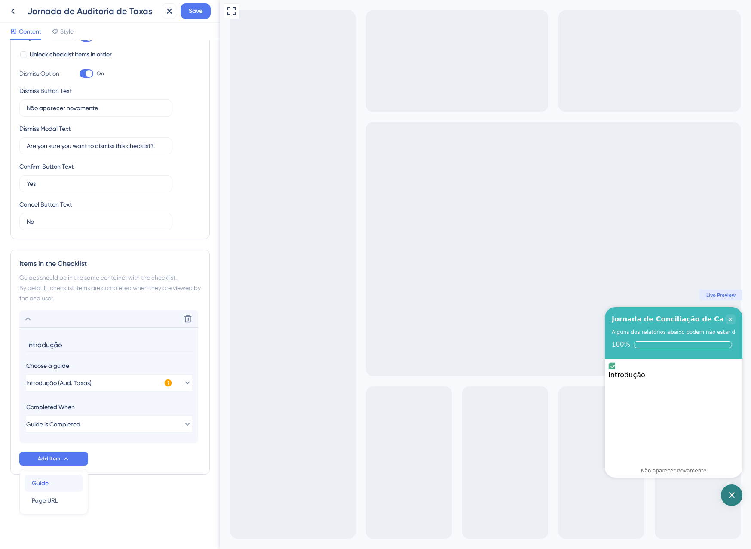
click at [60, 486] on div "Guide Guide" at bounding box center [54, 482] width 44 height 17
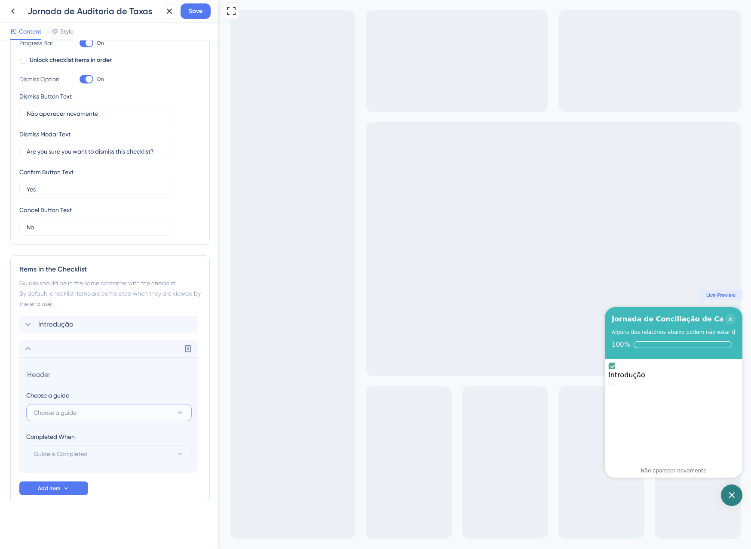
click at [62, 409] on span "Choose a guide" at bounding box center [55, 412] width 43 height 10
type input "audito"
click at [83, 465] on span "Auditoria de Taxas de Vendas" at bounding box center [80, 465] width 82 height 10
type input "Auditoria de Taxas de Vendas"
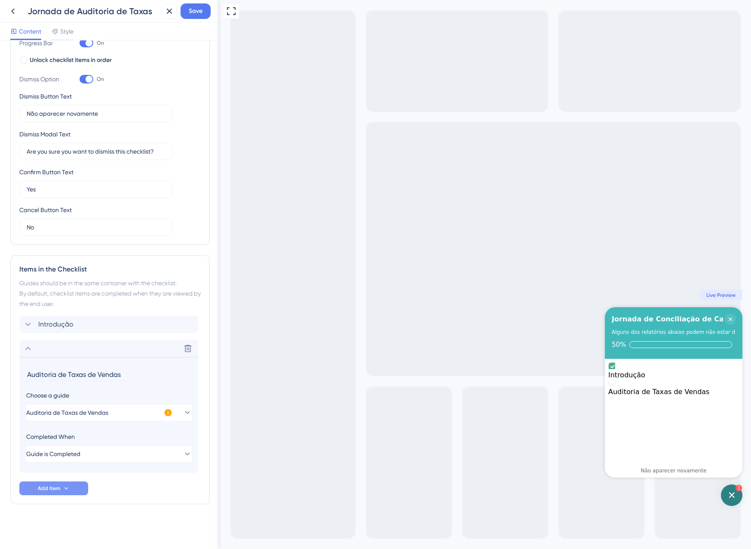
click at [74, 482] on div "Introdução Delete Auditoria de Taxas de Vendas Choose a guide Auditoria de Taxa…" at bounding box center [109, 405] width 181 height 179
click at [69, 488] on icon at bounding box center [66, 488] width 7 height 7
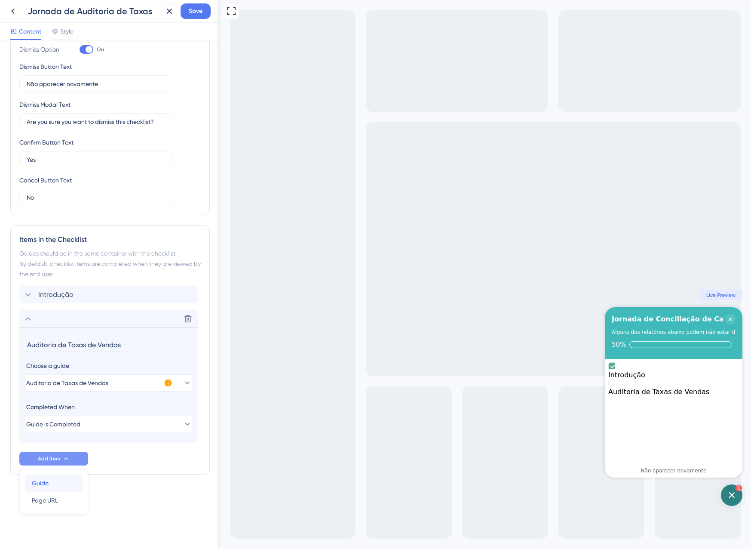
click at [56, 491] on div "Guide Guide" at bounding box center [54, 482] width 44 height 17
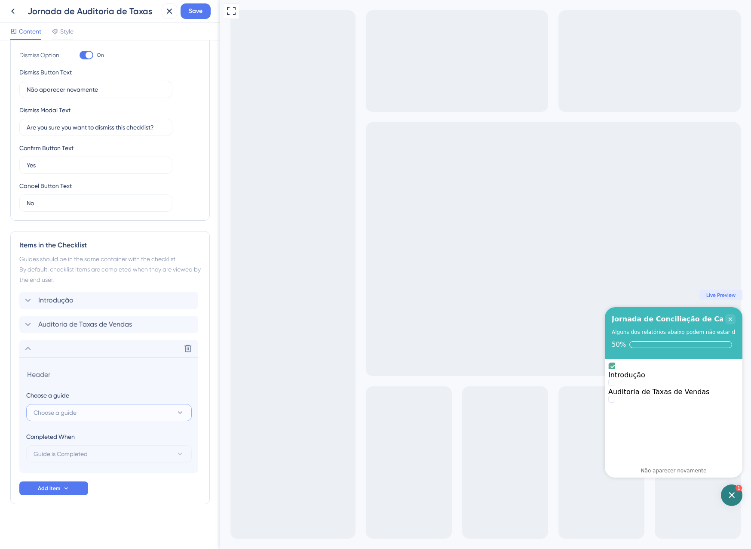
click at [64, 409] on span "Choose a guide" at bounding box center [55, 412] width 43 height 10
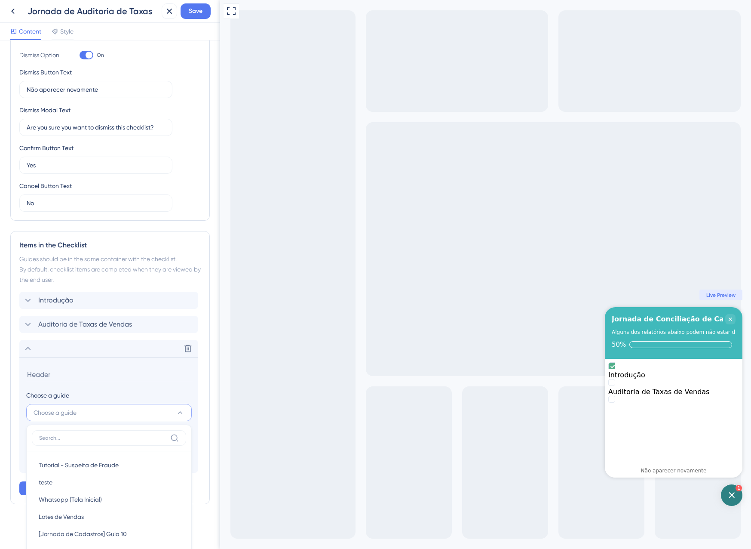
scroll to position [389, 0]
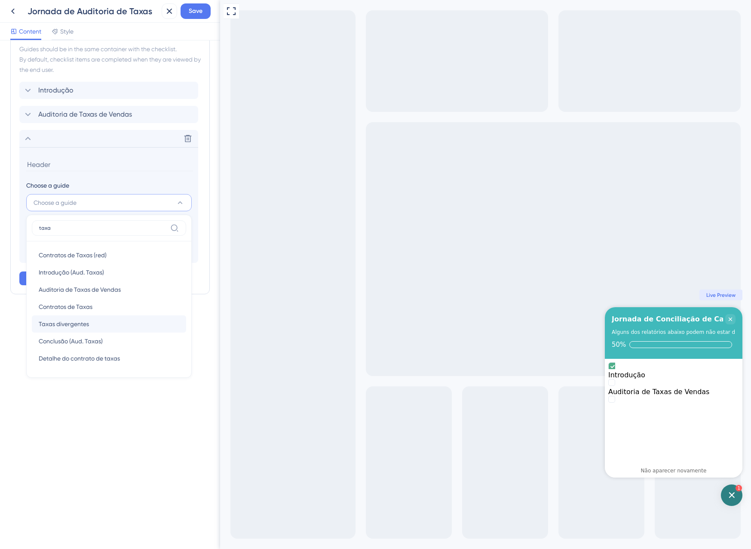
type input "taxa"
click at [91, 324] on div "Taxas divergentes Taxas divergentes" at bounding box center [109, 323] width 141 height 17
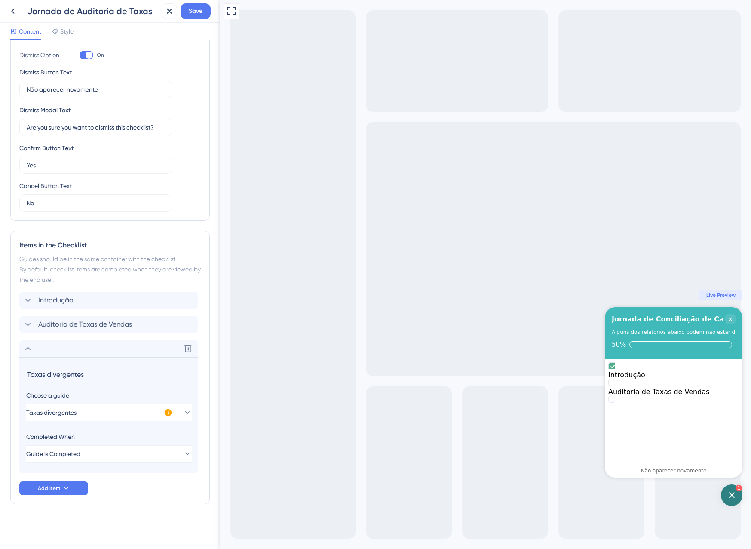
scroll to position [179, 0]
click at [34, 372] on input "Taxas divergentes" at bounding box center [109, 374] width 167 height 13
click at [122, 376] on input "Encontrei taxas divergentes" at bounding box center [109, 374] width 167 height 13
type input "Encontrei taxas divergentes. E agora?"
click at [63, 493] on button "Add Item" at bounding box center [53, 488] width 69 height 14
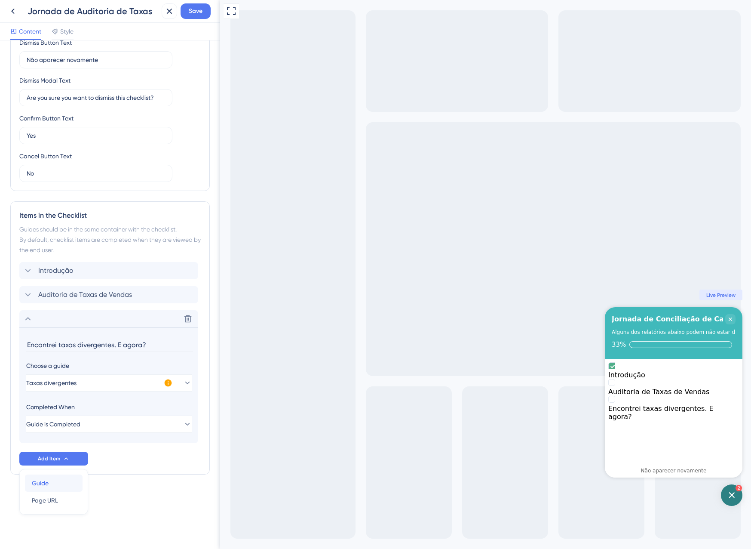
click at [53, 484] on div "Guide Guide" at bounding box center [54, 482] width 44 height 17
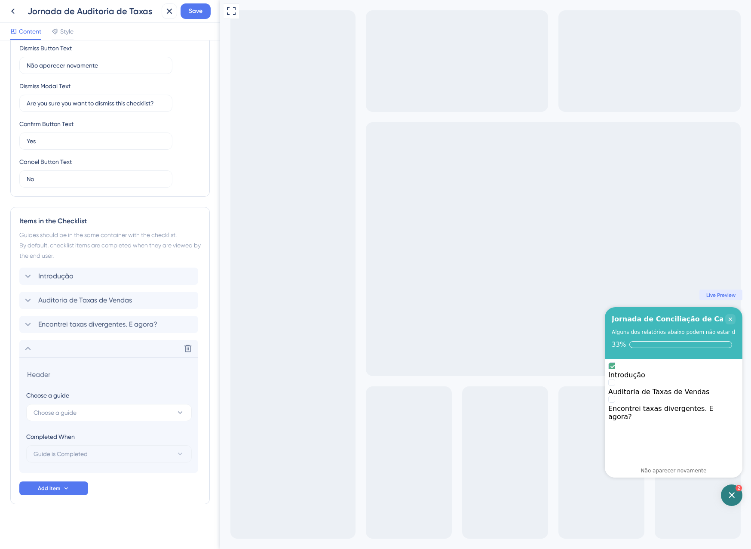
scroll to position [203, 0]
click at [62, 397] on div "Choose a guide" at bounding box center [108, 395] width 165 height 10
click at [71, 408] on button "Choose a guide" at bounding box center [109, 412] width 166 height 17
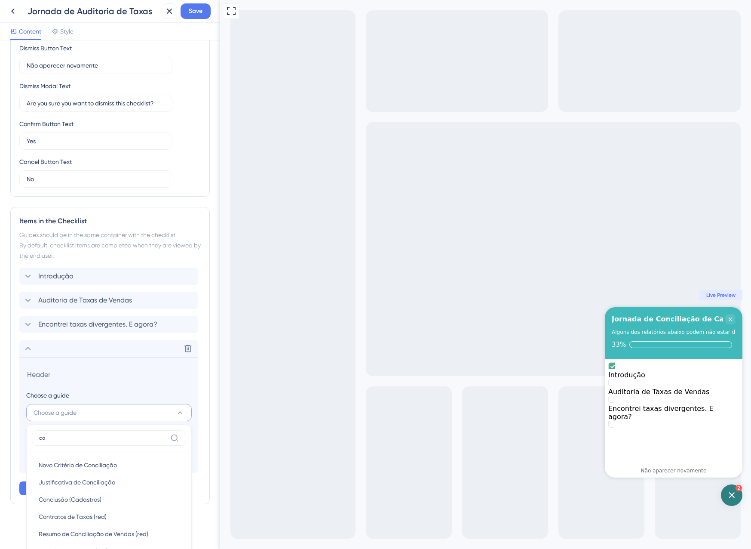
scroll to position [418, 0]
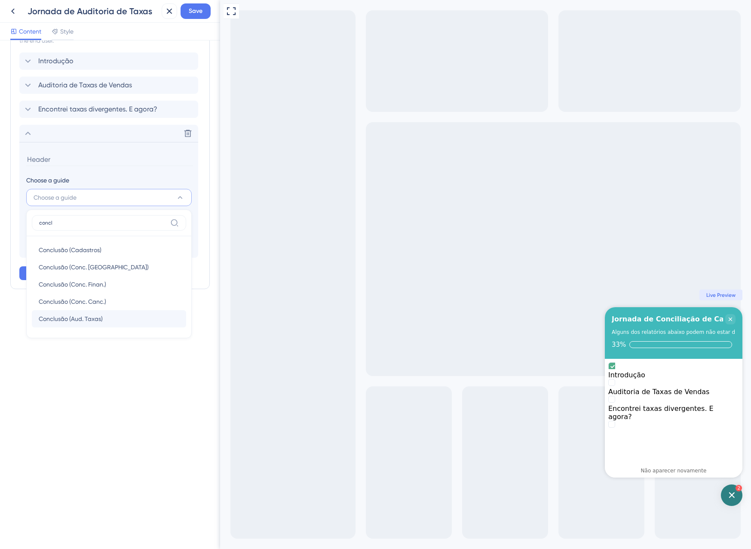
type input "concl"
click at [59, 316] on span "Conclusão (Aud. Taxas)" at bounding box center [71, 319] width 64 height 10
type input "Conclusão (Aud. Taxas)"
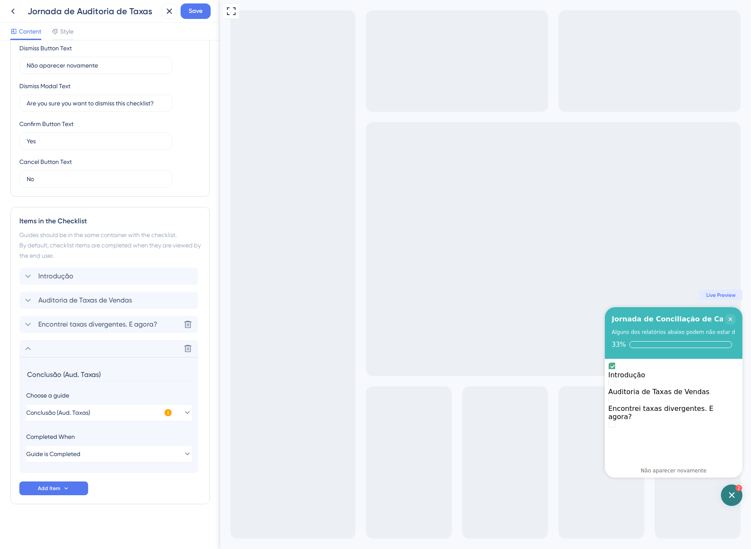
scroll to position [203, 0]
click at [109, 499] on div "Items in the Checklist Guides should be in the same container with the checklis…" at bounding box center [110, 355] width 200 height 297
click at [194, 9] on span "Save" at bounding box center [196, 11] width 14 height 10
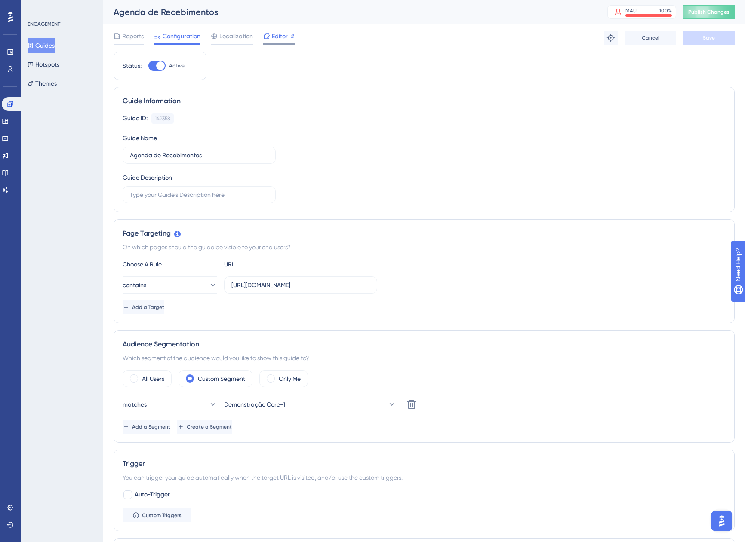
click at [278, 37] on span "Editor" at bounding box center [280, 36] width 16 height 10
